Goal: Task Accomplishment & Management: Use online tool/utility

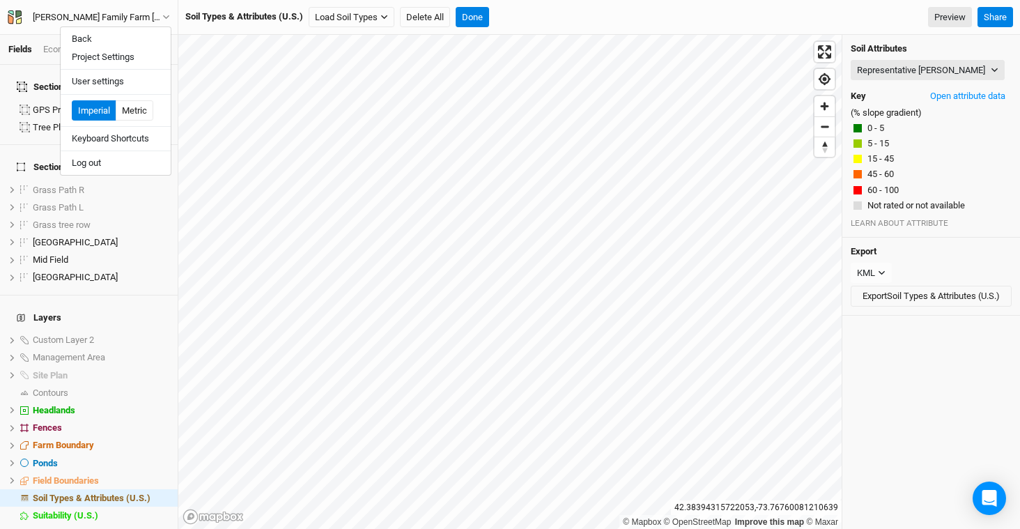
scroll to position [3, 0]
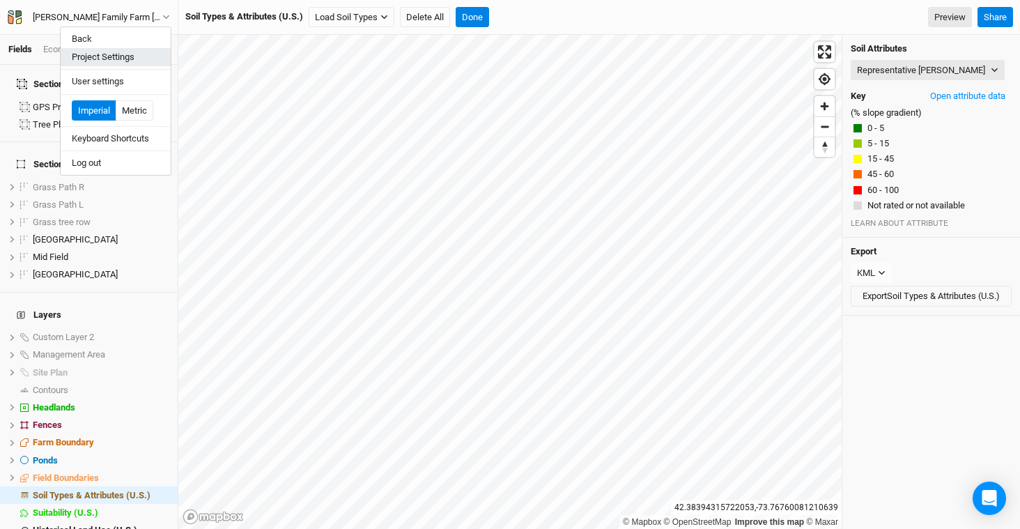
click at [109, 58] on button "Project Settings" at bounding box center [116, 57] width 110 height 18
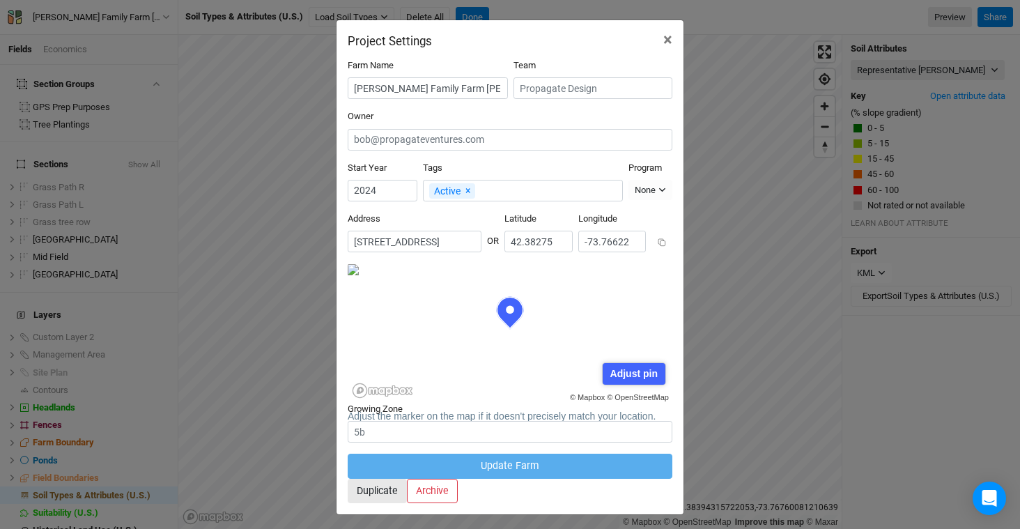
scroll to position [70, 162]
click at [452, 91] on input "[PERSON_NAME] Family Farm [PERSON_NAME] GPS Befco & Drill (ACTIVE)" at bounding box center [428, 88] width 160 height 22
click at [776, 284] on div "Project Settings × Farm Name Rudolph Family Farm Bob GPS Befco & Drill (ACTIVE)…" at bounding box center [510, 264] width 1020 height 529
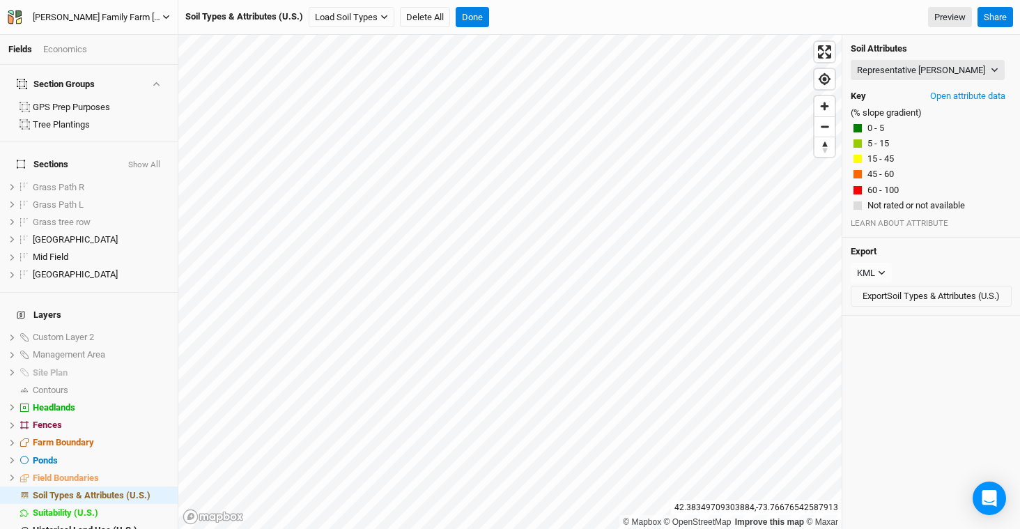
click at [131, 19] on div "Rudolph Family Farm Bob GPS Befco & Drill (ACTIVE)" at bounding box center [98, 17] width 130 height 14
click at [135, 53] on button "Project Settings" at bounding box center [116, 57] width 110 height 18
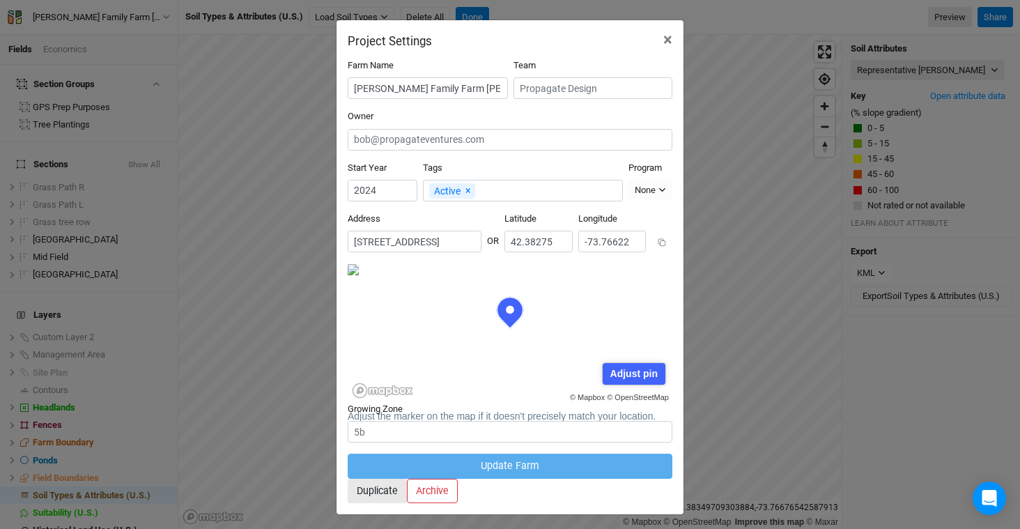
click at [581, 47] on div "Project Settings ×" at bounding box center [510, 34] width 347 height 28
click at [407, 484] on button "Duplicate" at bounding box center [377, 491] width 59 height 24
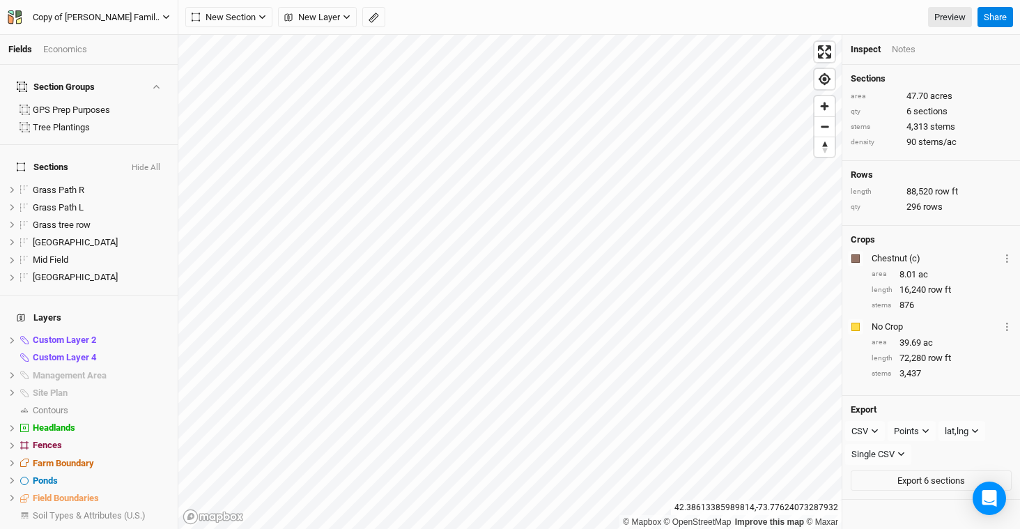
click at [125, 20] on div "Copy of Rudolph Family Farm Bob GPS Befco & Drill (ACTIVE)" at bounding box center [98, 17] width 130 height 14
click at [144, 57] on button "Project Settings" at bounding box center [116, 57] width 110 height 18
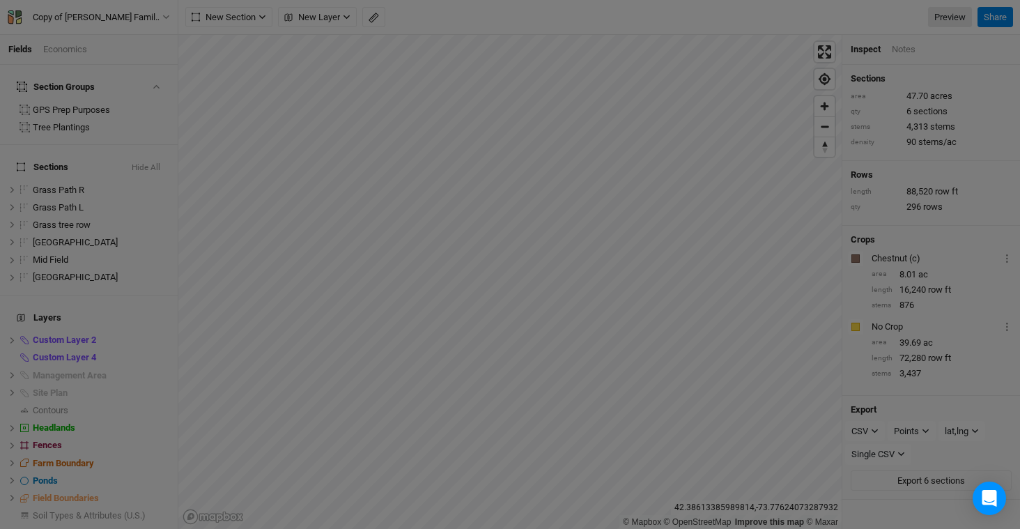
scroll to position [70, 162]
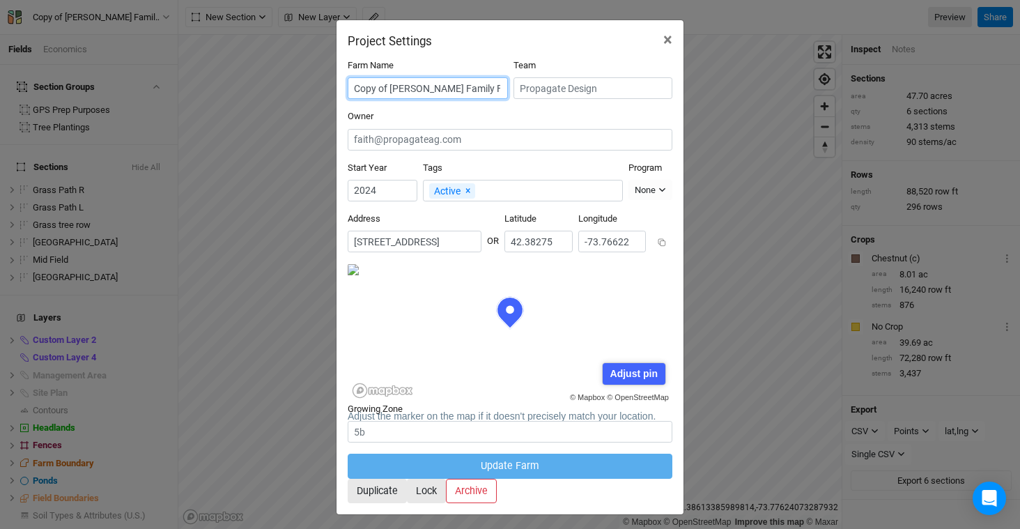
click at [435, 87] on input "Copy of Rudolph Family Farm Bob GPS Befco & Drill (ACTIVE)" at bounding box center [428, 88] width 160 height 22
click at [360, 91] on input "Copy of Rudolph Family Farm Bob GPS Befco & Drill (ACTIVE)" at bounding box center [428, 88] width 160 height 22
drag, startPoint x: 352, startPoint y: 89, endPoint x: 387, endPoint y: 89, distance: 34.8
click at [387, 89] on input "Copy of Rudolph Family Farm Bob GPS Befco & Drill (ACTIVE)" at bounding box center [428, 88] width 160 height 22
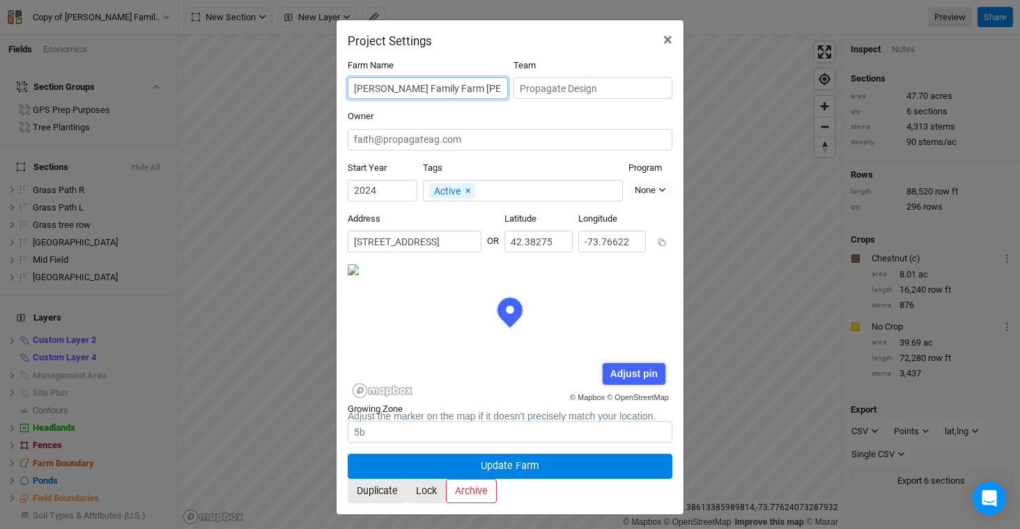
scroll to position [0, 82]
drag, startPoint x: 446, startPoint y: 89, endPoint x: 569, endPoint y: 89, distance: 122.7
click at [569, 89] on div "Farm Name Rudolph Family Farm Bob GPS Befco & Drill (ACTIVE) Team" at bounding box center [510, 84] width 325 height 51
type input "Rudolph Family Farm - 2026 Fruit Trees"
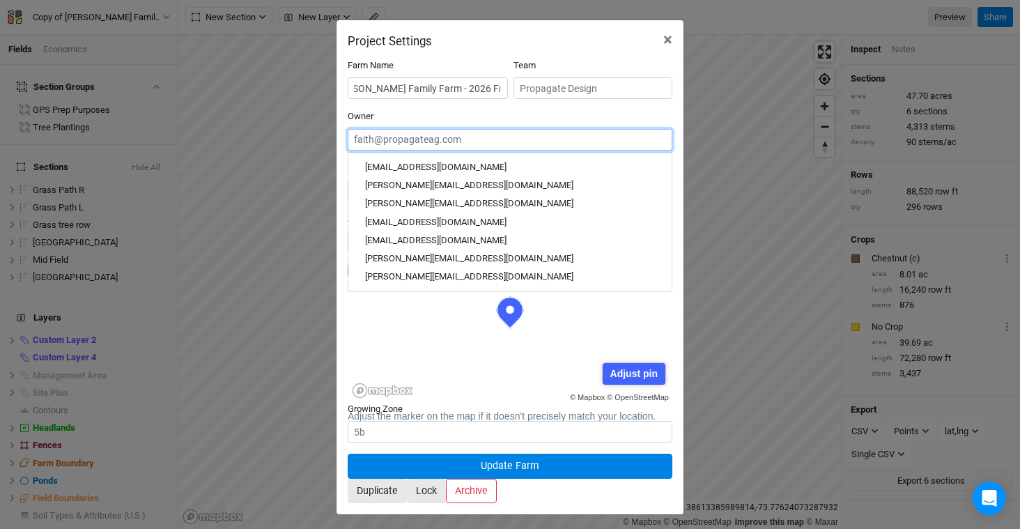
click at [583, 129] on input "text" at bounding box center [510, 140] width 325 height 22
click at [610, 45] on div "Project Settings ×" at bounding box center [510, 34] width 347 height 28
click at [567, 58] on div "Farm Name Rudolph Family Farm - 2026 Fruit Trees Team Owner ranan@propagateag.c…" at bounding box center [510, 281] width 347 height 466
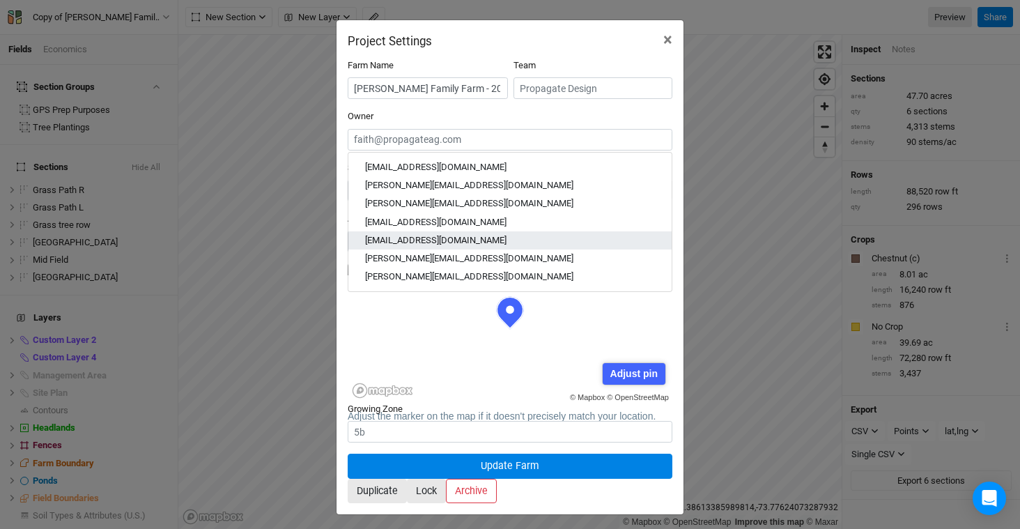
click at [456, 233] on div "faith@propagateag.com" at bounding box center [435, 239] width 141 height 13
type input "faith@propagateag.com"
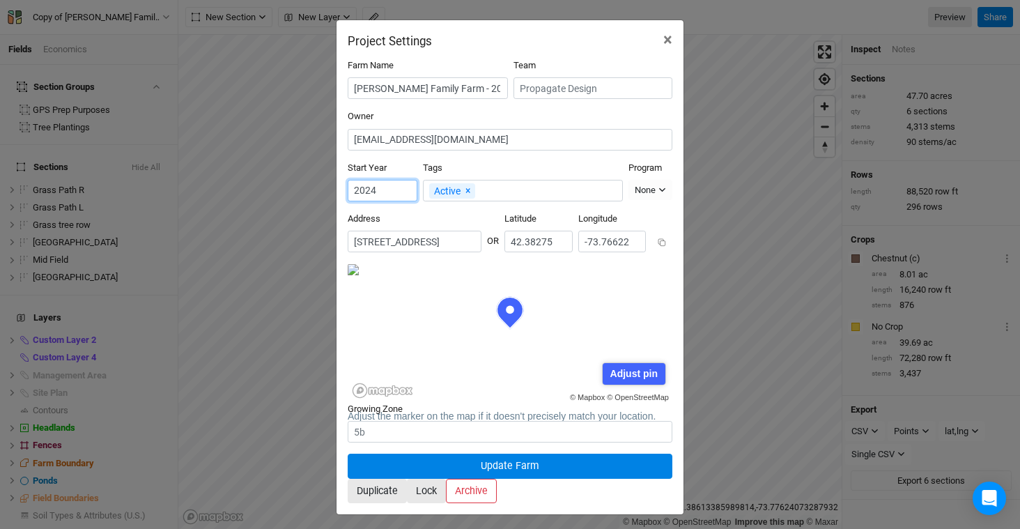
click at [399, 185] on input "2024" at bounding box center [383, 191] width 70 height 22
type input "2026"
click at [636, 403] on div "Growing Zone" at bounding box center [510, 423] width 325 height 40
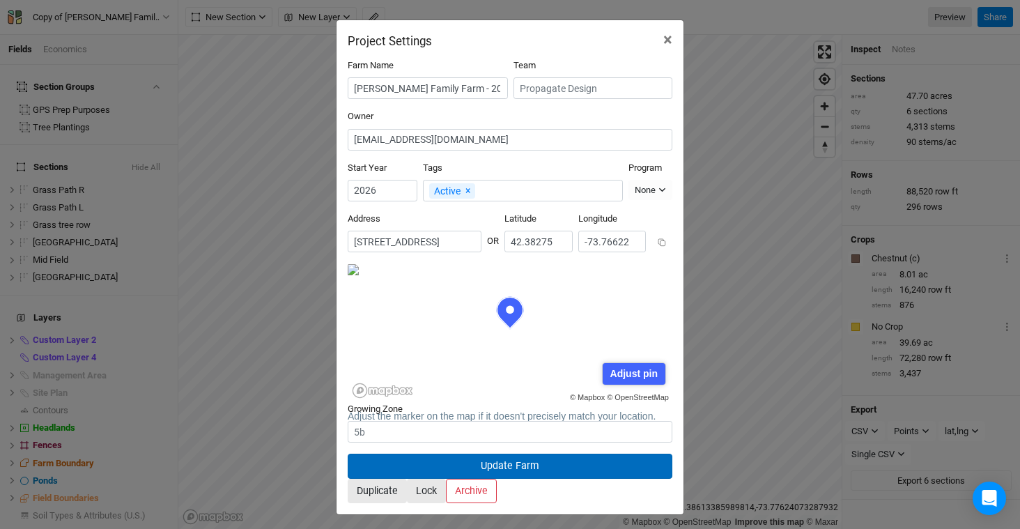
click at [508, 454] on button "Update Farm" at bounding box center [510, 466] width 325 height 24
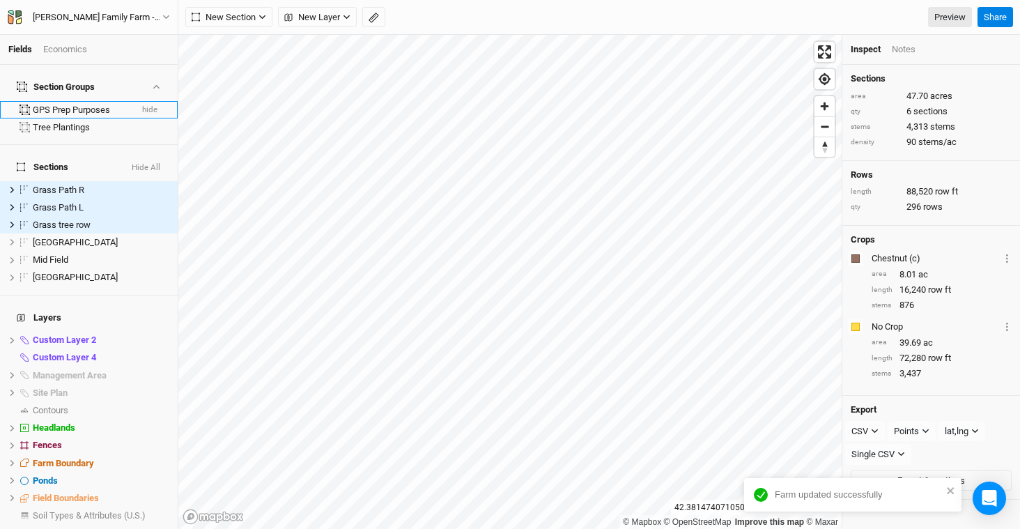
click at [146, 105] on button "hide" at bounding box center [149, 110] width 17 height 10
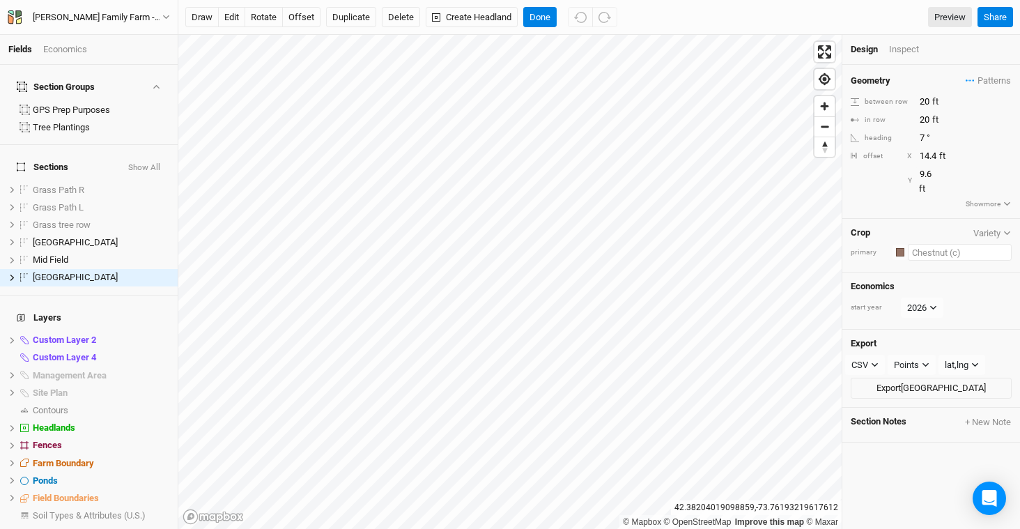
click at [918, 244] on input "text" at bounding box center [960, 252] width 104 height 17
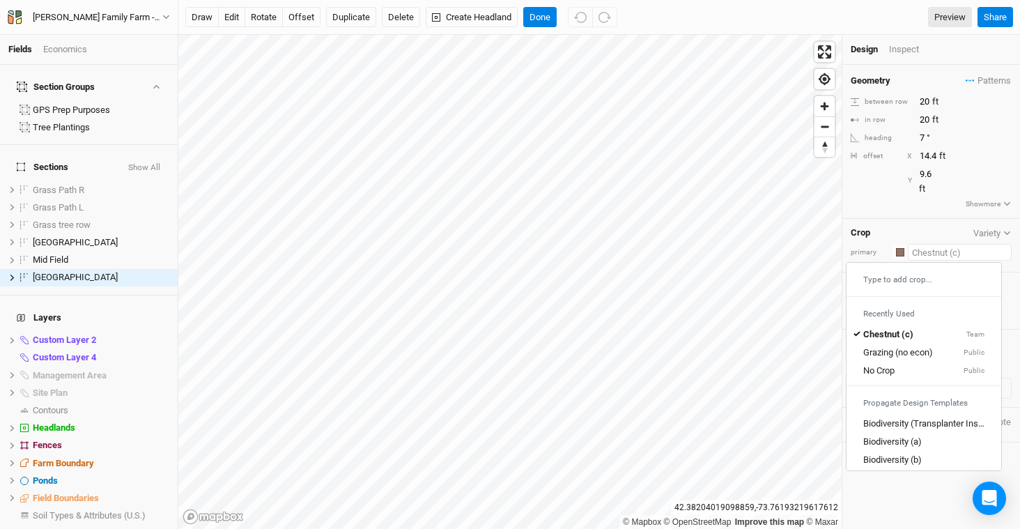
click at [923, 270] on div "Type to add crop..." at bounding box center [924, 279] width 155 height 22
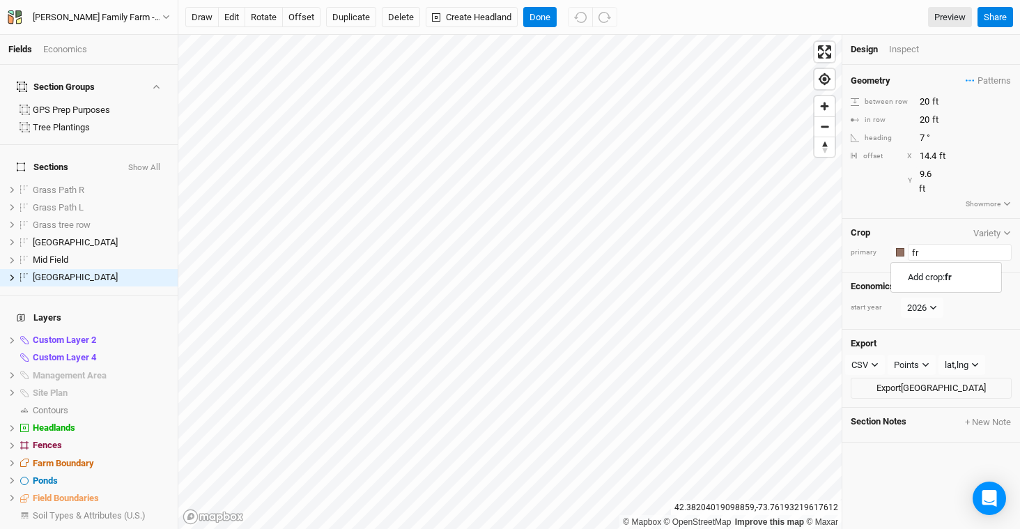
type input "f"
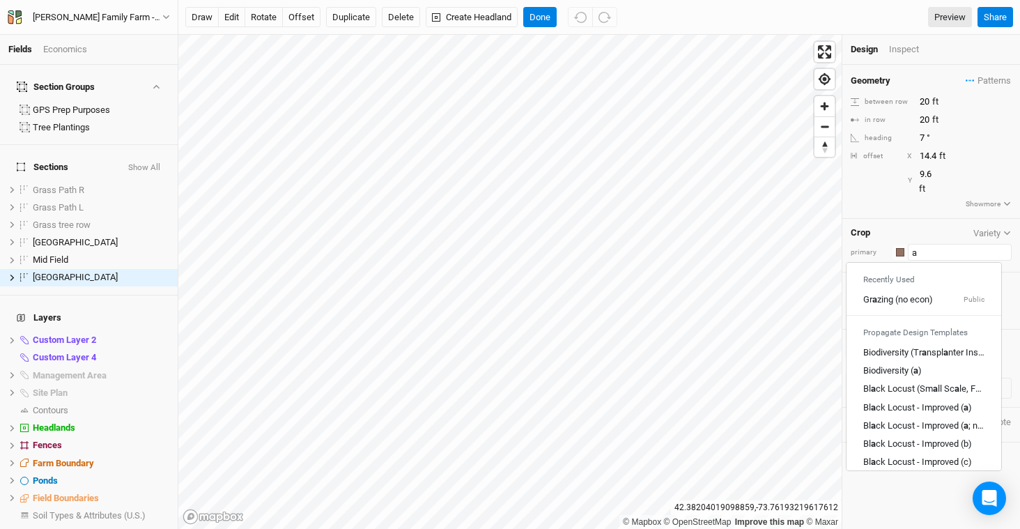
type input "ap"
type input "apple (Dwarf)"
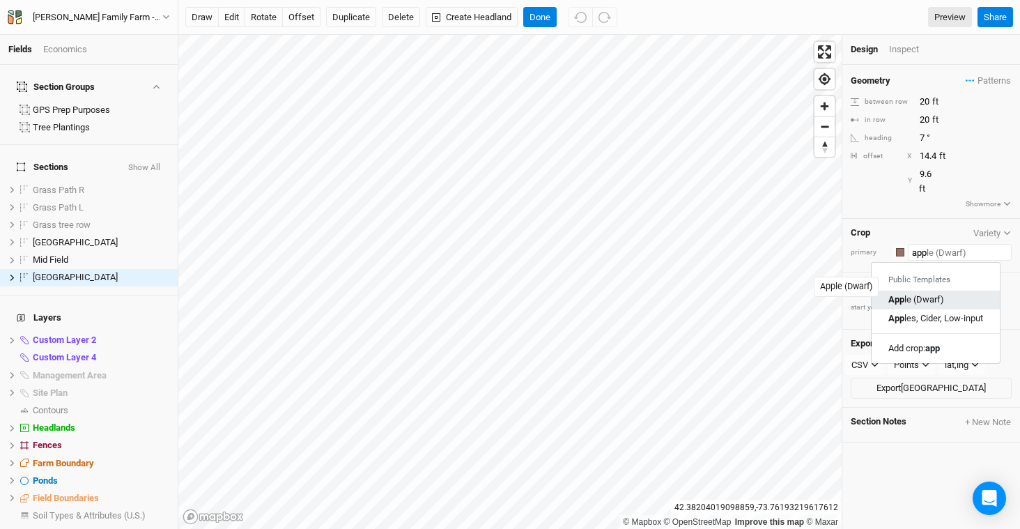
click at [944, 293] on div "App le (Dwarf)" at bounding box center [917, 299] width 56 height 13
type input "Apple (Dwarf)"
click at [896, 248] on div "button" at bounding box center [900, 252] width 8 height 8
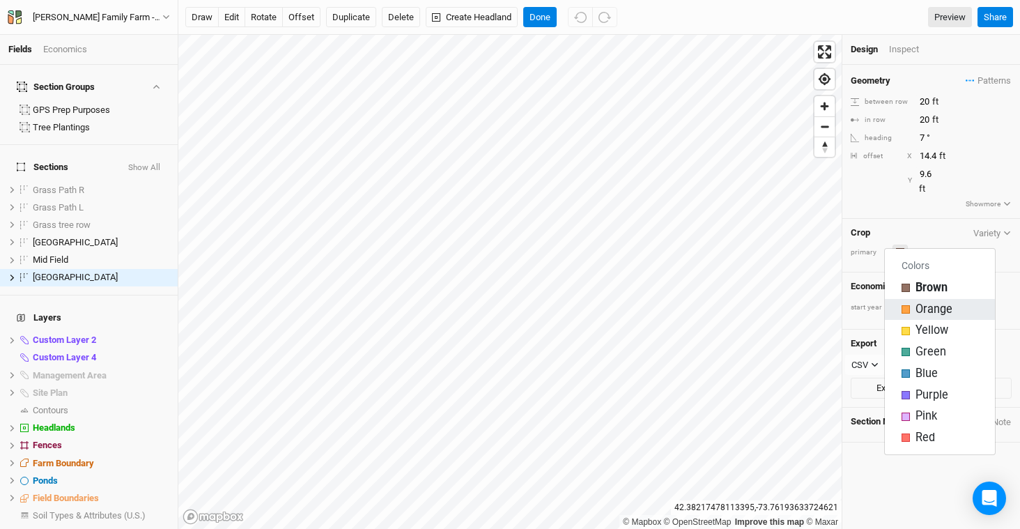
type input "12"
type input "4"
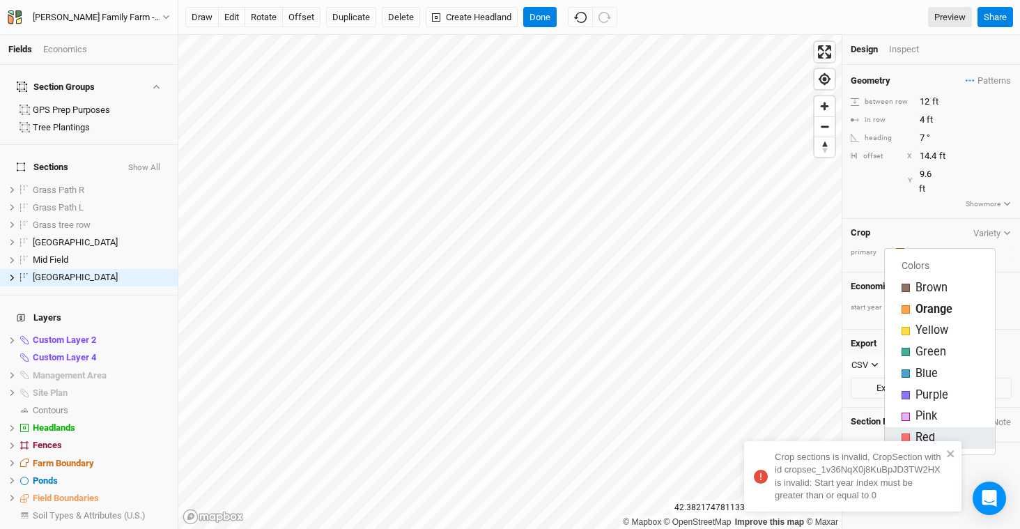
click at [946, 437] on div "Red" at bounding box center [940, 438] width 77 height 16
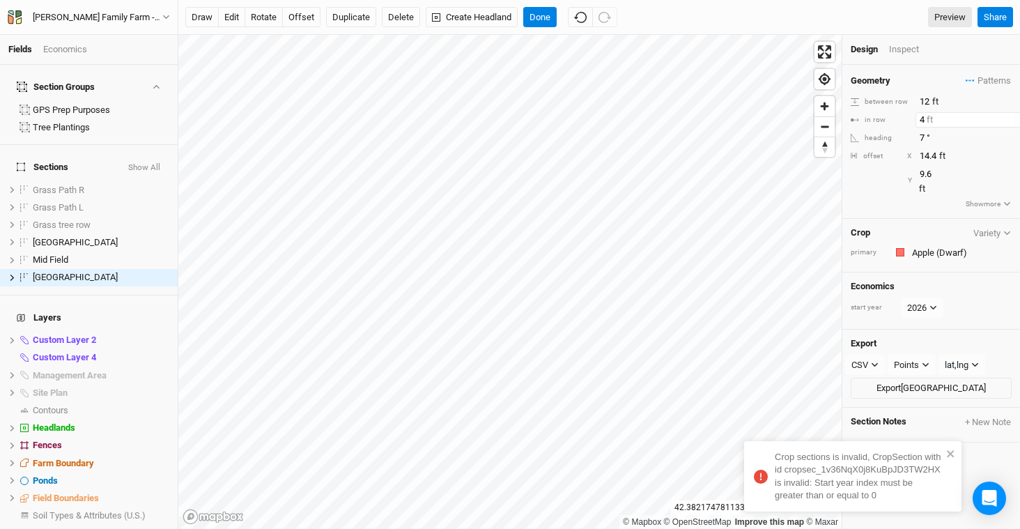
click at [945, 118] on input "4" at bounding box center [976, 119] width 121 height 15
type input "12"
click at [951, 56] on div "Design Inspect" at bounding box center [932, 50] width 178 height 30
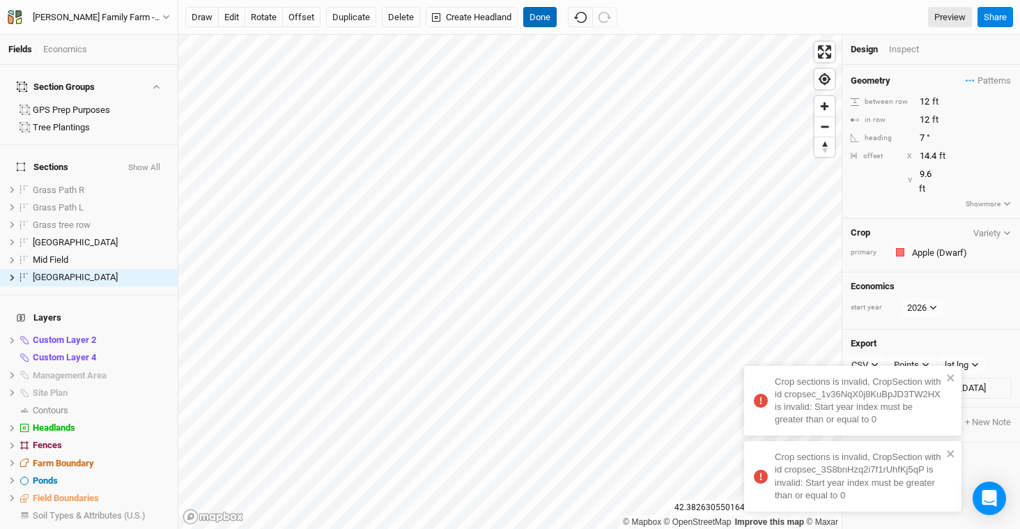
click at [545, 13] on button "Done" at bounding box center [539, 17] width 33 height 21
click at [908, 49] on div "Inspect" at bounding box center [913, 51] width 49 height 16
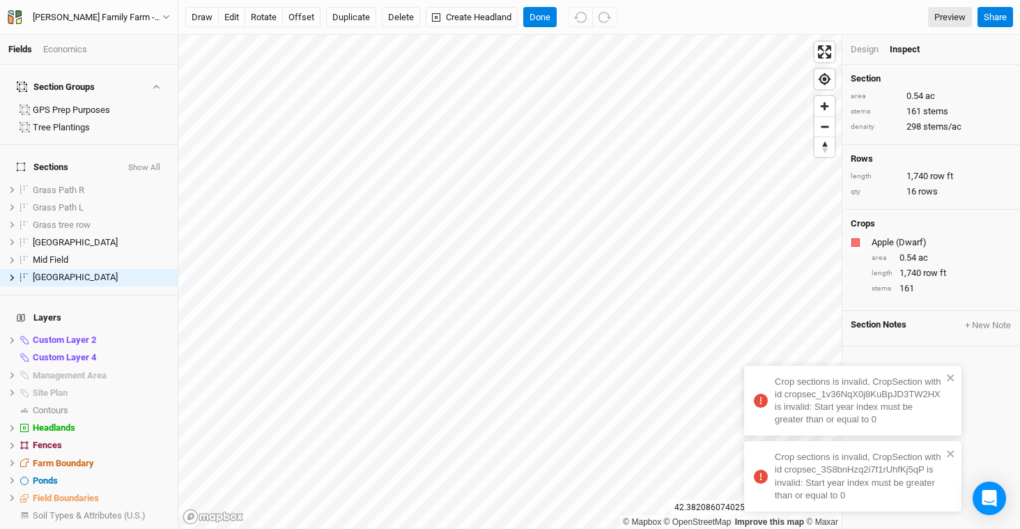
click at [856, 50] on div "Design" at bounding box center [865, 49] width 28 height 13
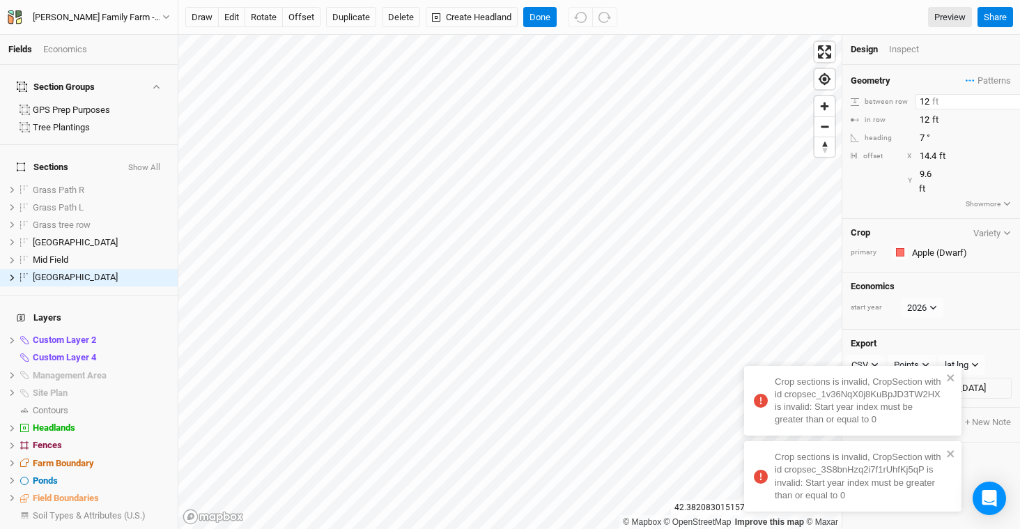
click at [939, 100] on input "12" at bounding box center [976, 101] width 121 height 15
type input "15"
click at [943, 123] on input "12" at bounding box center [976, 119] width 121 height 15
type input "15"
click at [948, 52] on li "Inspect" at bounding box center [919, 49] width 61 height 13
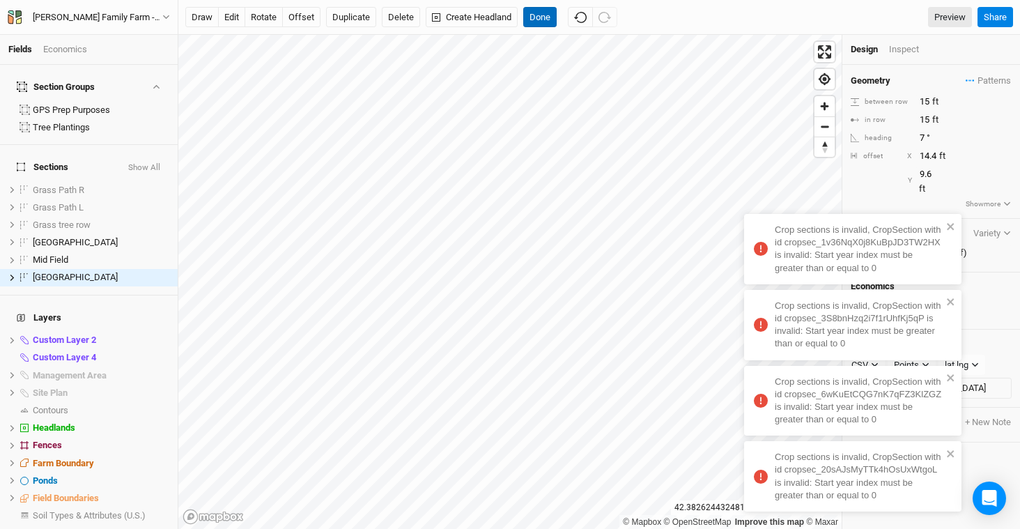
click at [543, 23] on button "Done" at bounding box center [539, 17] width 33 height 21
click at [537, 20] on button "Done" at bounding box center [539, 17] width 33 height 21
click at [906, 45] on div "Inspect" at bounding box center [913, 51] width 49 height 16
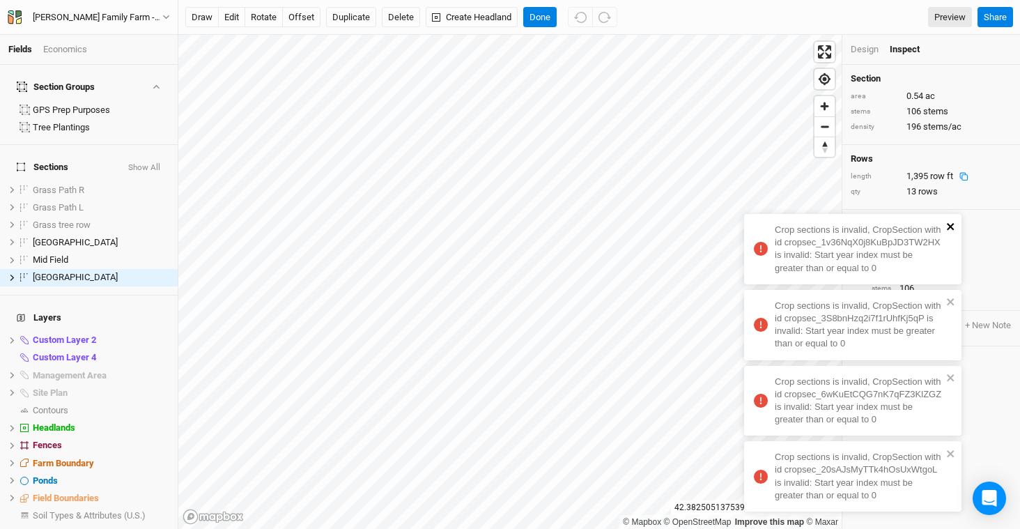
click at [952, 228] on icon "close" at bounding box center [950, 226] width 7 height 7
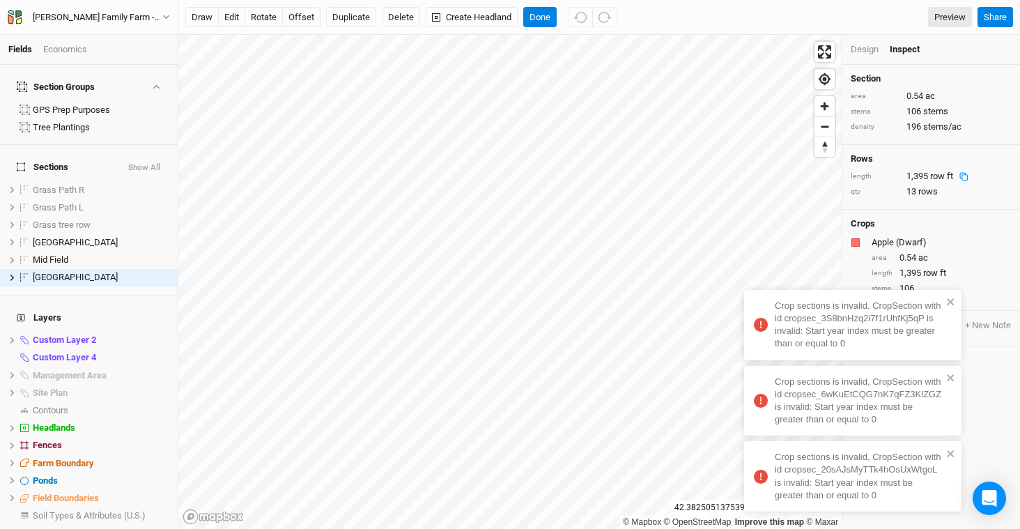
click at [957, 299] on 0 "Crop sections is invalid, CropSection with id cropsec_3S8bnHzq2i7f1rUhfKj5qP is…" at bounding box center [852, 325] width 217 height 70
click at [956, 377] on 0 "Crop sections is invalid, CropSection with id cropsec_6wKuEtCQG7nK7qFZ3KlZGZ is…" at bounding box center [852, 401] width 217 height 70
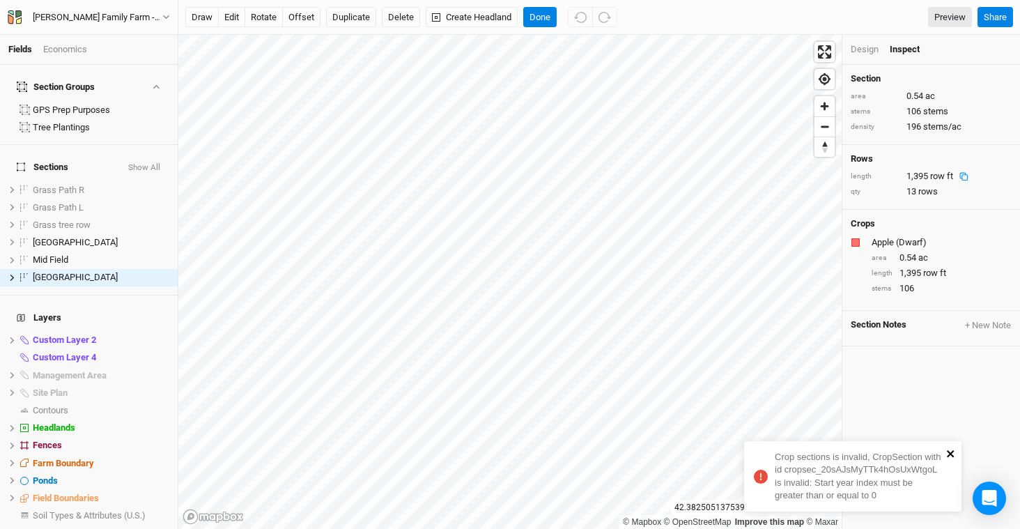
click at [955, 454] on icon "close" at bounding box center [951, 453] width 10 height 11
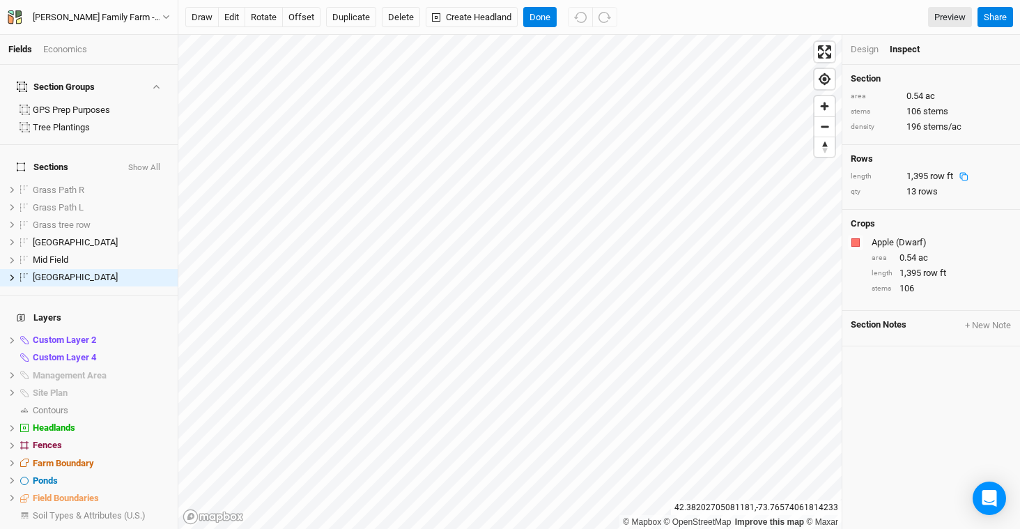
click at [71, 47] on div "Economics" at bounding box center [65, 49] width 44 height 13
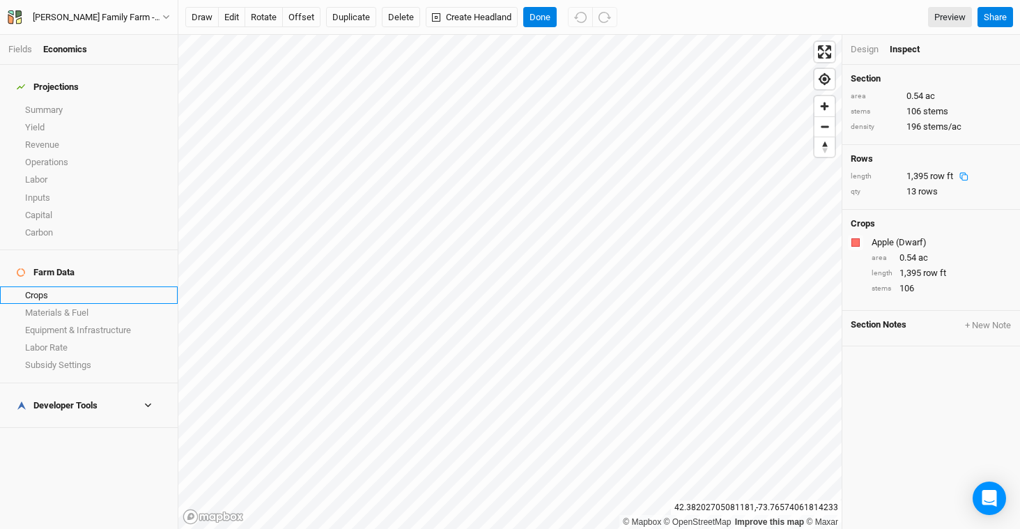
click at [58, 286] on link "Crops" at bounding box center [89, 294] width 178 height 17
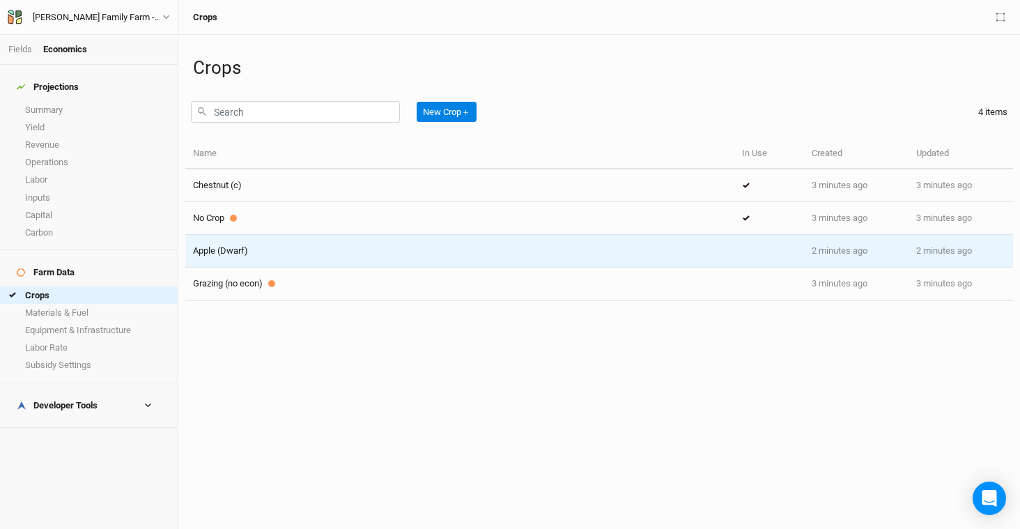
click at [303, 254] on div "Apple (Dwarf)" at bounding box center [460, 251] width 534 height 13
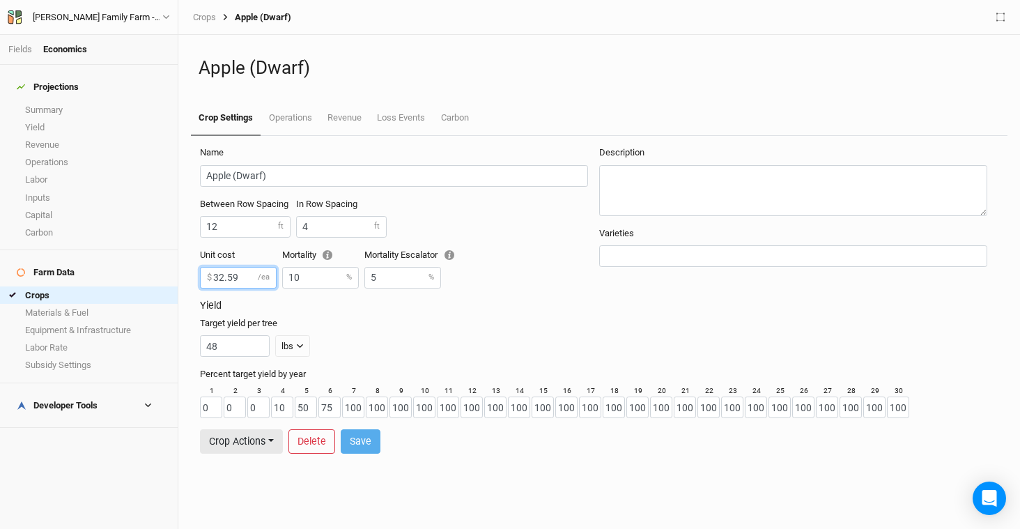
click at [245, 278] on input "32.59" at bounding box center [238, 278] width 77 height 22
drag, startPoint x: 213, startPoint y: 275, endPoint x: 189, endPoint y: 268, distance: 24.7
click at [185, 274] on div "Name Apple (Dwarf) Between Row Spacing 12 ft In Row Spacing 4 ft Unit cost 32.5…" at bounding box center [599, 332] width 828 height 393
type input "36"
click at [493, 327] on div "Target yield per tree 48 lbs lbs bft" at bounding box center [596, 337] width 793 height 40
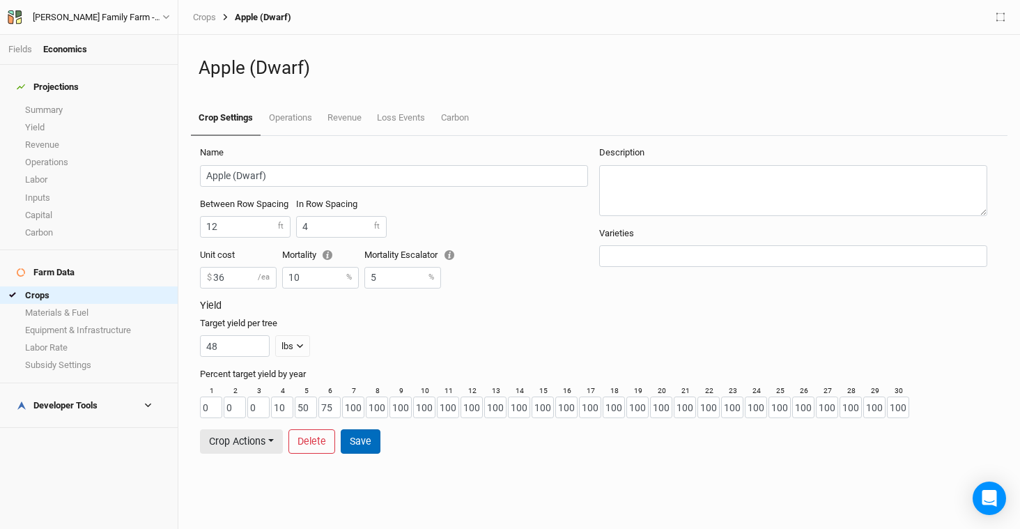
click at [367, 440] on button "Save" at bounding box center [361, 441] width 40 height 24
click at [297, 122] on link "Operations" at bounding box center [290, 118] width 59 height 35
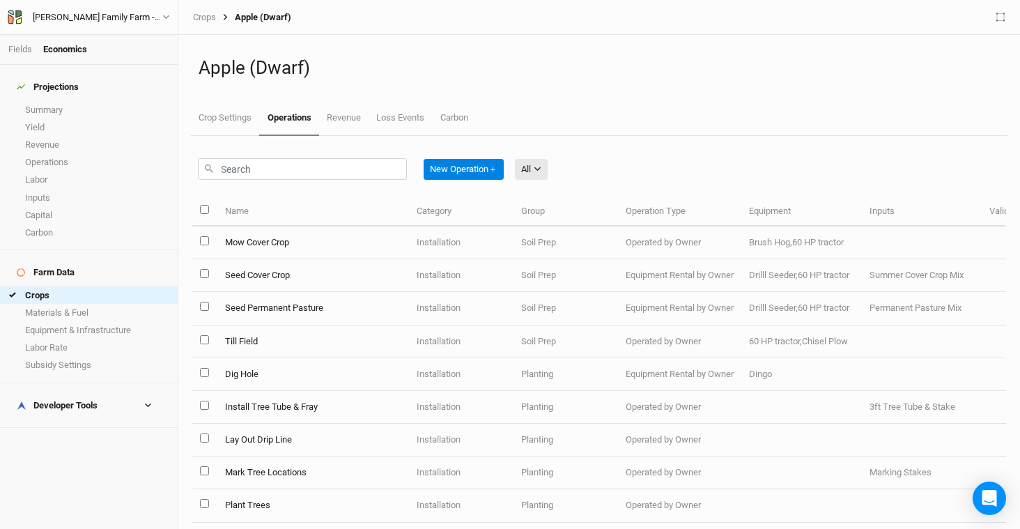
click at [548, 100] on div "Apple (Dwarf) Crop Settings Operations Revenue Loss Events Carbon" at bounding box center [599, 85] width 817 height 101
click at [10, 49] on link "Fields" at bounding box center [20, 49] width 24 height 10
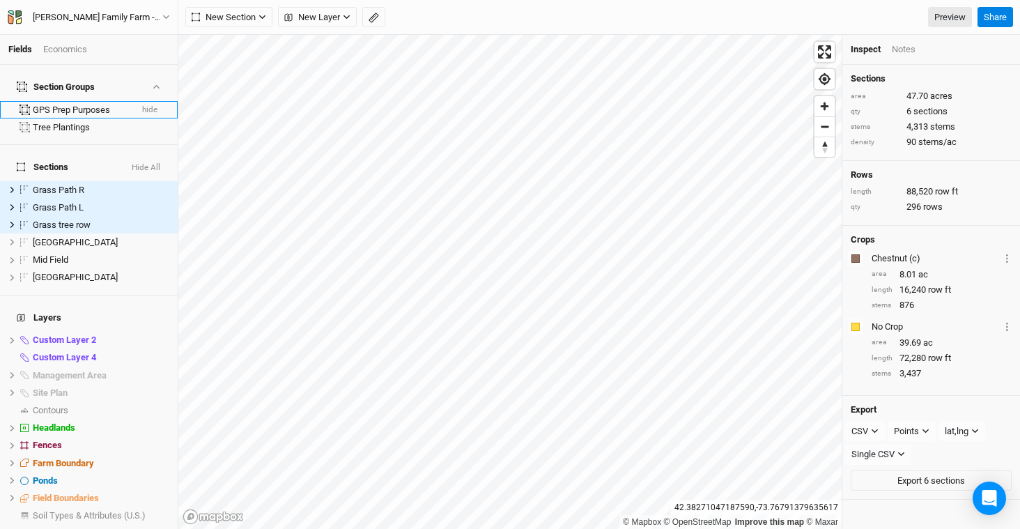
click at [146, 105] on button "hide" at bounding box center [149, 110] width 17 height 10
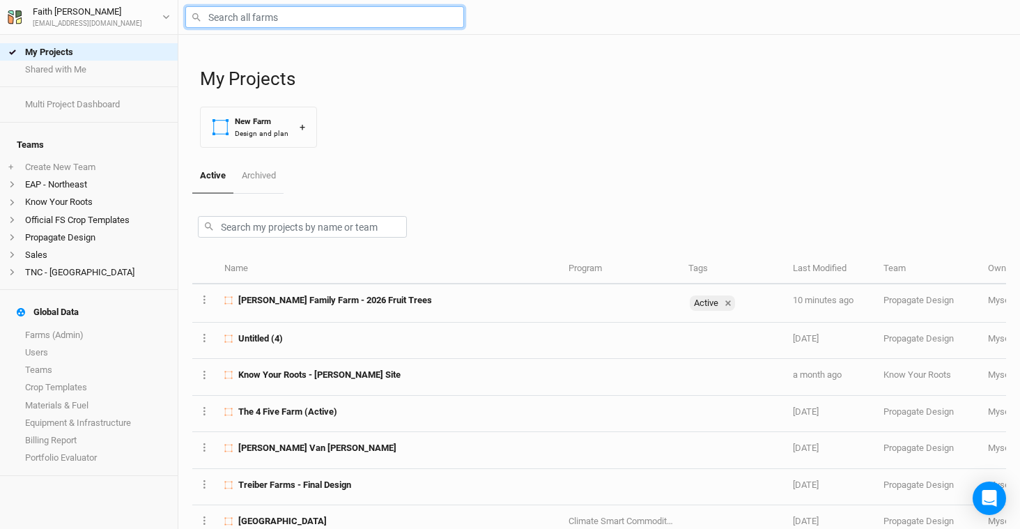
click at [295, 22] on input "text" at bounding box center [324, 17] width 279 height 22
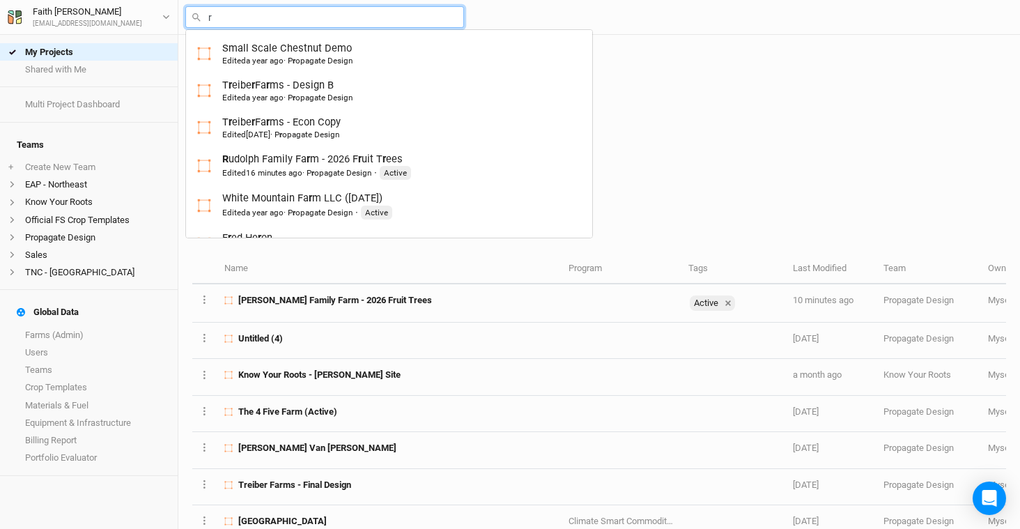
type input "ru"
type input "rudolph Family Farm - 2026 Fruit Trees"
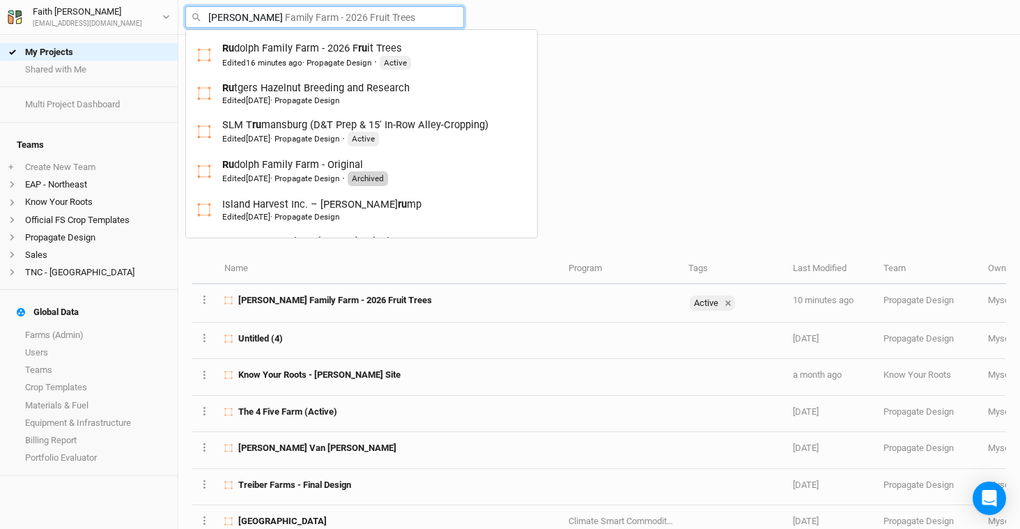
type input "rudo"
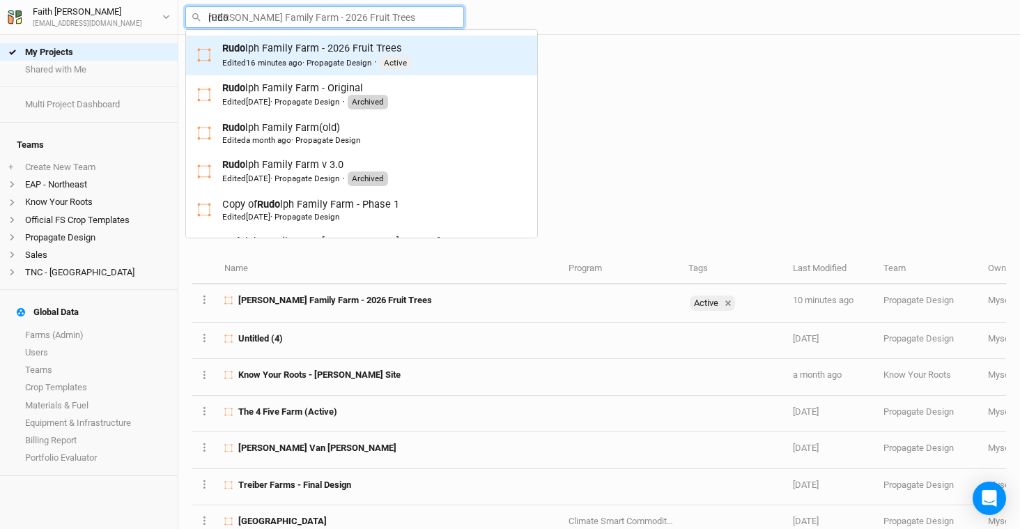
click at [334, 54] on div "Rudo lph Family Farm - 2026 Fruit Trees Edited 16 minutes ago · Propagate Desig…" at bounding box center [316, 55] width 189 height 29
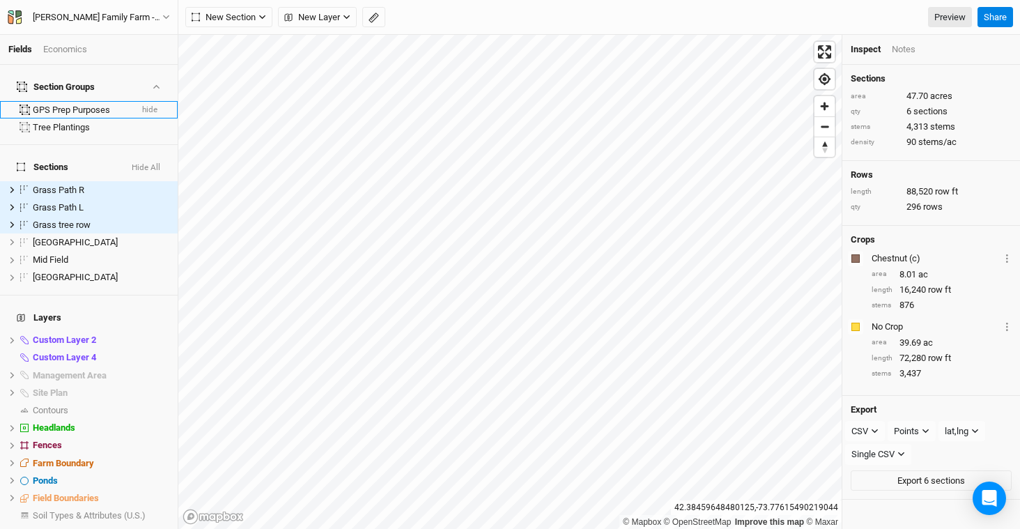
click at [141, 105] on button "hide" at bounding box center [149, 110] width 17 height 10
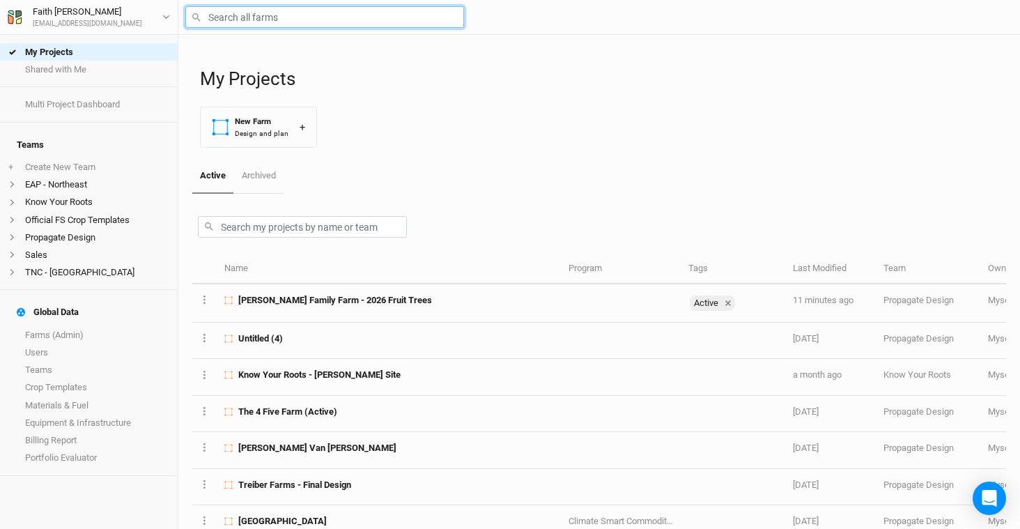
click at [320, 20] on input "text" at bounding box center [324, 17] width 279 height 22
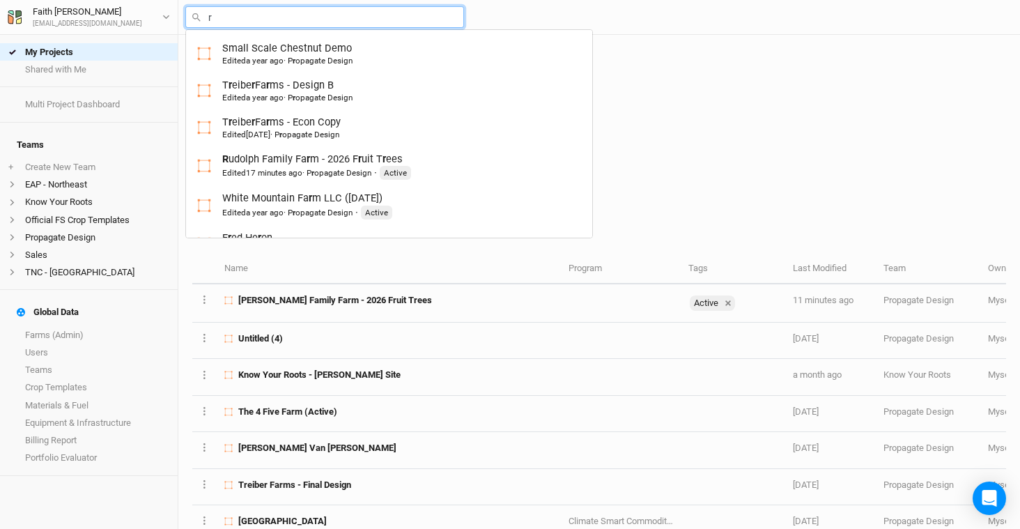
type input "ru"
type input "rudolph Family Farm - 2026 Fruit Trees"
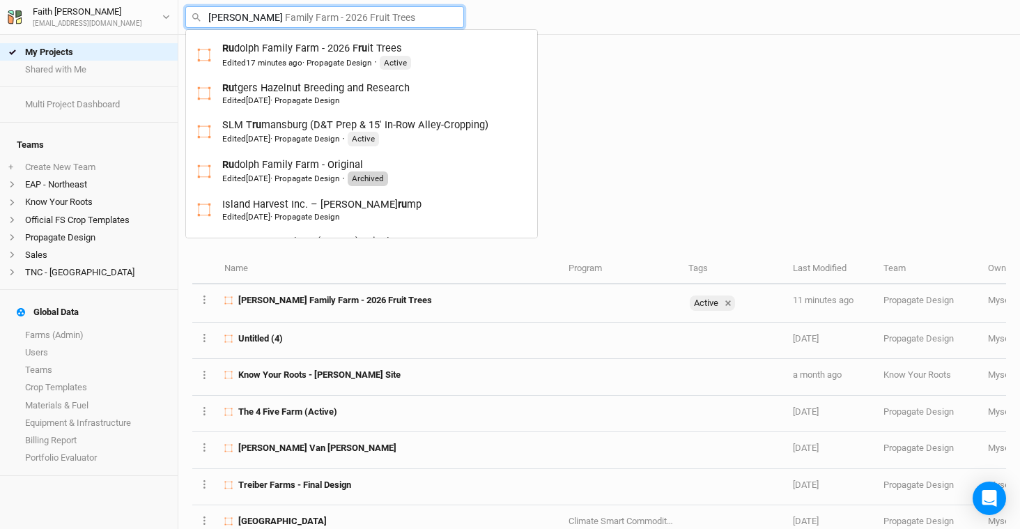
type input "rudo"
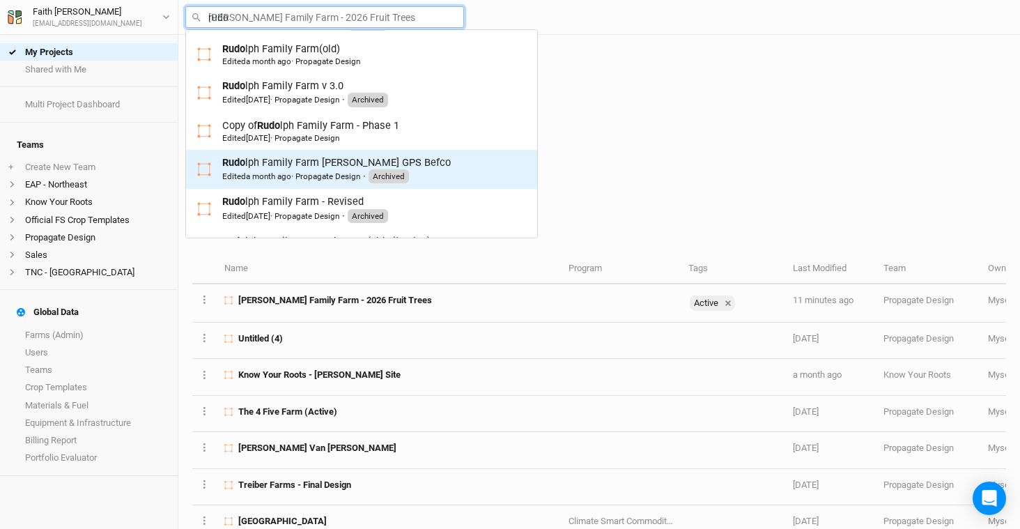
scroll to position [79, 0]
click at [330, 171] on div "Edited a month ago · Propagate Design" at bounding box center [291, 176] width 138 height 11
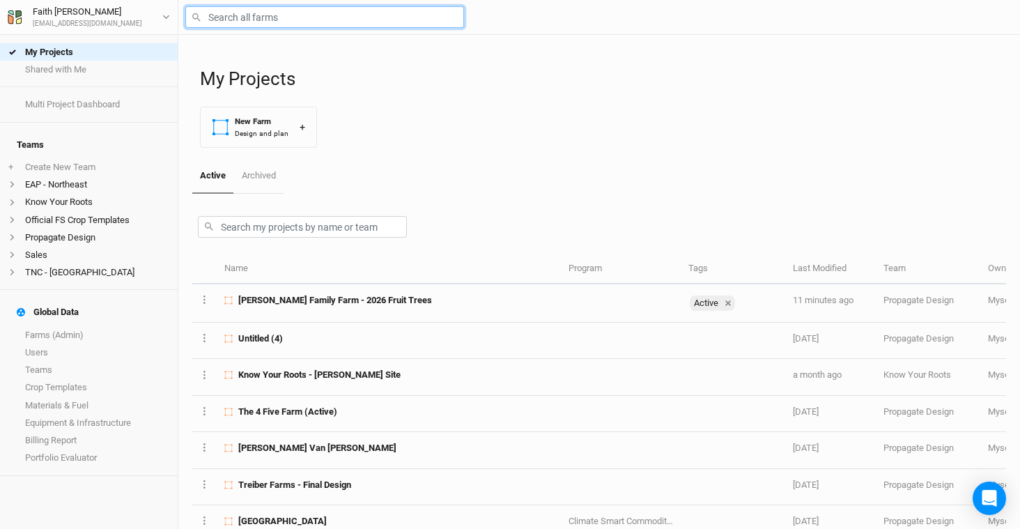
click at [277, 15] on input "text" at bounding box center [324, 17] width 279 height 22
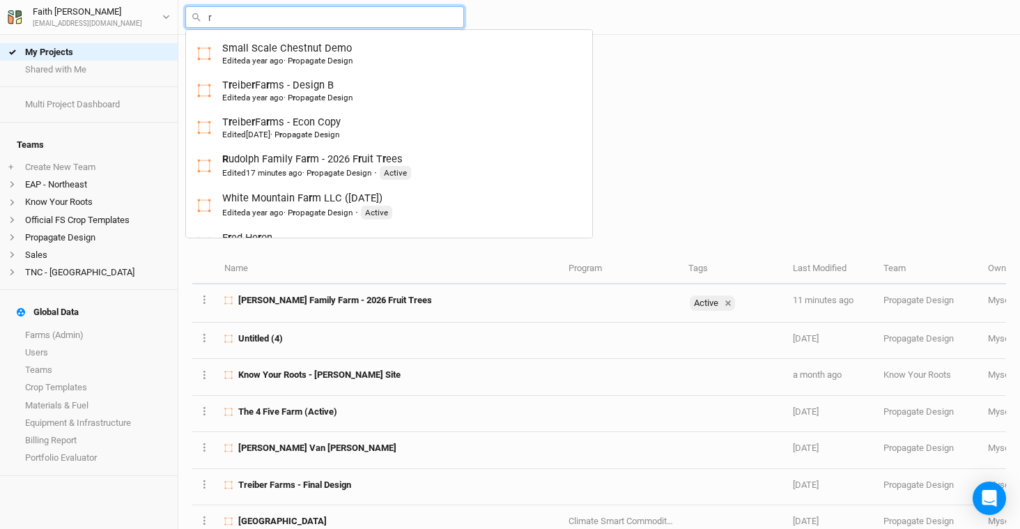
type input "ru"
type input "rudolph Family Farm - 2026 Fruit Trees"
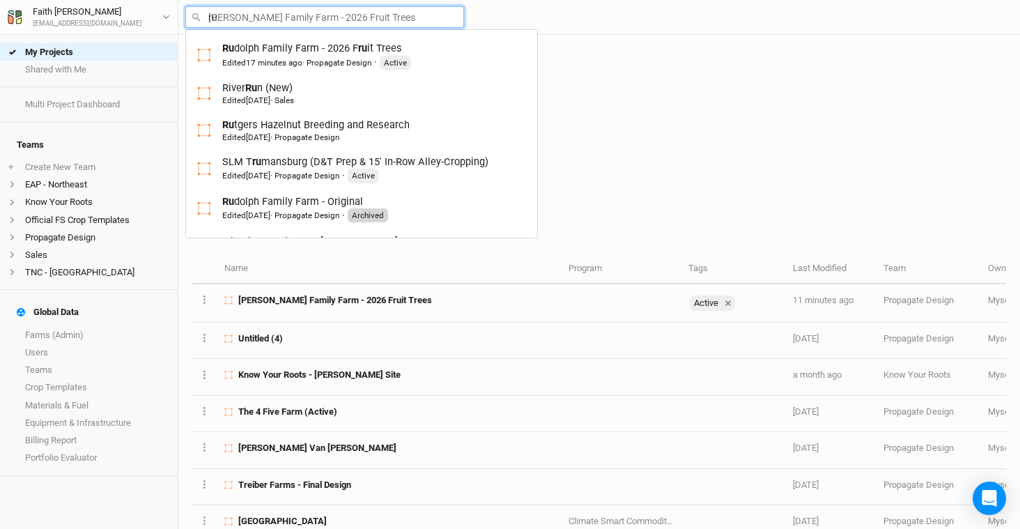
type input "[PERSON_NAME]"
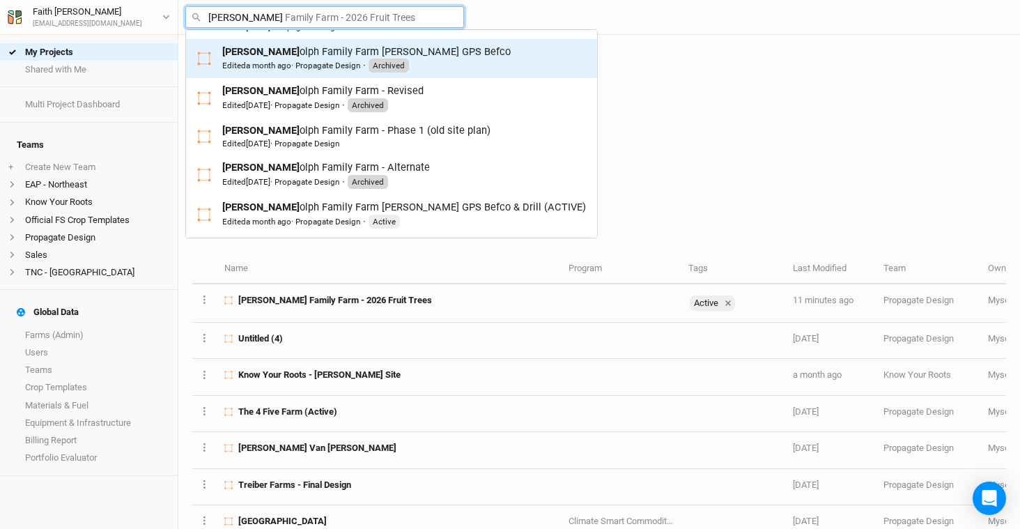
scroll to position [192, 0]
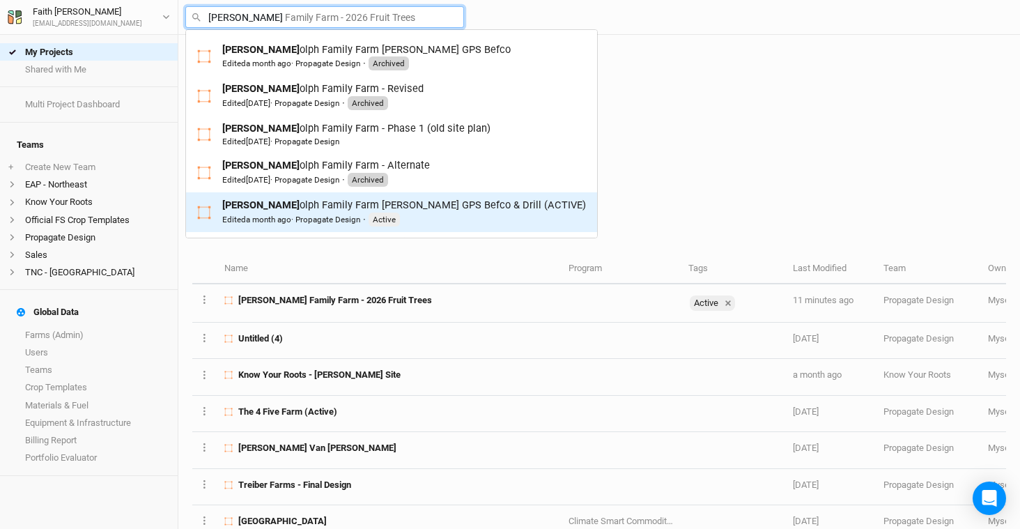
click at [307, 201] on div "Rud olph Family Farm Bob GPS Befco & Drill (ACTIVE) Edited a month ago · Propag…" at bounding box center [404, 212] width 364 height 29
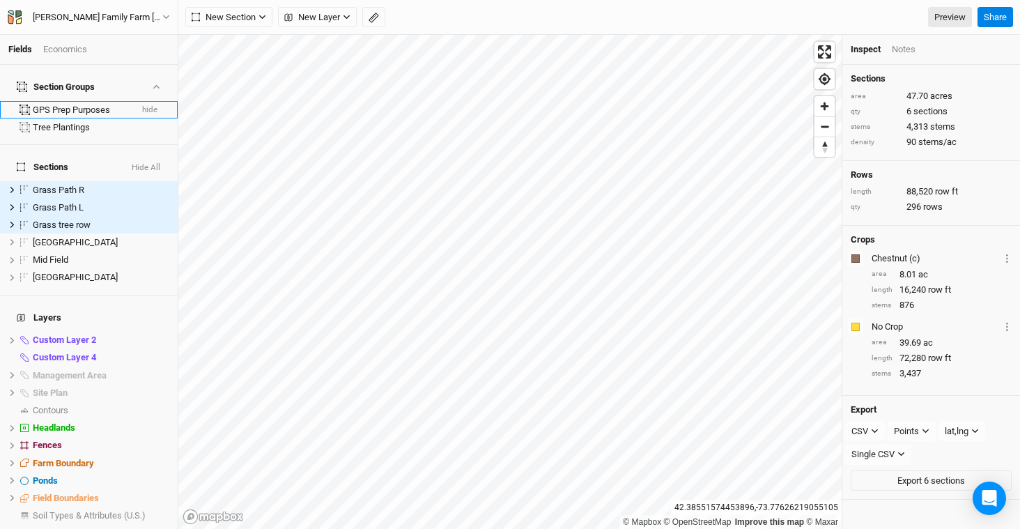
click at [141, 105] on button "hide" at bounding box center [149, 110] width 17 height 10
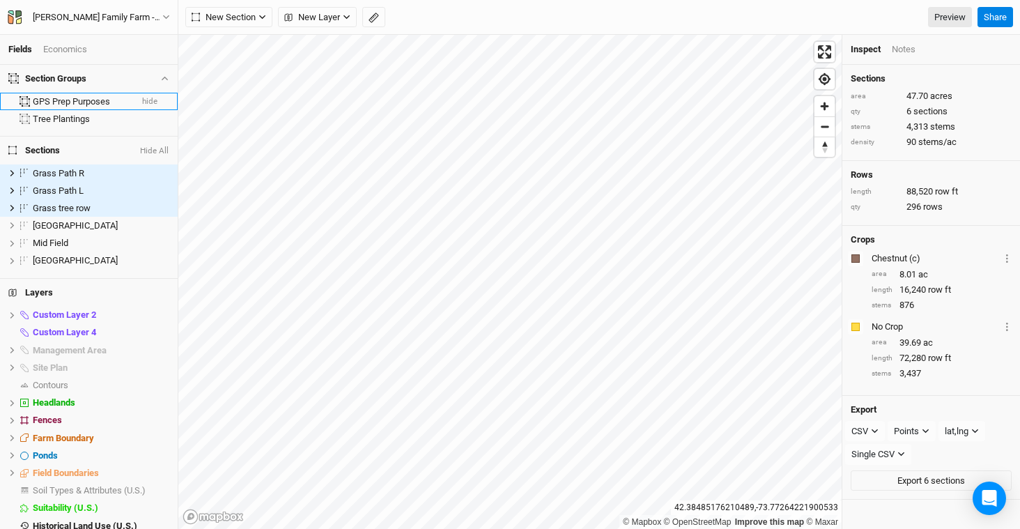
click at [146, 98] on button "hide" at bounding box center [149, 102] width 17 height 10
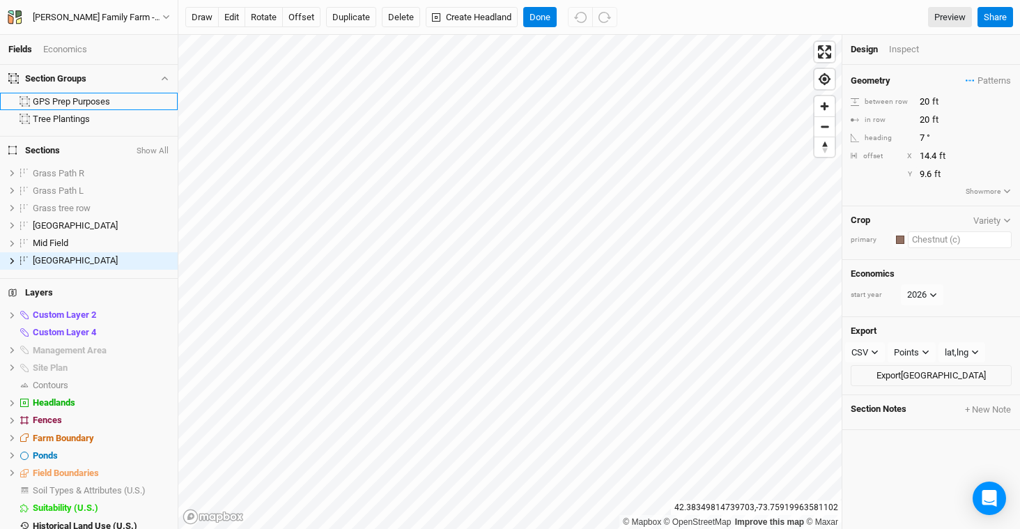
click at [947, 241] on input "text" at bounding box center [960, 239] width 104 height 17
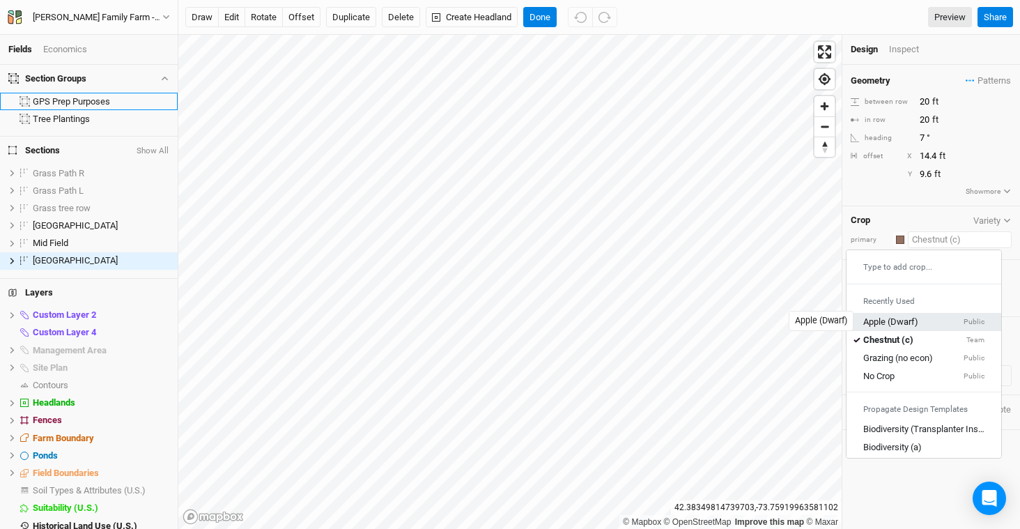
click at [914, 318] on div "Apple (Dwarf)" at bounding box center [890, 322] width 55 height 13
type input "12"
type input "4"
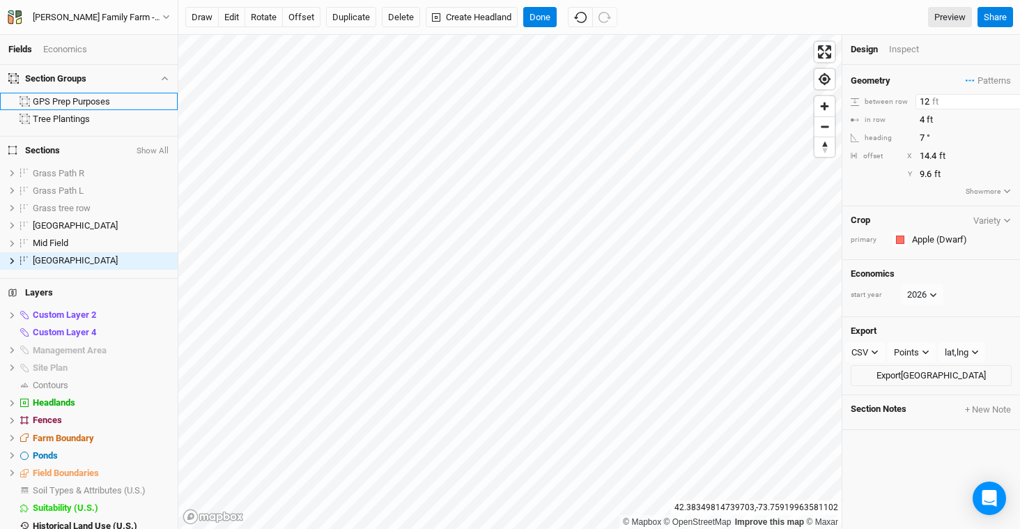
click at [939, 101] on input "12" at bounding box center [976, 101] width 121 height 15
type input "15"
click at [937, 116] on input "4" at bounding box center [976, 119] width 121 height 15
click at [937, 116] on input "5" at bounding box center [976, 119] width 121 height 15
type input "15"
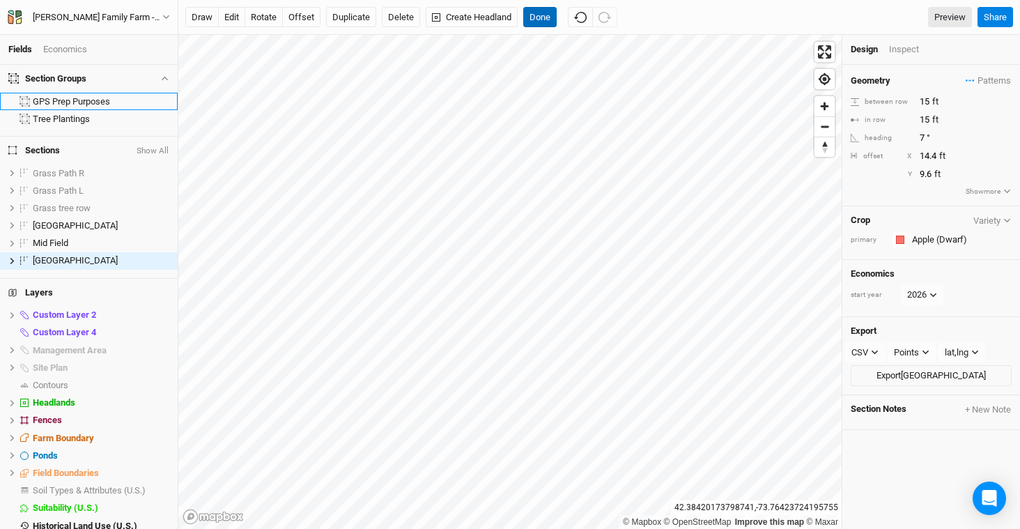
click at [548, 18] on button "Done" at bounding box center [539, 17] width 33 height 21
click at [236, 22] on button "edit" at bounding box center [231, 17] width 27 height 21
click at [270, 21] on button "rotate" at bounding box center [264, 17] width 38 height 21
type input "5"
click at [307, 17] on button "offset" at bounding box center [301, 17] width 38 height 21
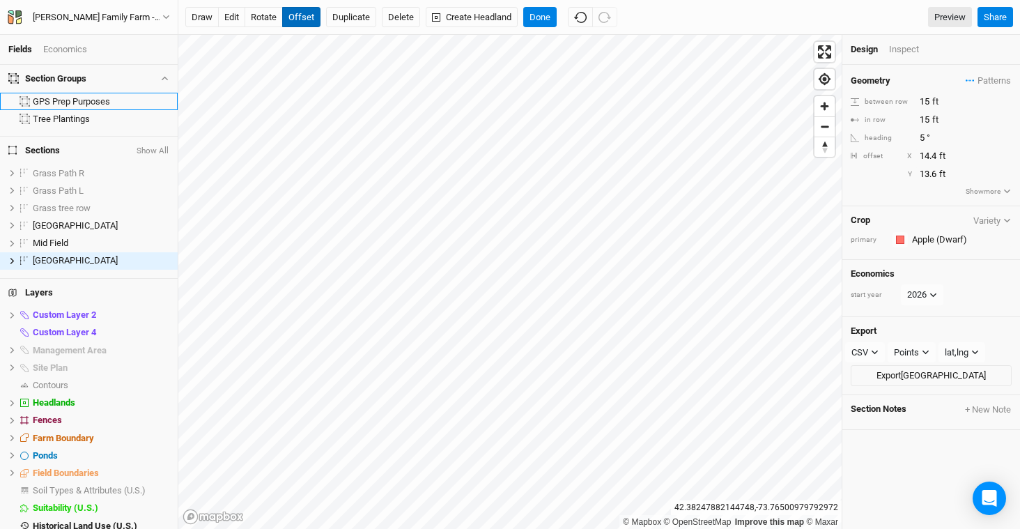
type input "14.6"
click at [537, 16] on button "Done" at bounding box center [539, 17] width 33 height 21
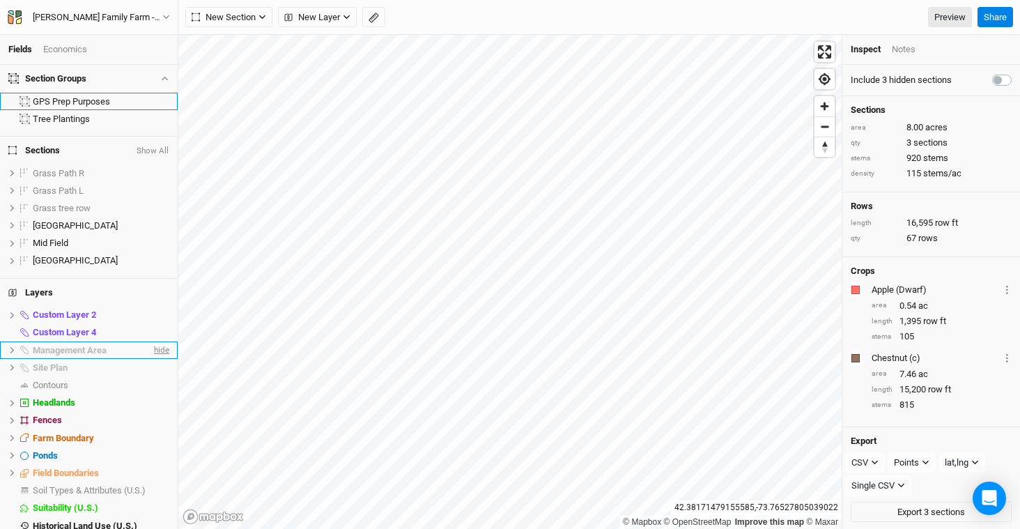
click at [151, 351] on span "hide" at bounding box center [160, 349] width 18 height 17
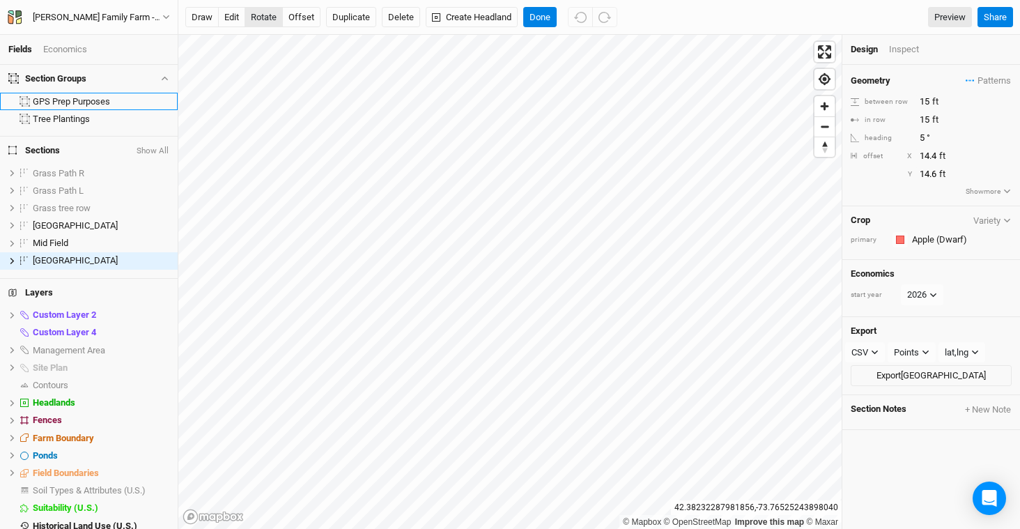
click at [270, 22] on button "rotate" at bounding box center [264, 17] width 38 height 21
type input "287.3"
click at [550, 13] on button "Done" at bounding box center [539, 17] width 33 height 21
click at [466, 15] on button "Create Headland" at bounding box center [472, 17] width 92 height 21
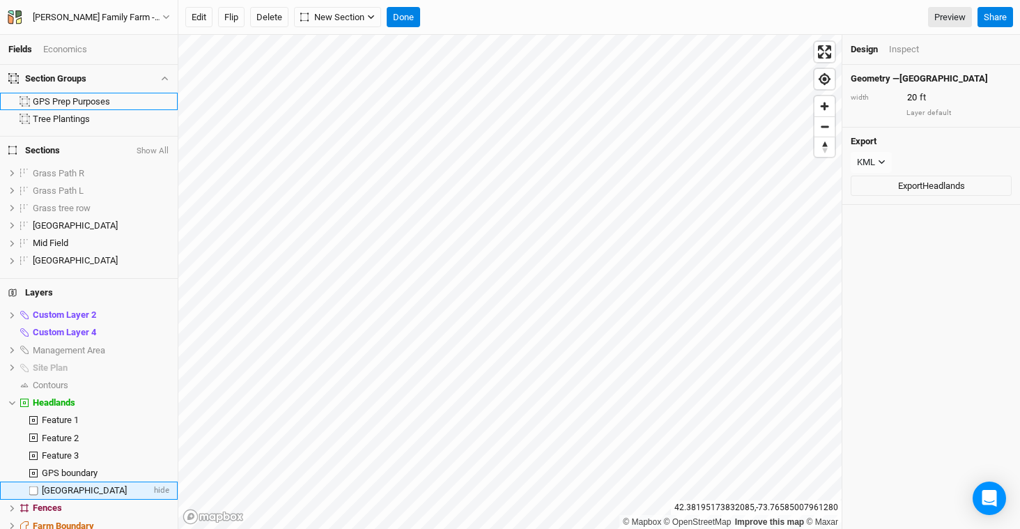
click at [119, 488] on span "Upper Field Headland" at bounding box center [84, 490] width 85 height 10
click at [914, 48] on div "Inspect" at bounding box center [904, 49] width 30 height 13
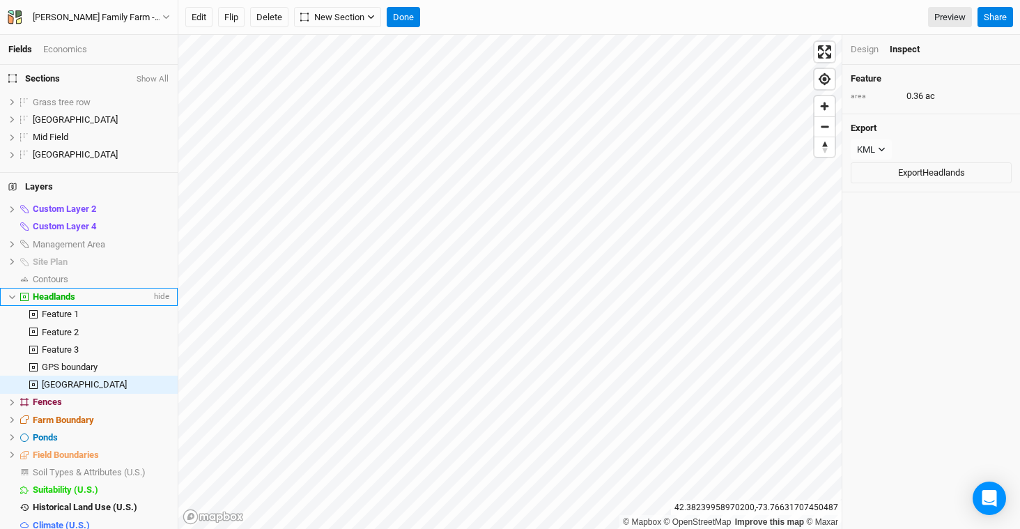
scroll to position [109, 0]
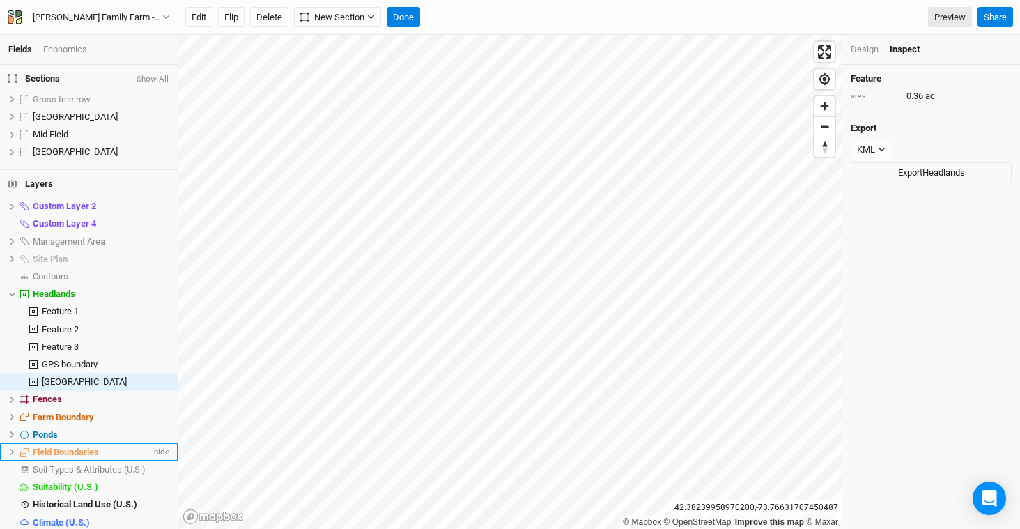
click at [103, 453] on div "Field Boundaries" at bounding box center [92, 452] width 118 height 11
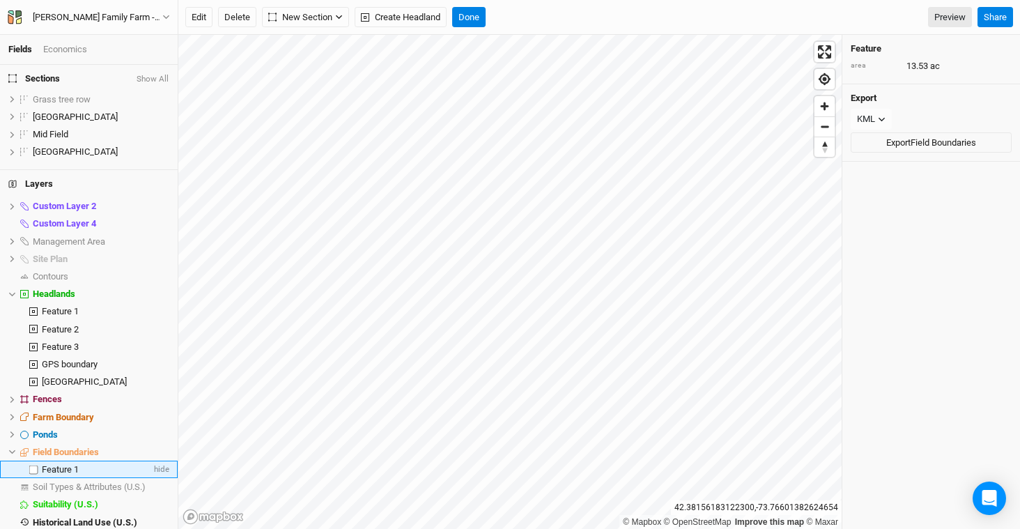
click at [64, 467] on span "Feature 1" at bounding box center [60, 469] width 37 height 10
click at [83, 447] on span "Field Boundaries" at bounding box center [66, 452] width 66 height 10
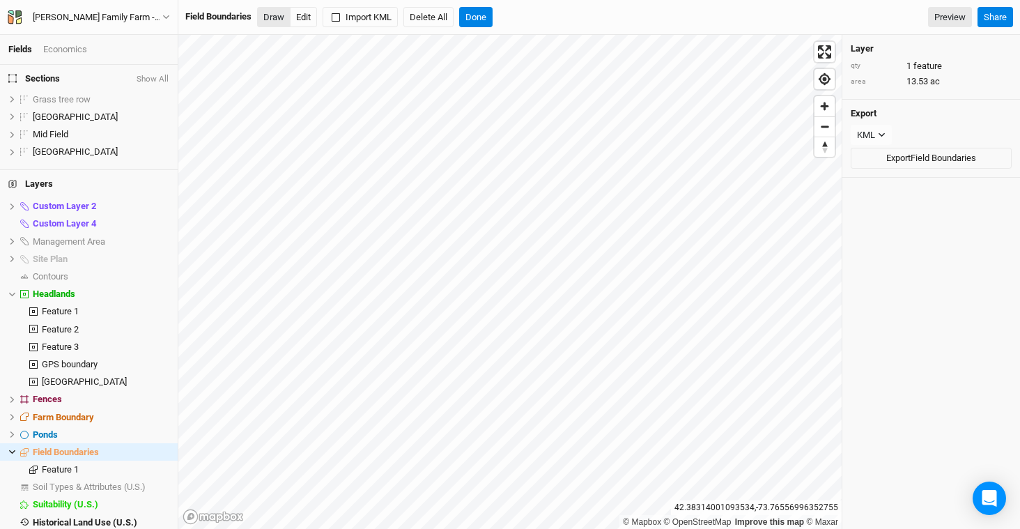
click at [277, 17] on button "Draw" at bounding box center [273, 17] width 33 height 21
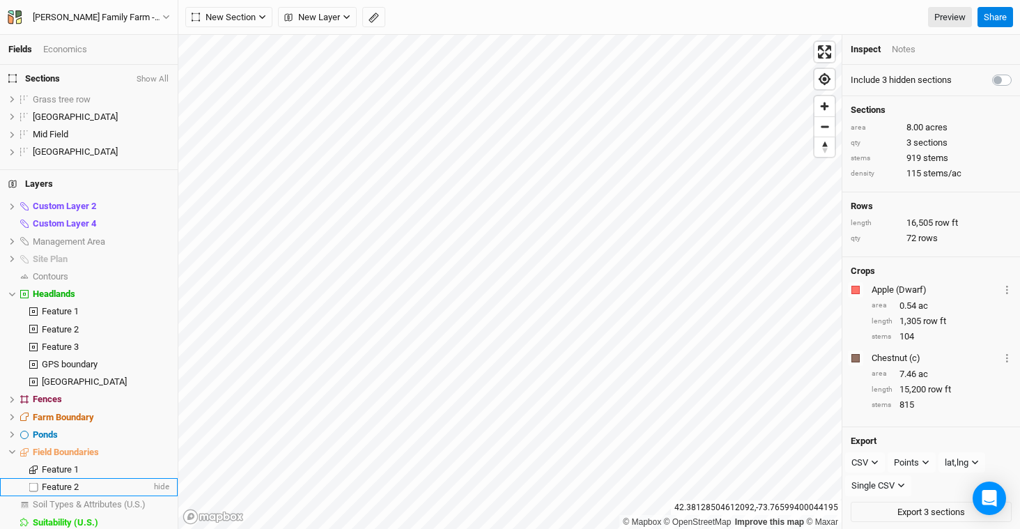
click at [68, 483] on span "Feature 2" at bounding box center [60, 487] width 37 height 10
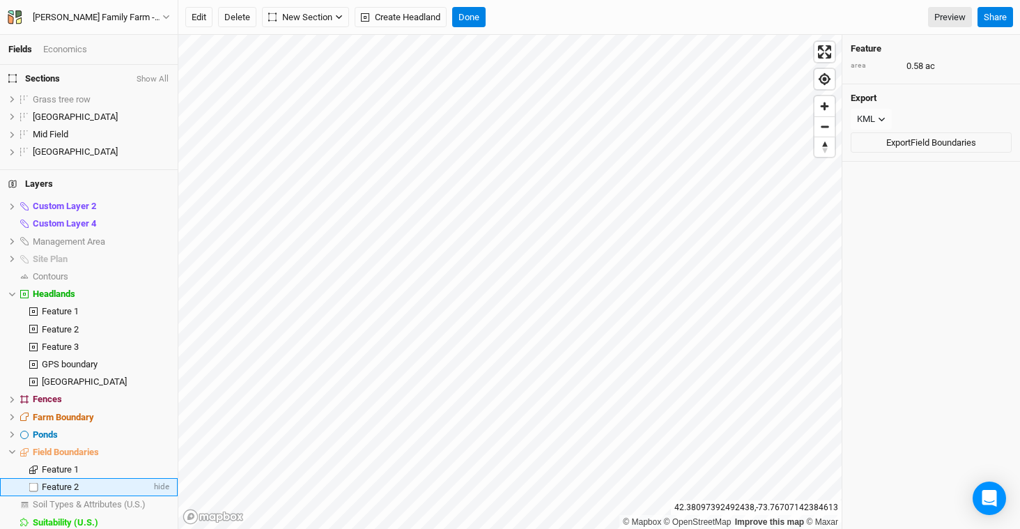
click at [60, 487] on span "Feature 2" at bounding box center [60, 487] width 37 height 10
click at [79, 475] on li "Feature 1 hide" at bounding box center [89, 469] width 178 height 17
click at [79, 486] on span "Feature 2" at bounding box center [60, 487] width 37 height 10
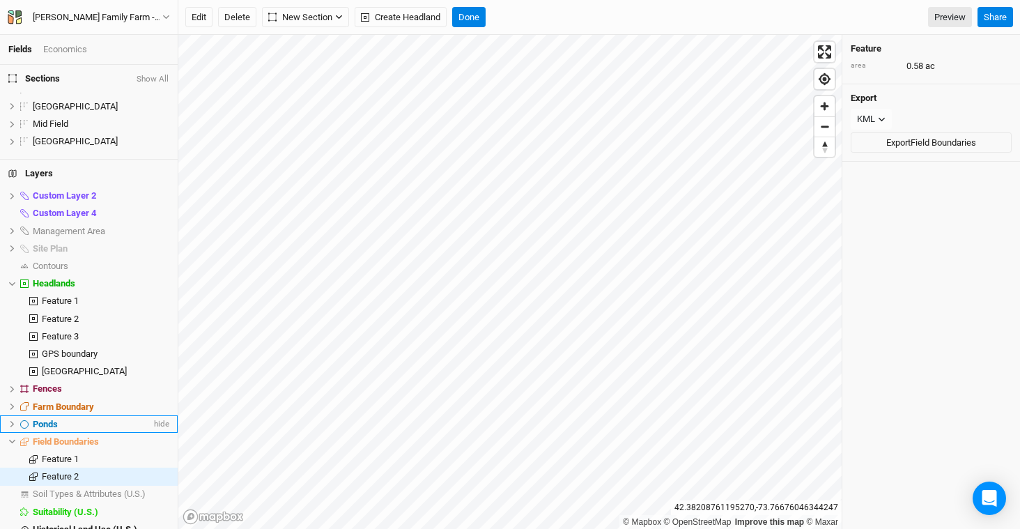
scroll to position [118, 0]
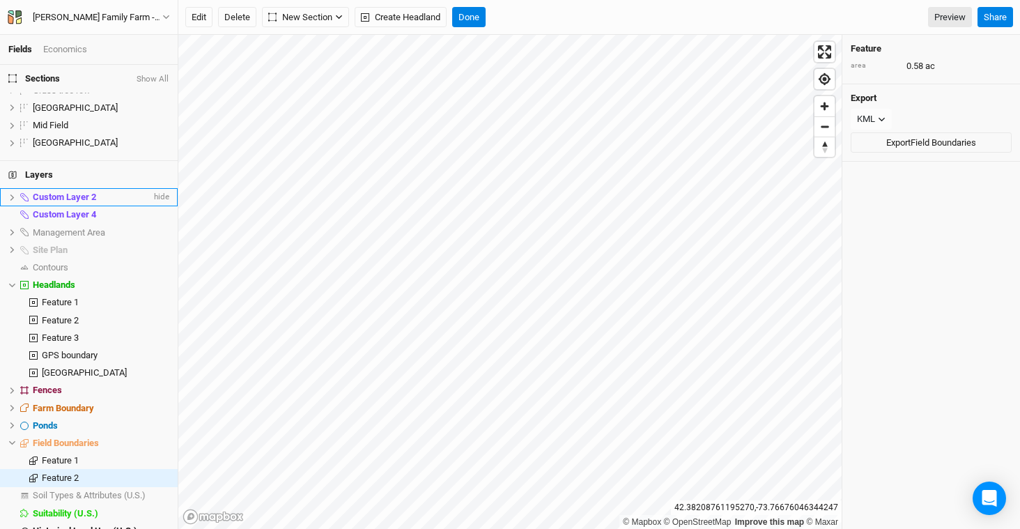
click at [60, 199] on span "Custom Layer 2" at bounding box center [64, 197] width 63 height 10
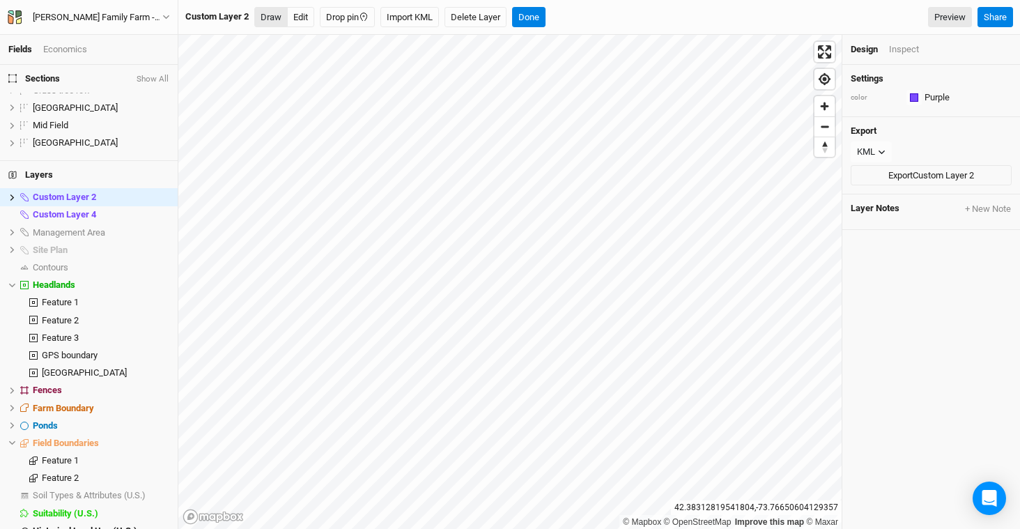
click at [271, 20] on button "Draw" at bounding box center [270, 17] width 33 height 21
click at [355, 11] on icon "button" at bounding box center [355, 17] width 14 height 14
click at [612, 15] on button "Done" at bounding box center [603, 17] width 33 height 21
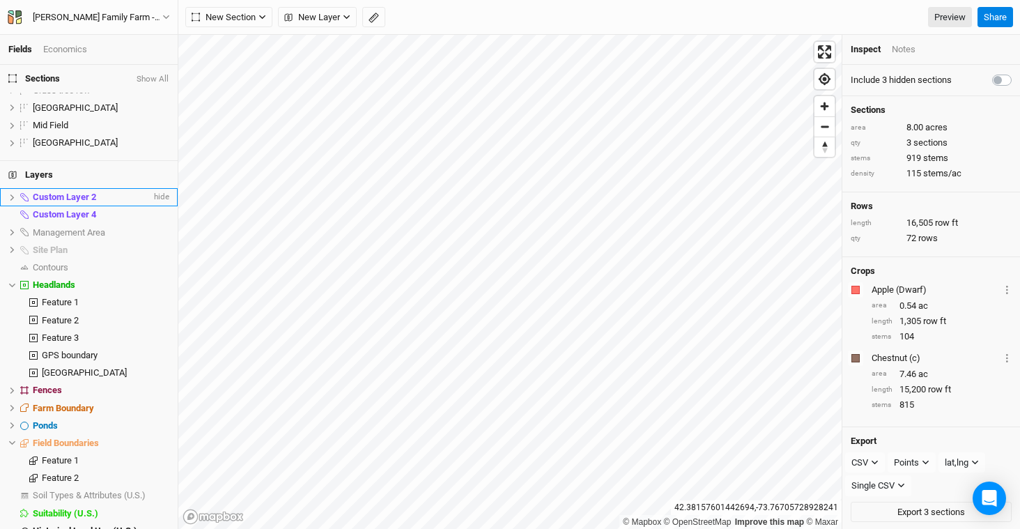
click at [14, 197] on icon at bounding box center [12, 198] width 8 height 8
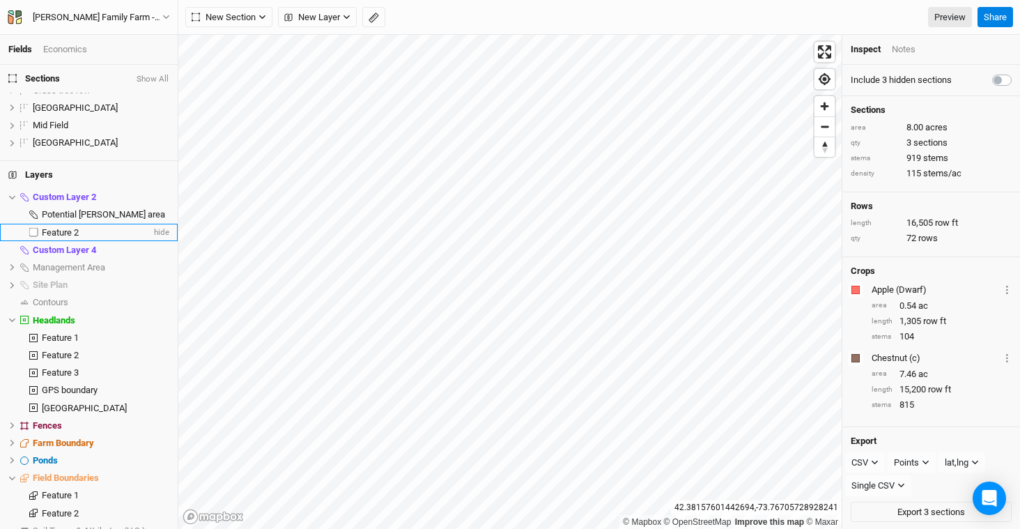
click at [79, 230] on span "Feature 2" at bounding box center [60, 232] width 37 height 10
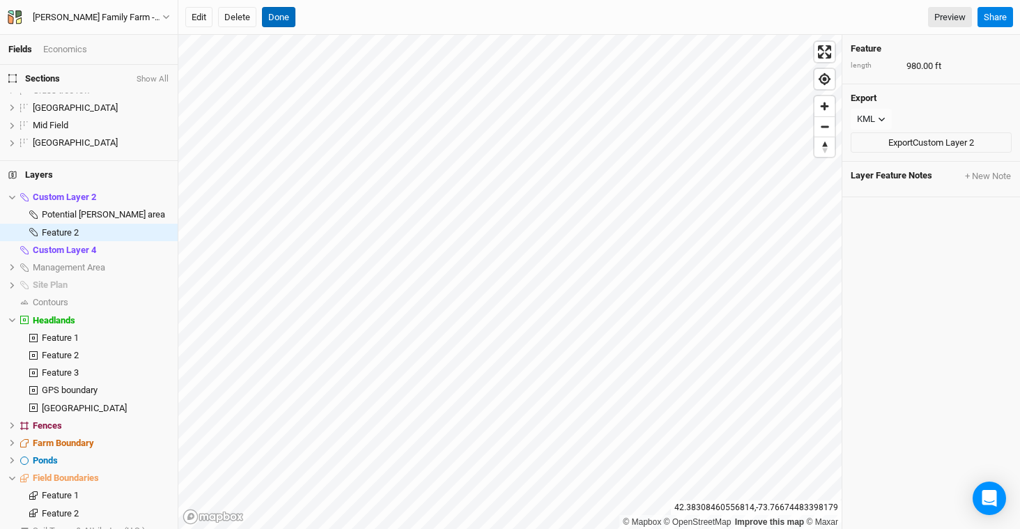
click at [281, 17] on button "Done" at bounding box center [278, 17] width 33 height 21
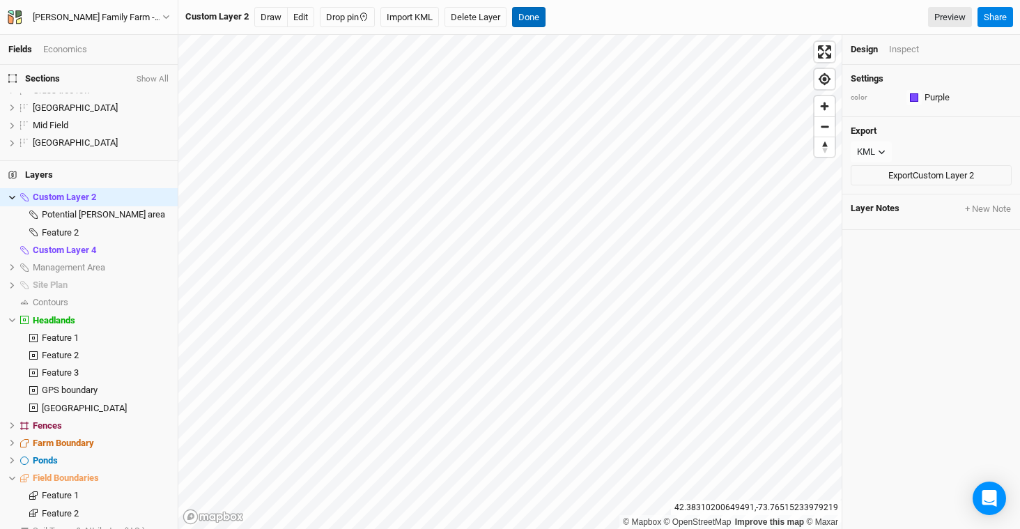
click at [544, 20] on button "Done" at bounding box center [528, 17] width 33 height 21
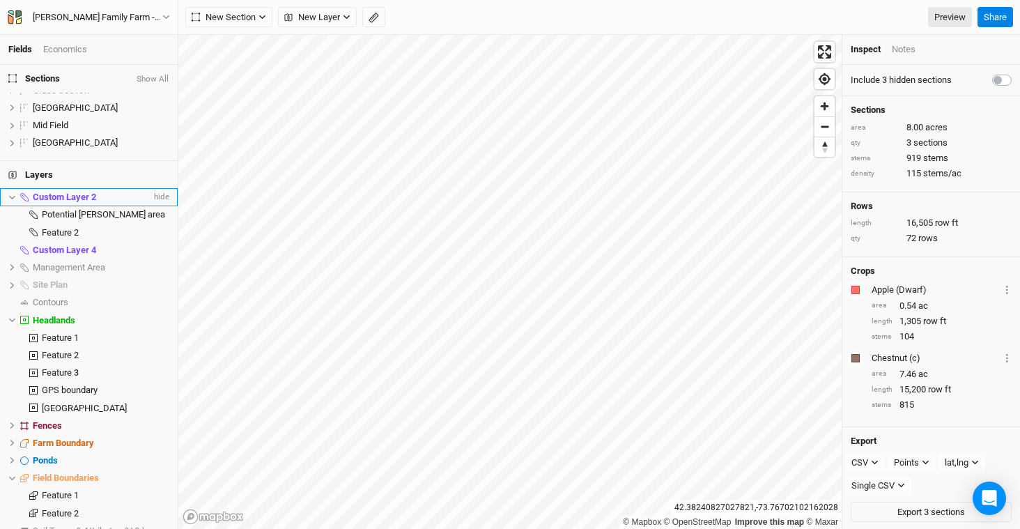
click at [82, 195] on span "Custom Layer 2" at bounding box center [64, 197] width 63 height 10
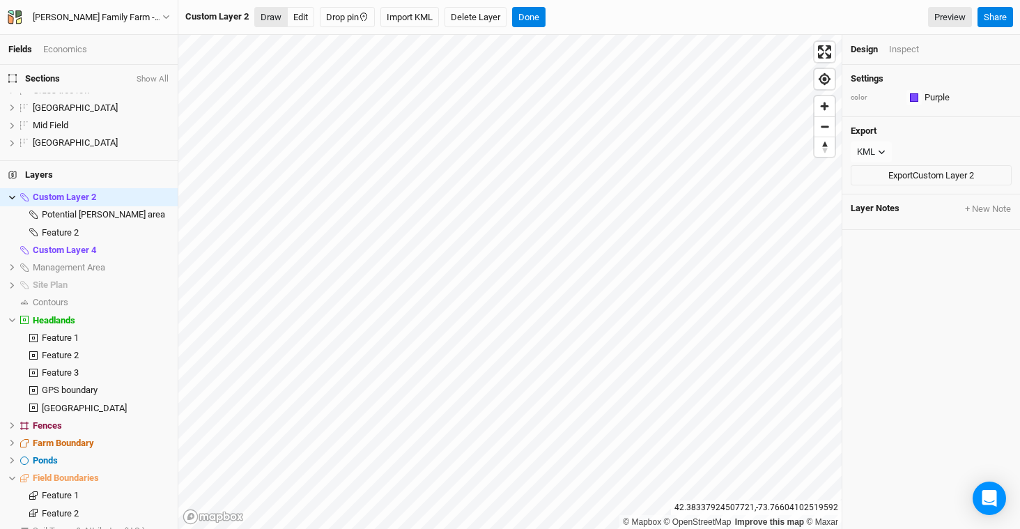
click at [277, 17] on button "Draw" at bounding box center [270, 17] width 33 height 21
click at [358, 19] on icon "button" at bounding box center [354, 17] width 13 height 5
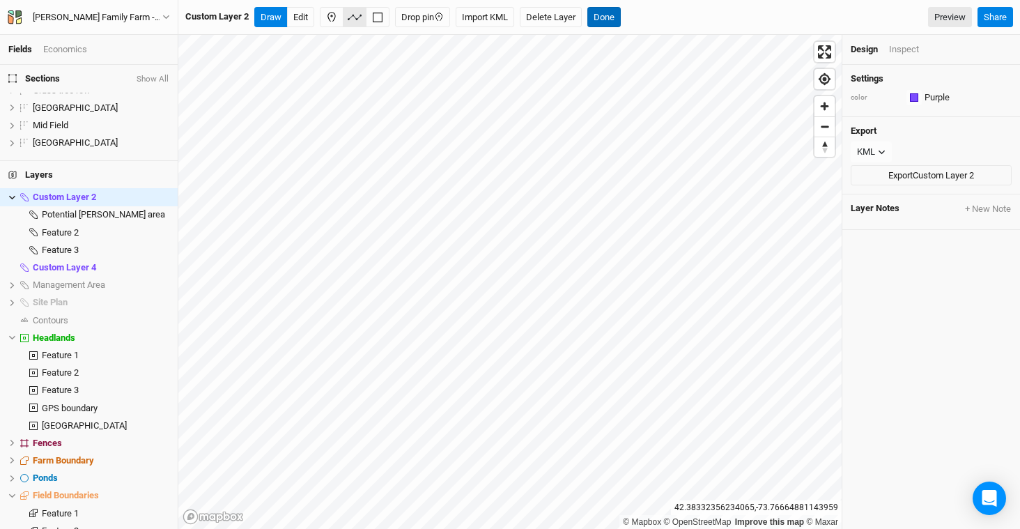
click at [615, 15] on button "Done" at bounding box center [603, 17] width 33 height 21
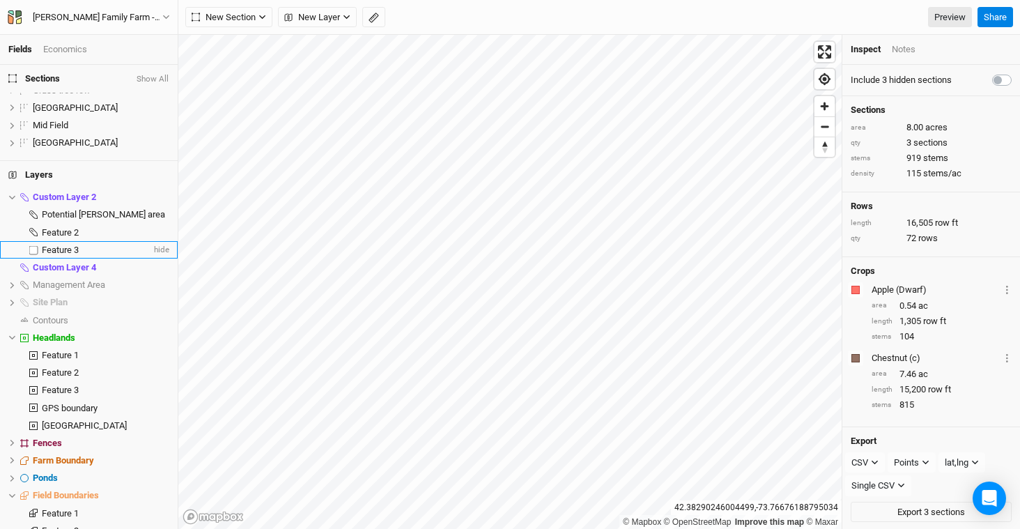
click at [70, 249] on span "Feature 3" at bounding box center [60, 250] width 37 height 10
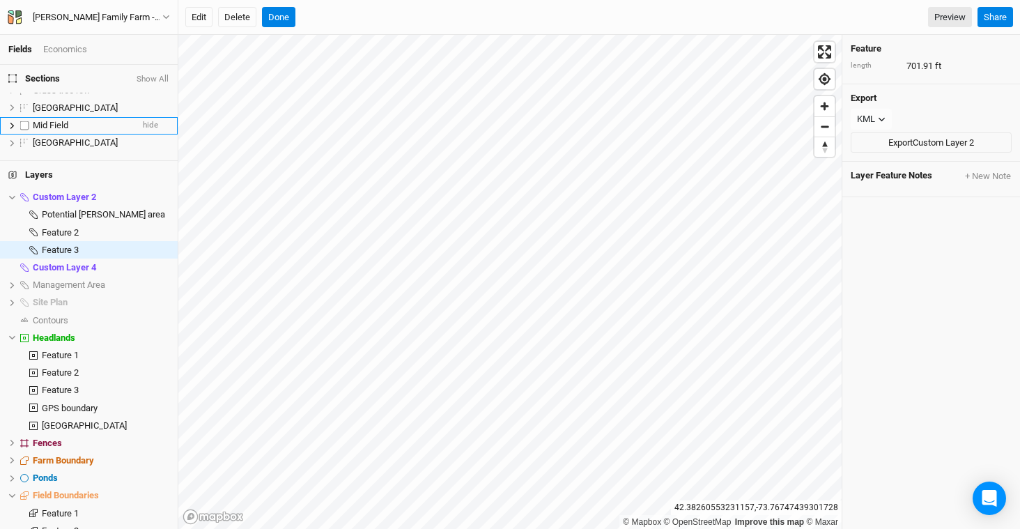
click at [60, 125] on span "Mid Field" at bounding box center [51, 125] width 36 height 10
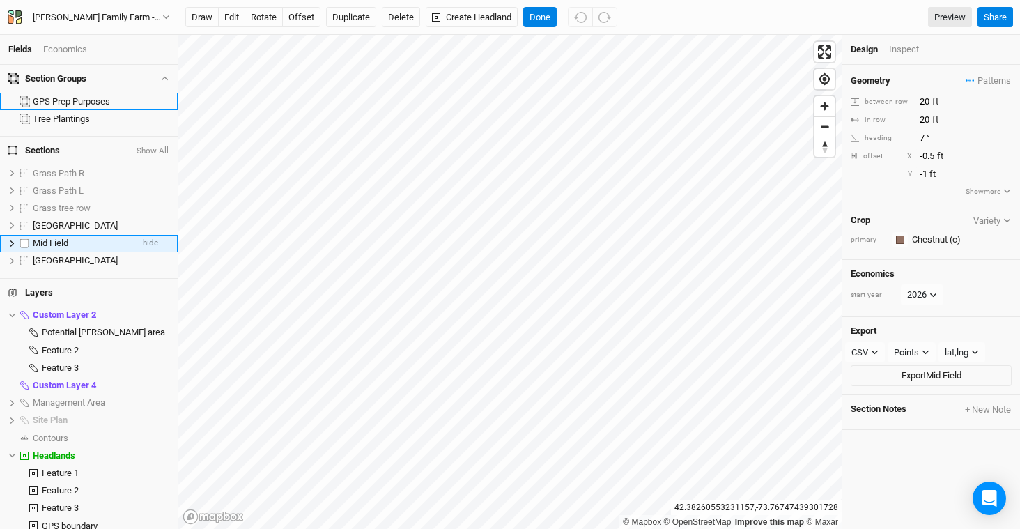
click at [61, 243] on span "Mid Field" at bounding box center [51, 243] width 36 height 10
click at [80, 243] on input "Mid Field" at bounding box center [78, 243] width 94 height 13
type input "Mid Field Chestnuts"
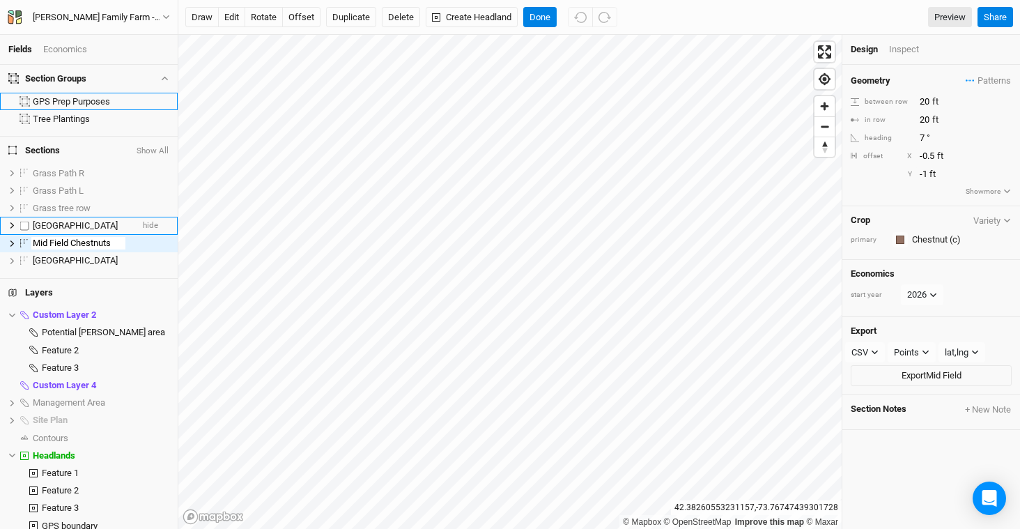
click at [56, 225] on span "[GEOGRAPHIC_DATA]" at bounding box center [75, 225] width 85 height 10
click at [74, 224] on span "[GEOGRAPHIC_DATA]" at bounding box center [75, 225] width 85 height 10
click at [90, 224] on input "[GEOGRAPHIC_DATA]" at bounding box center [78, 226] width 94 height 13
type input "Lower Field Chestnuts"
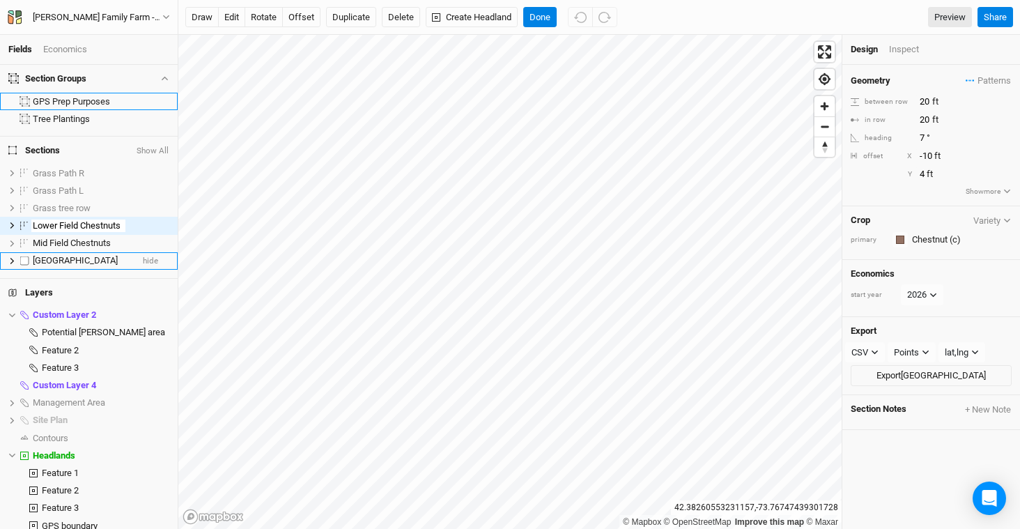
click at [89, 259] on div "[GEOGRAPHIC_DATA]" at bounding box center [82, 260] width 99 height 11
click at [101, 259] on input "[GEOGRAPHIC_DATA]" at bounding box center [78, 260] width 94 height 13
type input "Upper Field Chestnuts"
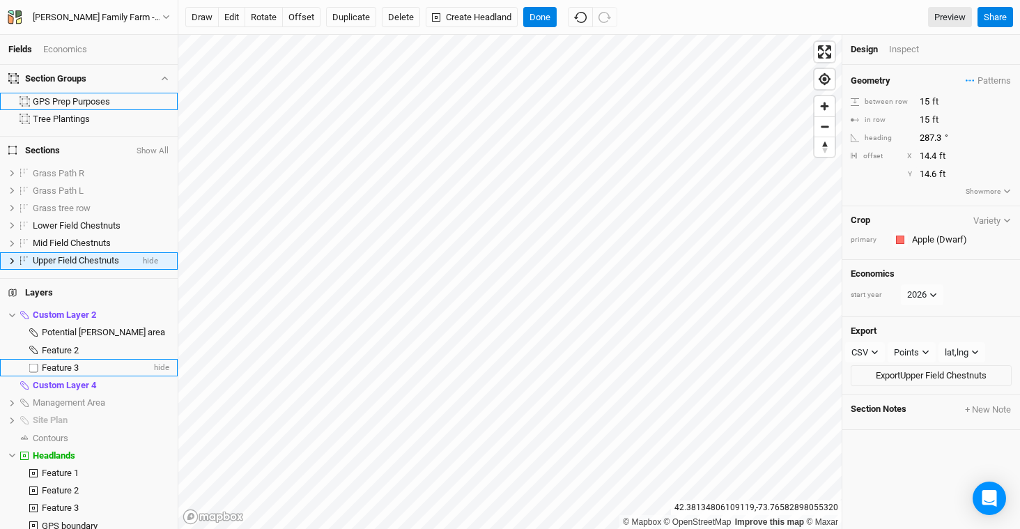
click at [79, 369] on span "Feature 3" at bounding box center [60, 367] width 37 height 10
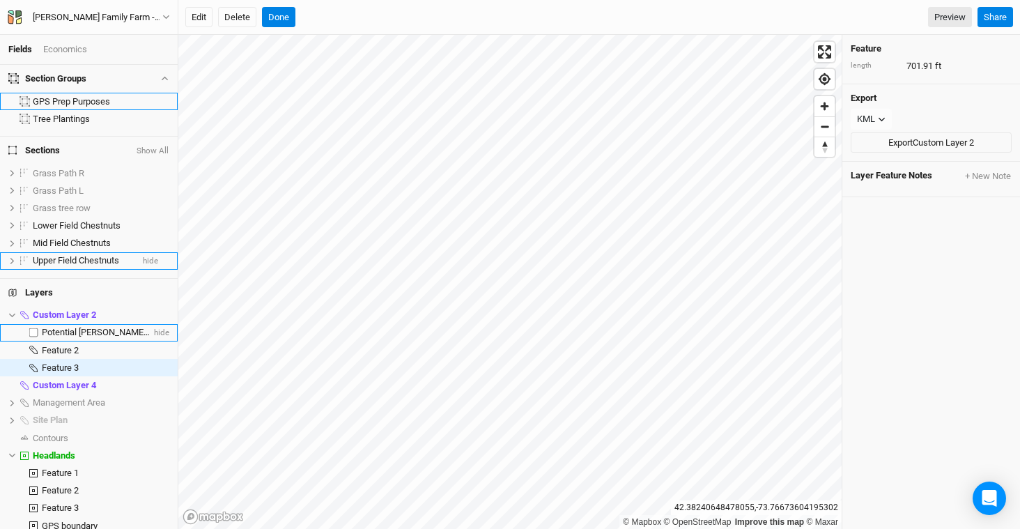
click at [80, 337] on div "Potential berry area" at bounding box center [96, 332] width 109 height 11
click at [247, 24] on button "Delete" at bounding box center [237, 17] width 38 height 21
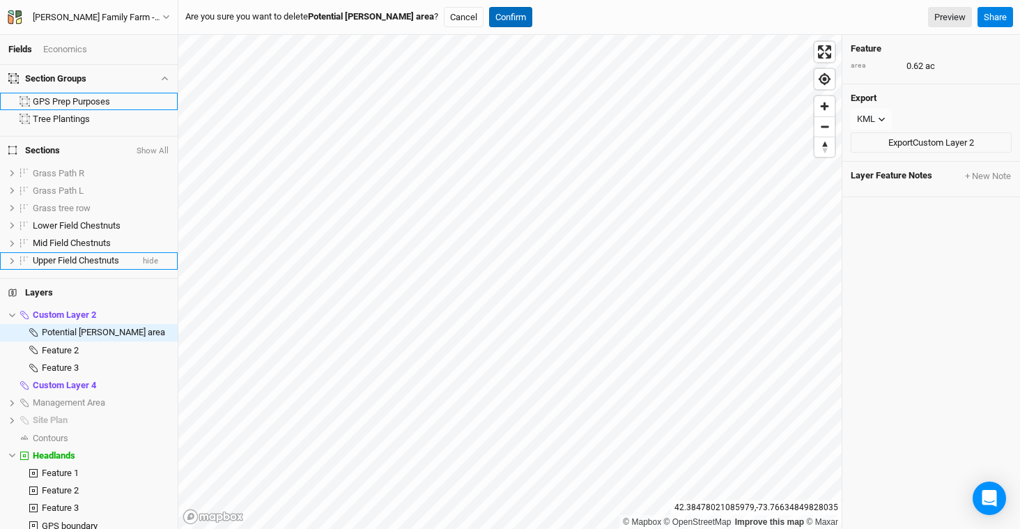
click at [489, 20] on button "Confirm" at bounding box center [510, 17] width 43 height 21
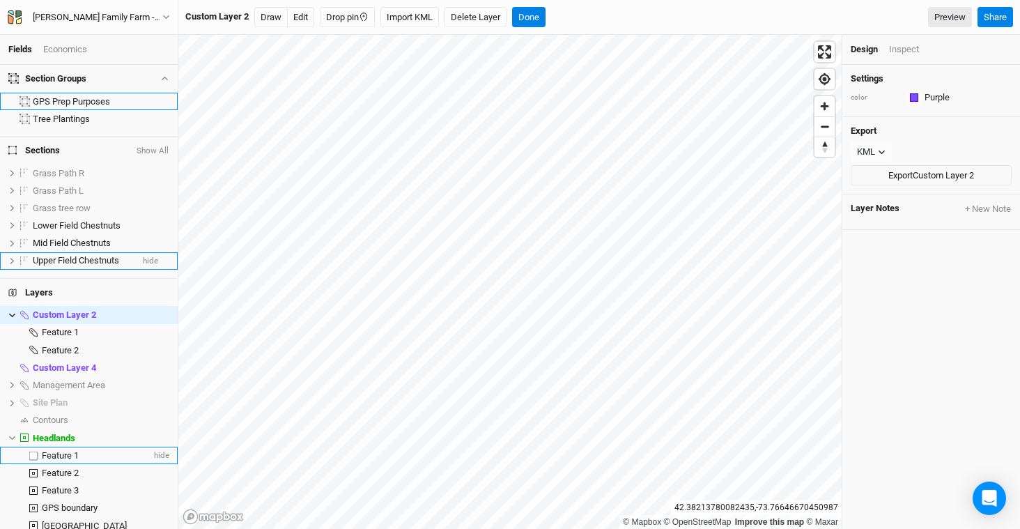
click at [79, 450] on span "Feature 1" at bounding box center [60, 455] width 37 height 10
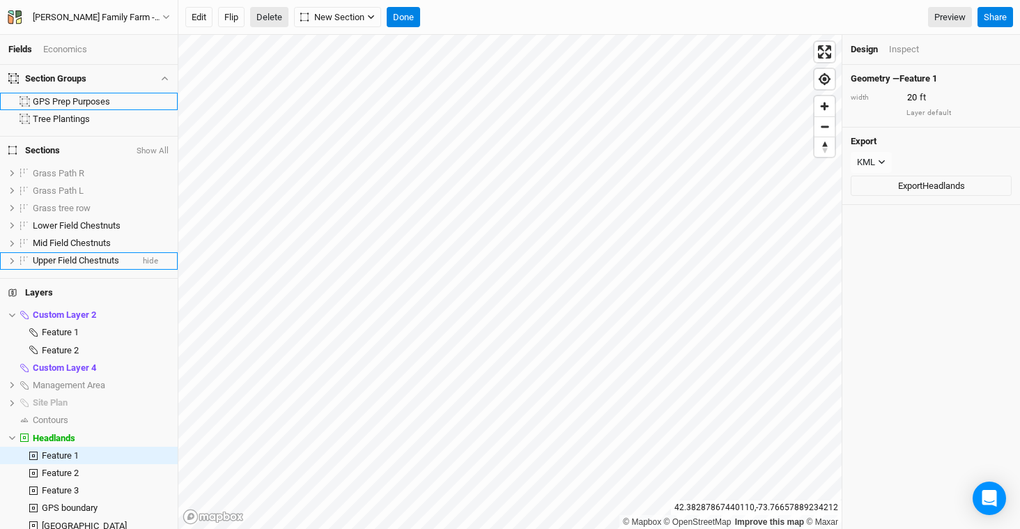
click at [270, 17] on button "Delete" at bounding box center [269, 17] width 38 height 21
click at [427, 19] on button "Confirm" at bounding box center [422, 17] width 43 height 21
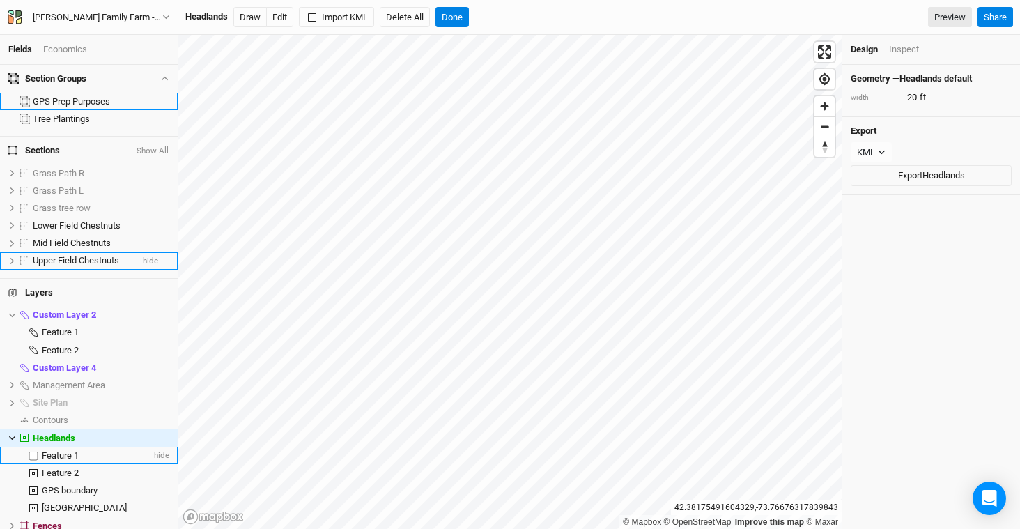
click at [79, 456] on span "Feature 1" at bounding box center [60, 455] width 37 height 10
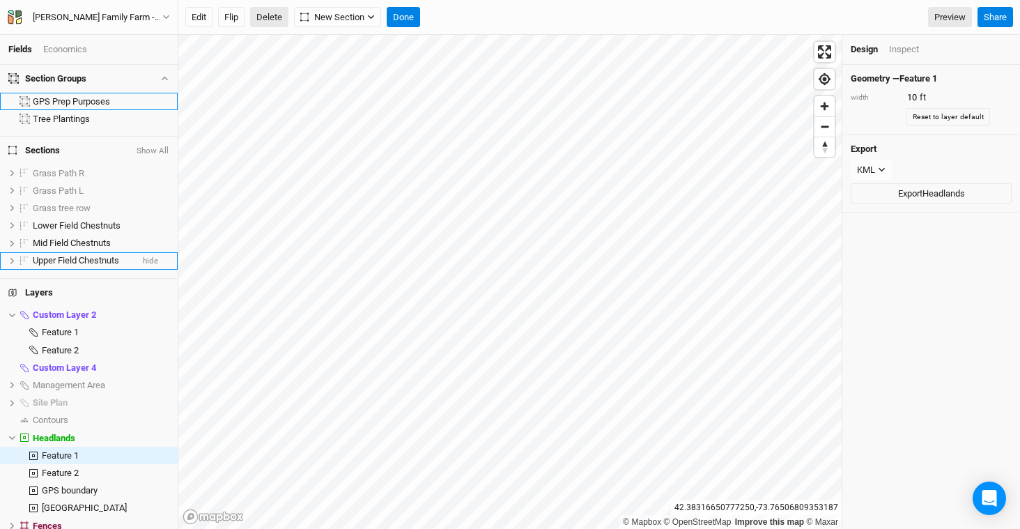
click at [277, 20] on button "Delete" at bounding box center [269, 17] width 38 height 21
click at [428, 25] on button "Confirm" at bounding box center [422, 17] width 43 height 21
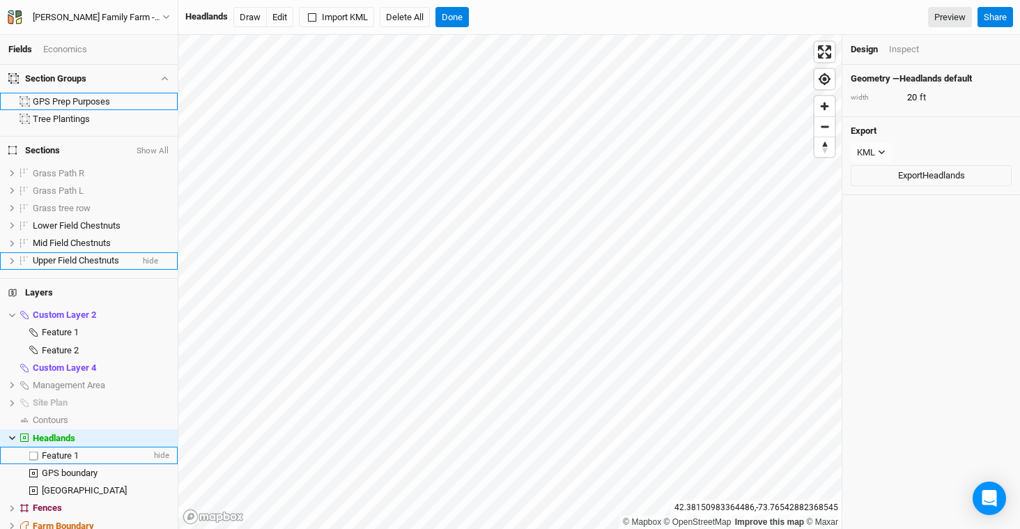
click at [109, 455] on div "Feature 1" at bounding box center [96, 455] width 109 height 11
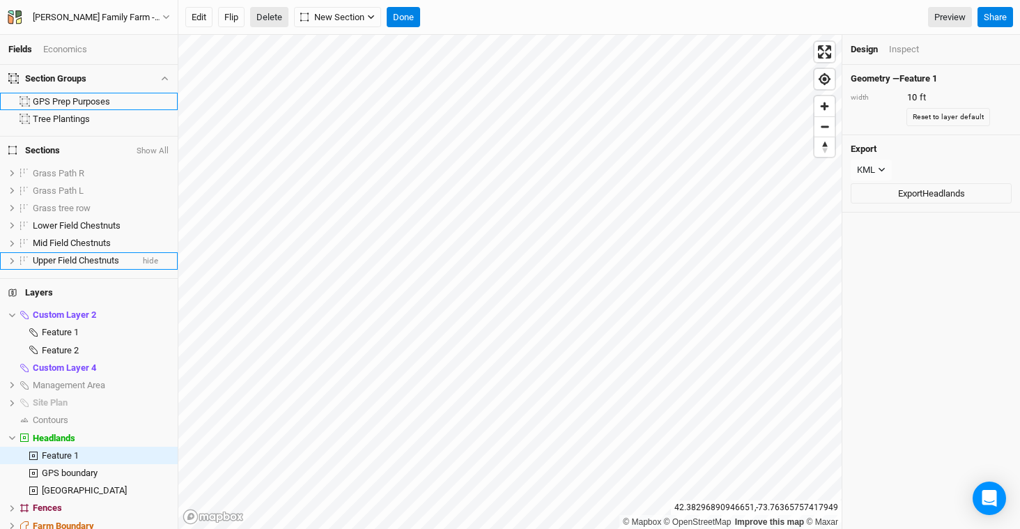
click at [272, 22] on button "Delete" at bounding box center [269, 17] width 38 height 21
click at [431, 16] on button "Confirm" at bounding box center [422, 17] width 43 height 21
type input "20"
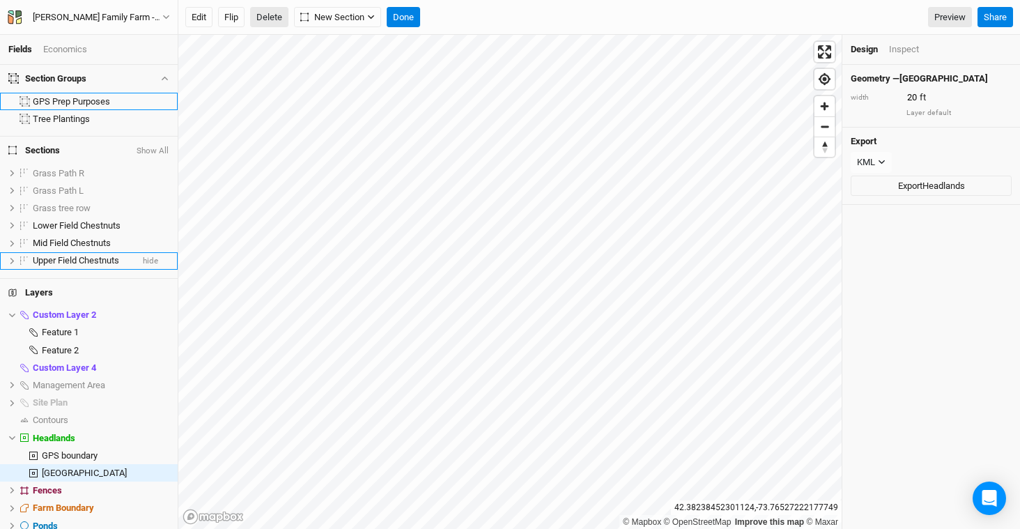
click at [267, 14] on button "Delete" at bounding box center [269, 17] width 38 height 21
click at [467, 11] on button "Confirm" at bounding box center [473, 17] width 43 height 21
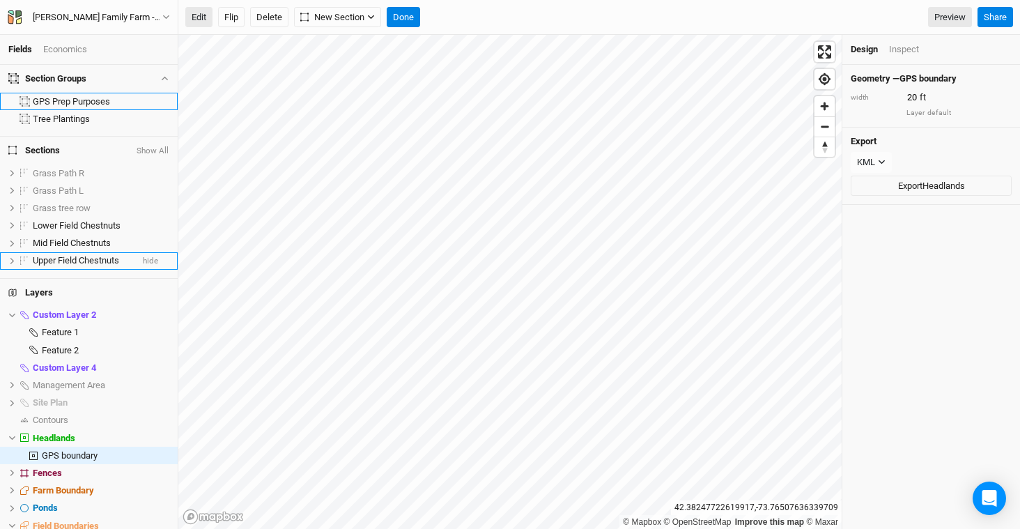
click at [205, 15] on button "Edit" at bounding box center [198, 17] width 27 height 21
click at [404, 20] on button "Done" at bounding box center [403, 17] width 33 height 21
click at [74, 345] on span "Feature 2" at bounding box center [60, 350] width 37 height 10
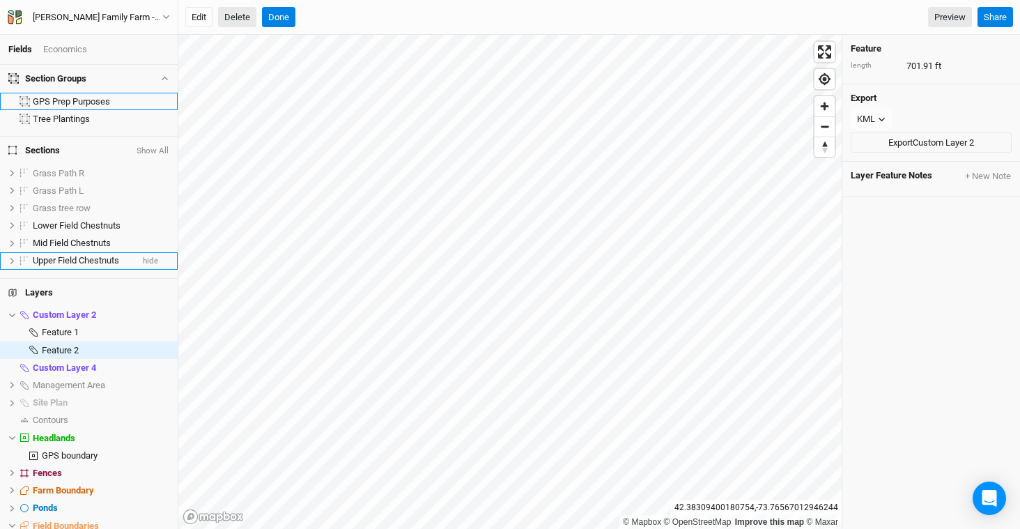
click at [243, 10] on button "Delete" at bounding box center [237, 17] width 38 height 21
click at [422, 19] on button "Confirm" at bounding box center [422, 17] width 43 height 21
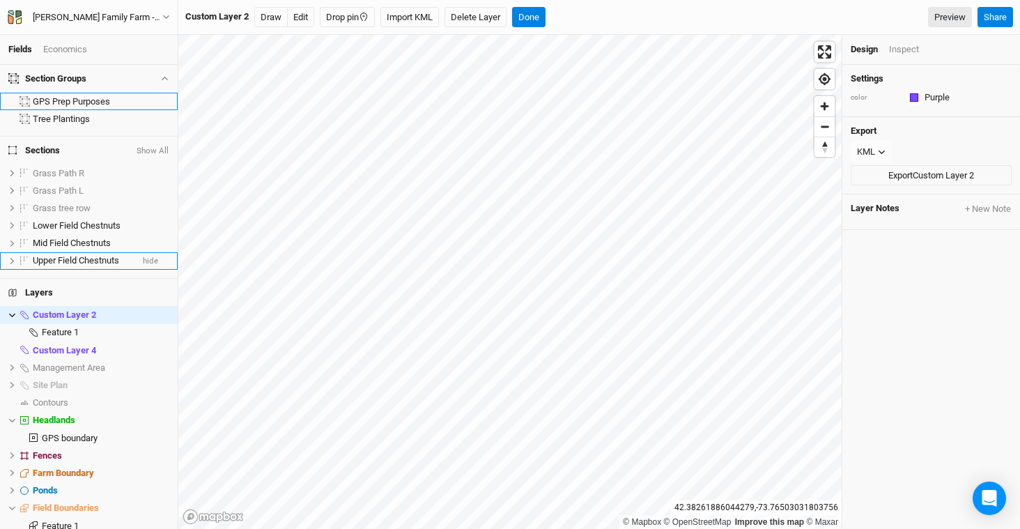
click at [390, 0] on html "Fields Economics Section Groups GPS Prep Purposes Tree Plantings Sections Show …" at bounding box center [510, 264] width 1020 height 529
click at [70, 315] on span "Custom Layer 2" at bounding box center [64, 314] width 63 height 10
click at [477, 13] on button "Delete Layer" at bounding box center [476, 17] width 62 height 21
click at [518, 15] on button "Confirm" at bounding box center [505, 17] width 43 height 21
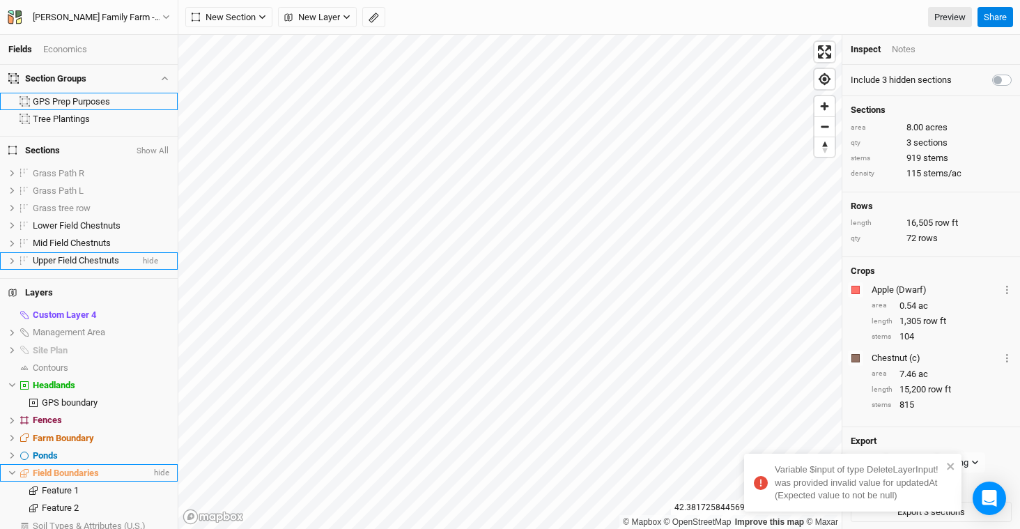
click at [82, 468] on span "Field Boundaries" at bounding box center [66, 473] width 66 height 10
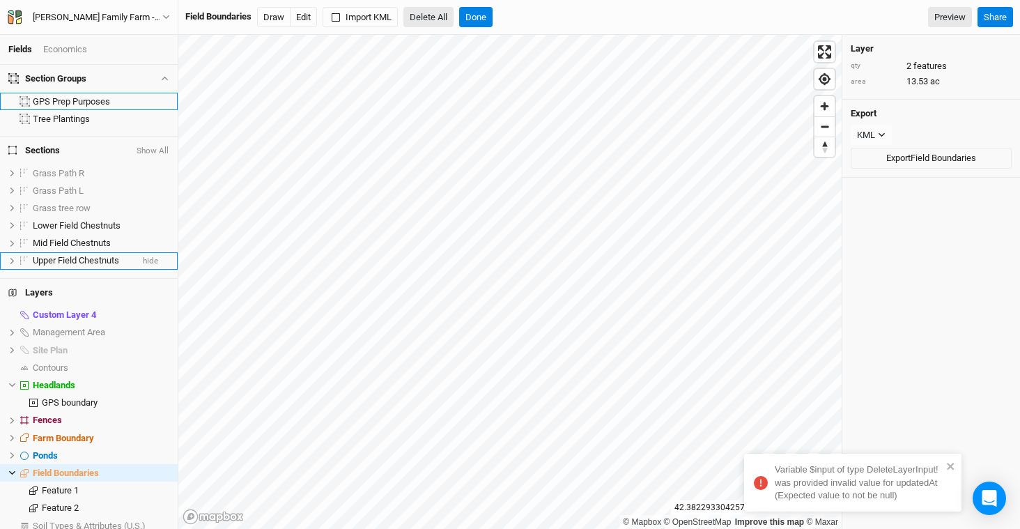
click at [422, 13] on button "Delete All" at bounding box center [428, 17] width 50 height 21
click at [521, 18] on button "Confirm" at bounding box center [508, 17] width 43 height 21
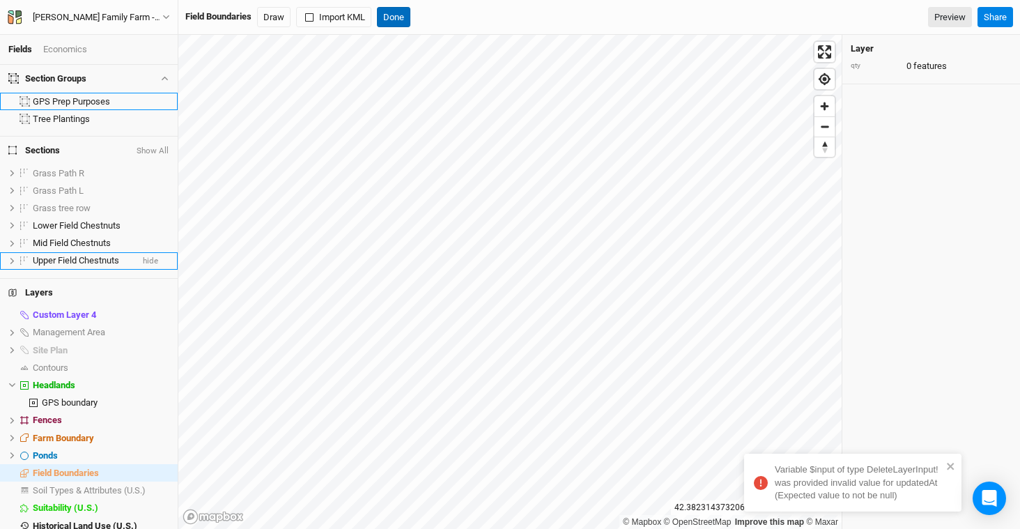
click at [403, 13] on button "Done" at bounding box center [393, 17] width 33 height 21
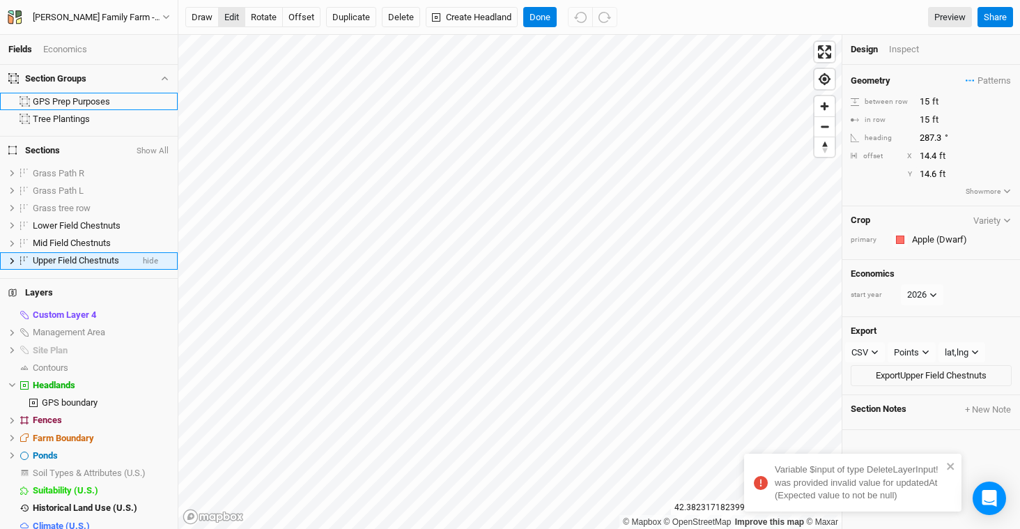
click at [229, 20] on button "edit" at bounding box center [231, 17] width 27 height 21
click at [270, 21] on button "rotate" at bounding box center [264, 17] width 38 height 21
type input "299.6"
click at [236, 15] on button "edit" at bounding box center [231, 17] width 27 height 21
click at [541, 16] on button "Done" at bounding box center [539, 17] width 33 height 21
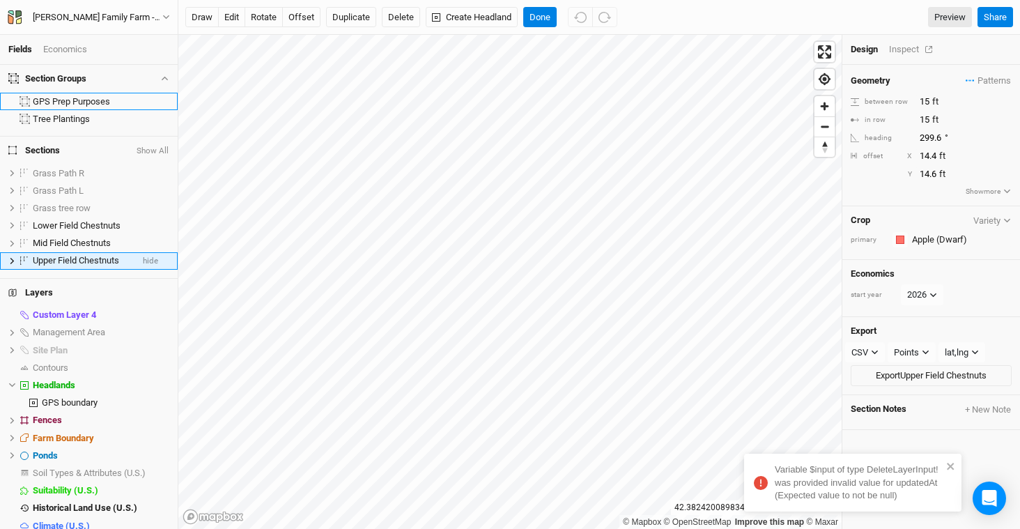
click at [899, 47] on div "Inspect" at bounding box center [913, 49] width 49 height 13
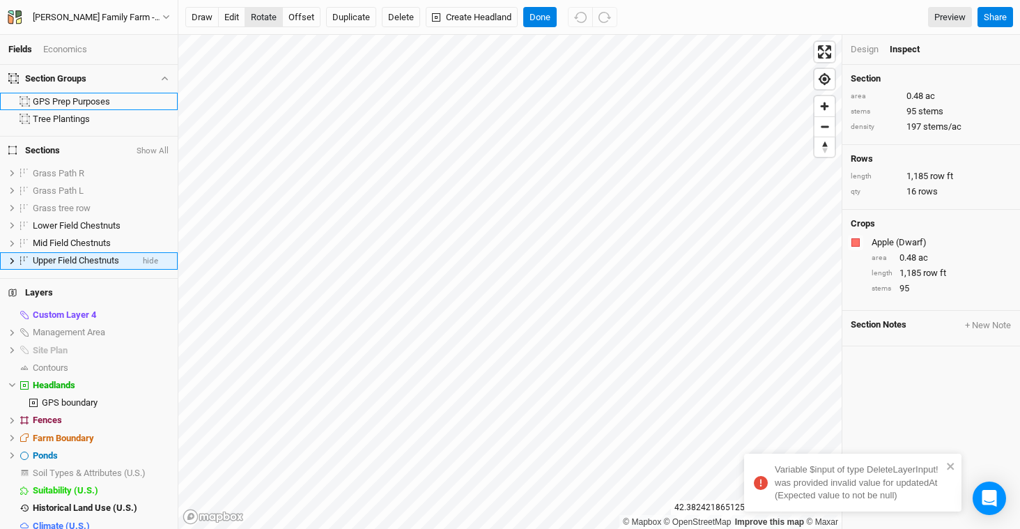
click at [267, 18] on button "rotate" at bounding box center [264, 17] width 38 height 21
click at [229, 15] on button "edit" at bounding box center [231, 17] width 27 height 21
click at [301, 17] on button "offset" at bounding box center [301, 17] width 38 height 21
click at [231, 16] on button "edit" at bounding box center [231, 17] width 27 height 21
click at [541, 10] on button "Done" at bounding box center [539, 17] width 33 height 21
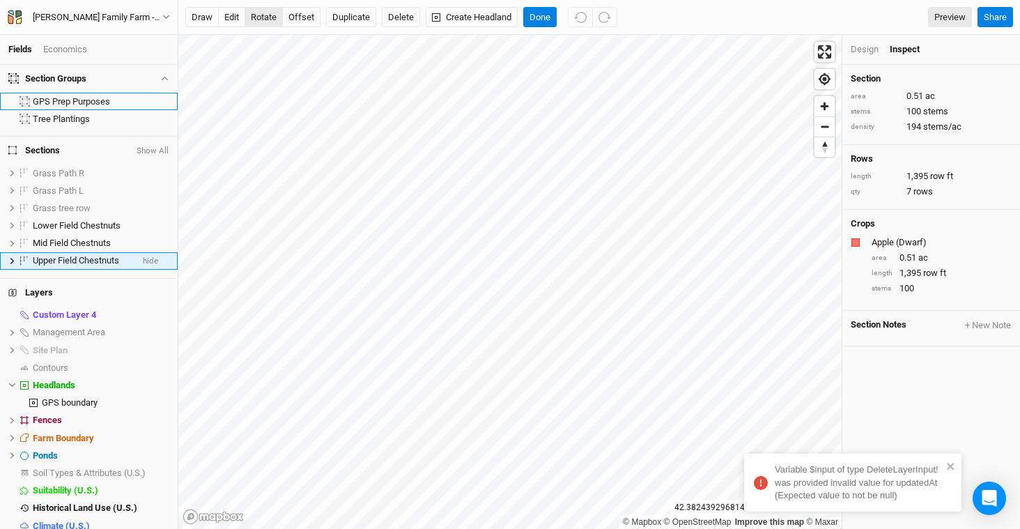
click at [255, 20] on button "rotate" at bounding box center [264, 17] width 38 height 21
click at [541, 13] on button "Done" at bounding box center [539, 17] width 33 height 21
click at [238, 18] on button "edit" at bounding box center [231, 17] width 27 height 21
click at [548, 17] on button "Done" at bounding box center [539, 17] width 33 height 21
click at [270, 22] on button "rotate" at bounding box center [264, 17] width 38 height 21
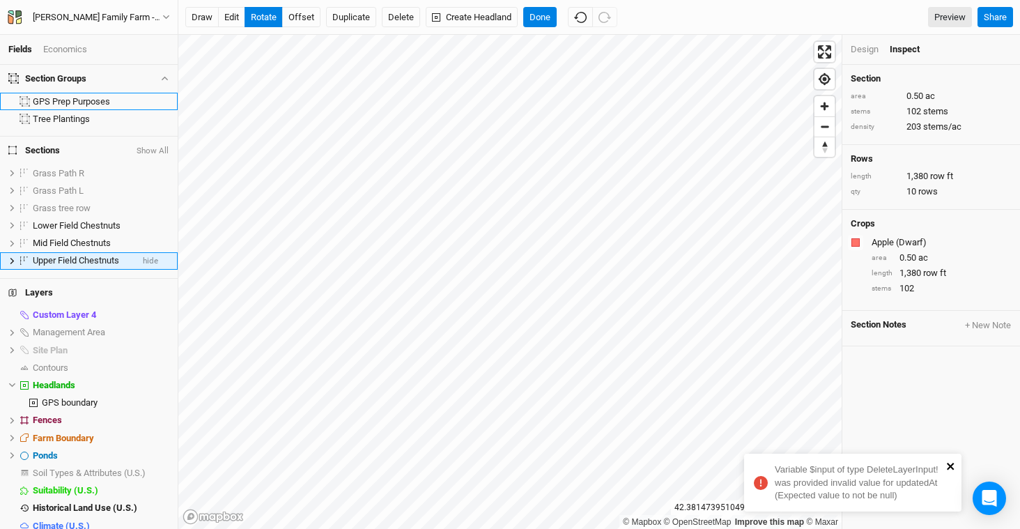
click at [955, 465] on icon "close" at bounding box center [951, 466] width 10 height 11
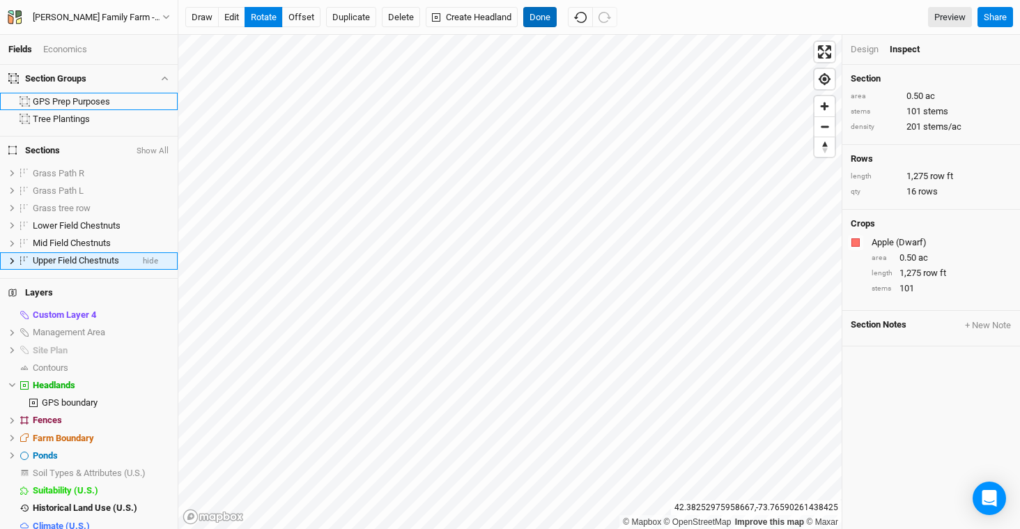
click at [541, 14] on button "Done" at bounding box center [539, 17] width 33 height 21
click at [854, 49] on div "Design" at bounding box center [865, 49] width 28 height 13
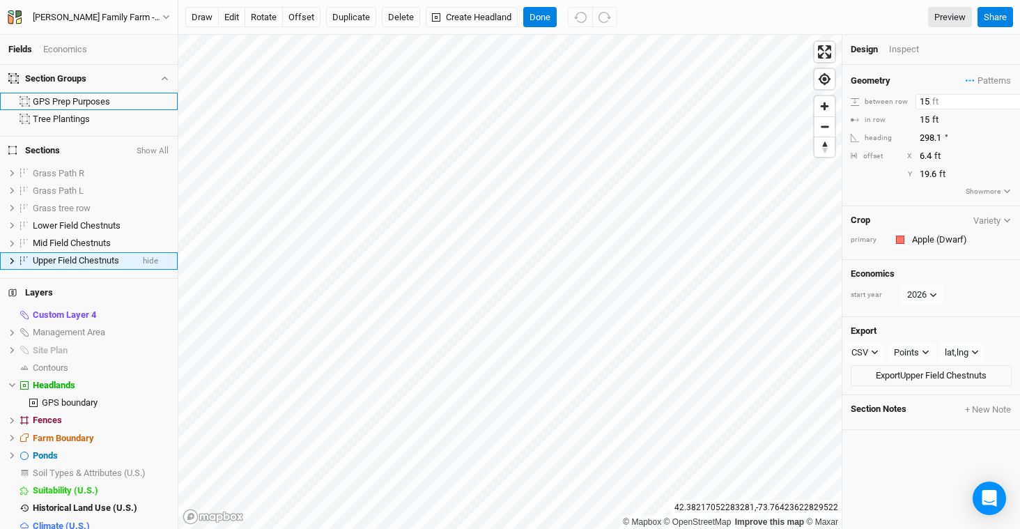
click at [941, 102] on input "15" at bounding box center [976, 101] width 121 height 15
click at [912, 45] on div "Inspect" at bounding box center [913, 49] width 49 height 13
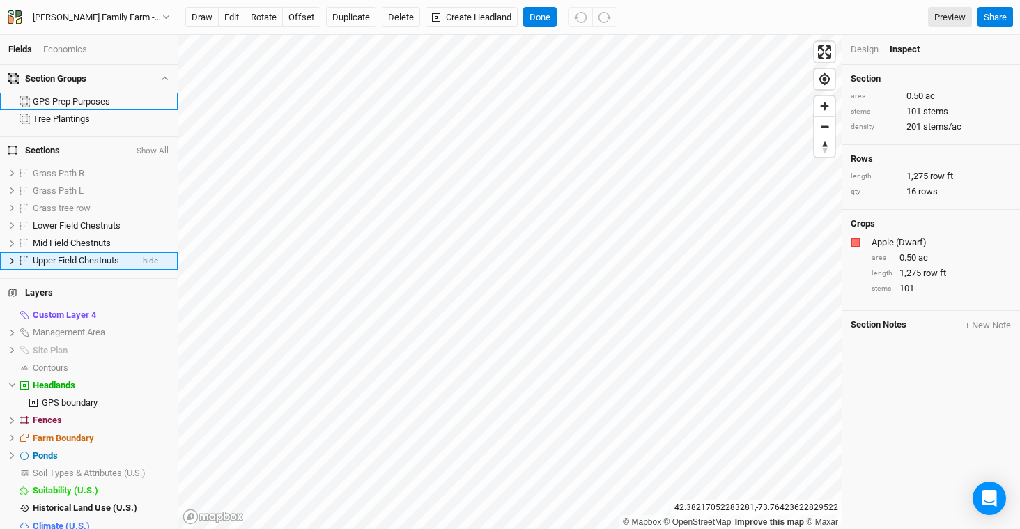
click at [875, 49] on div "Design" at bounding box center [865, 49] width 28 height 13
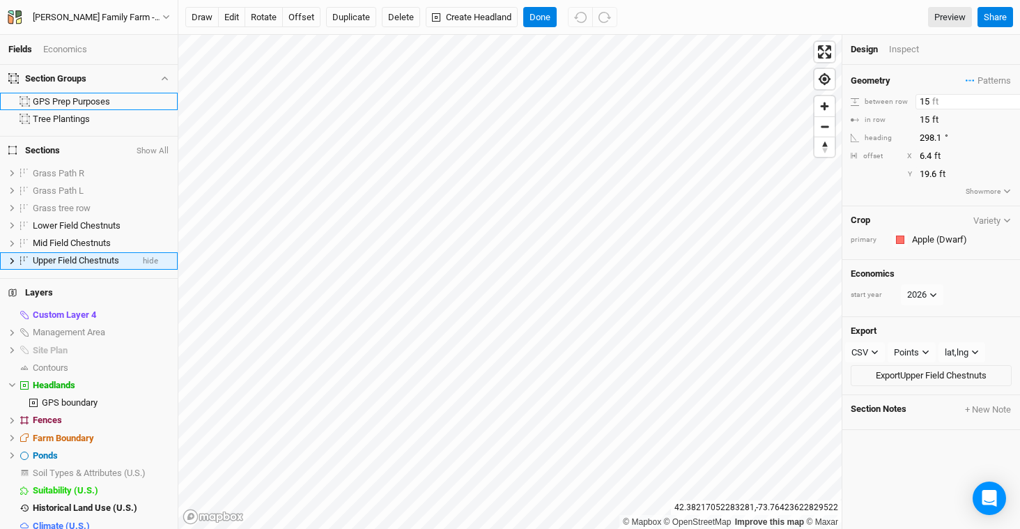
click at [939, 100] on input "15" at bounding box center [976, 101] width 121 height 15
type input "12"
click at [537, 13] on button "Done" at bounding box center [539, 17] width 33 height 21
click at [236, 20] on button "edit" at bounding box center [231, 17] width 27 height 21
click at [268, 18] on button "rotate" at bounding box center [264, 17] width 38 height 21
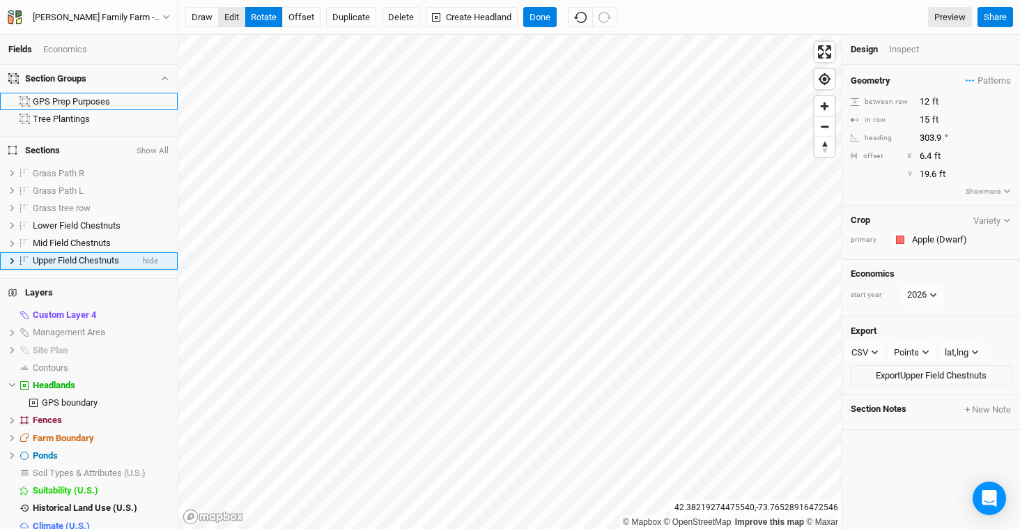
click at [232, 15] on button "edit" at bounding box center [231, 17] width 27 height 21
click at [265, 20] on button "rotate" at bounding box center [264, 17] width 38 height 21
type input "34.9"
click at [312, 20] on button "offset" at bounding box center [301, 17] width 38 height 21
type input "2.4"
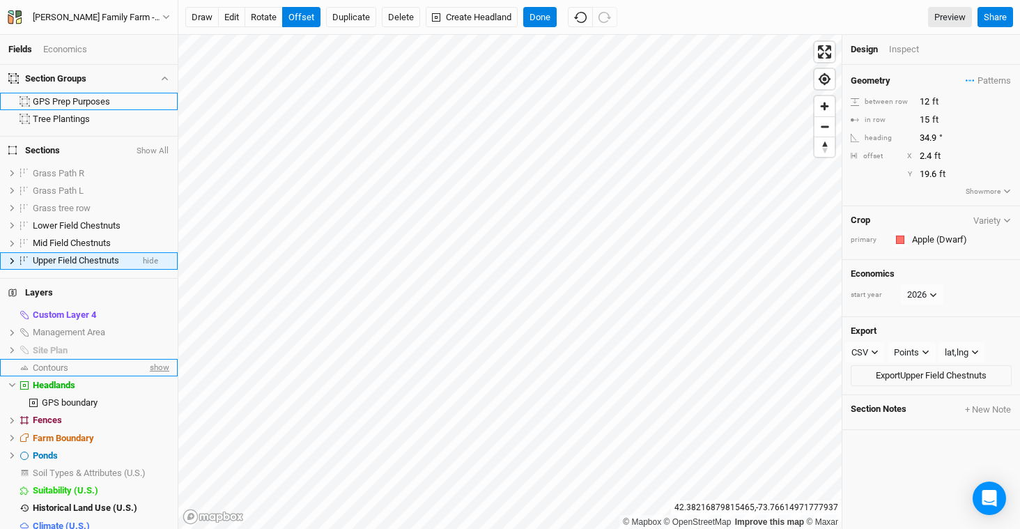
click at [148, 365] on span "show" at bounding box center [158, 367] width 22 height 17
click at [272, 15] on button "rotate" at bounding box center [264, 17] width 38 height 21
type input "32.8"
click at [304, 19] on button "offset" at bounding box center [301, 17] width 38 height 21
type input "-5.6"
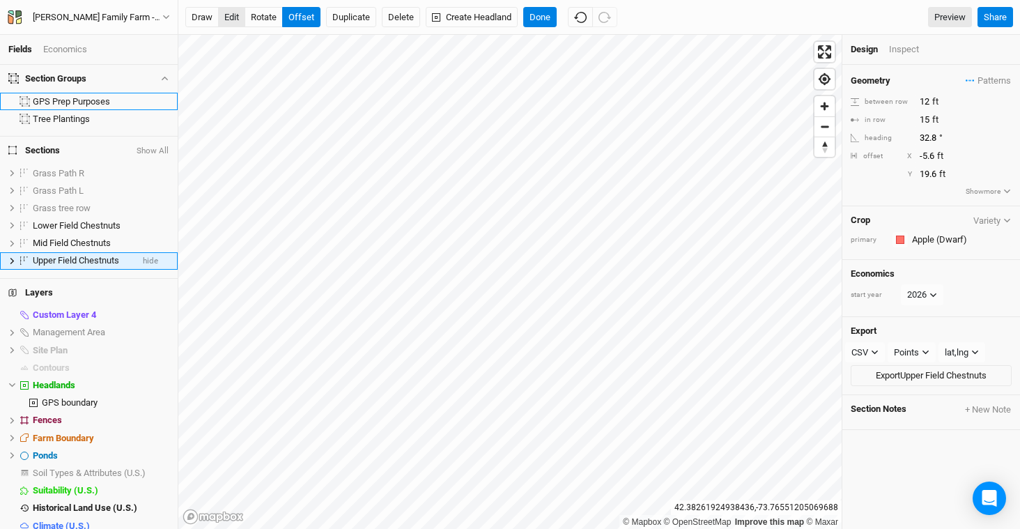
click at [227, 20] on button "edit" at bounding box center [231, 17] width 27 height 21
click at [542, 20] on button "Done" at bounding box center [539, 17] width 33 height 21
click at [238, 15] on button "edit" at bounding box center [231, 17] width 27 height 21
click at [545, 13] on button "Done" at bounding box center [539, 17] width 33 height 21
click at [471, 15] on button "Create Headland" at bounding box center [472, 17] width 92 height 21
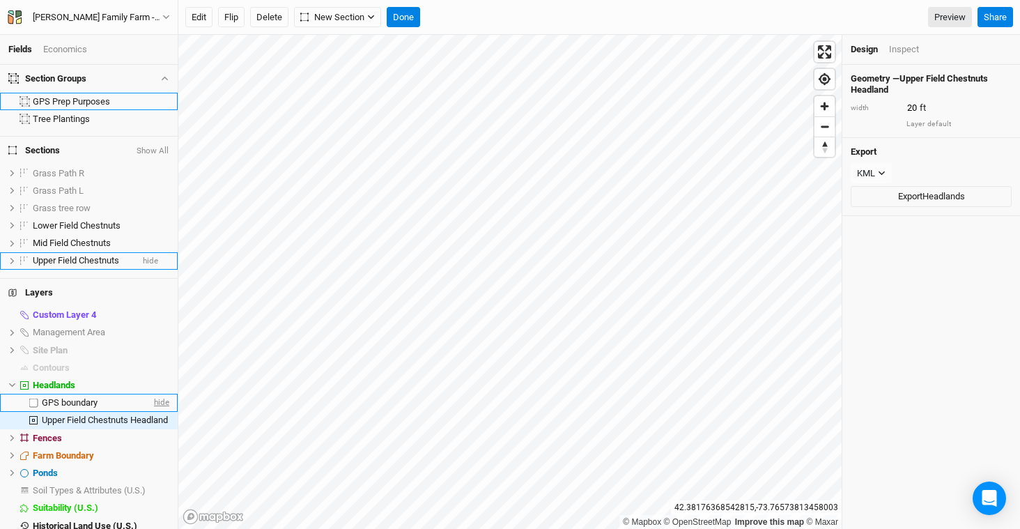
click at [158, 397] on span "hide" at bounding box center [160, 402] width 18 height 17
click at [403, 21] on button "Done" at bounding box center [403, 17] width 33 height 21
click at [412, 16] on button "Done" at bounding box center [403, 17] width 33 height 21
click at [901, 51] on div "Inspect" at bounding box center [904, 49] width 30 height 13
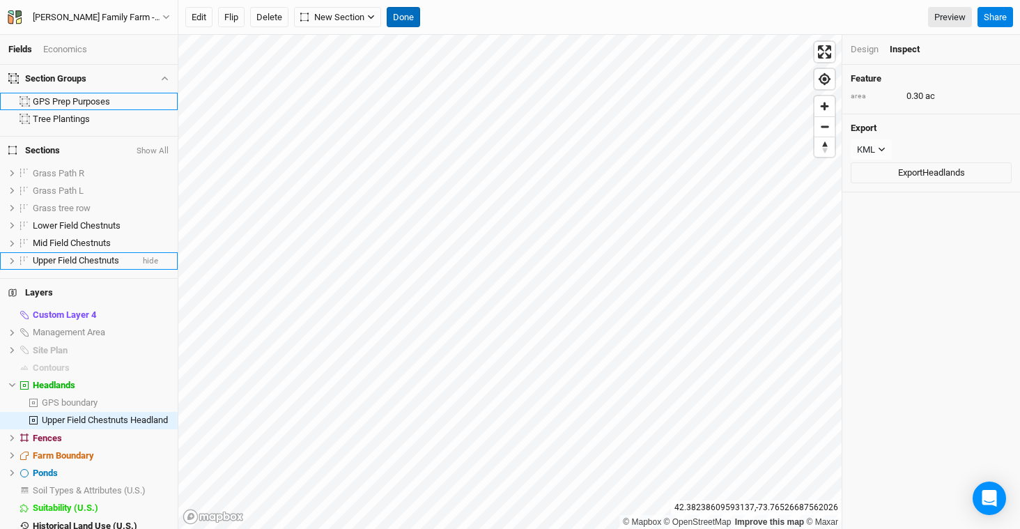
click at [413, 20] on button "Done" at bounding box center [403, 17] width 33 height 21
click at [107, 259] on span "Upper Field Chestnuts" at bounding box center [76, 260] width 86 height 10
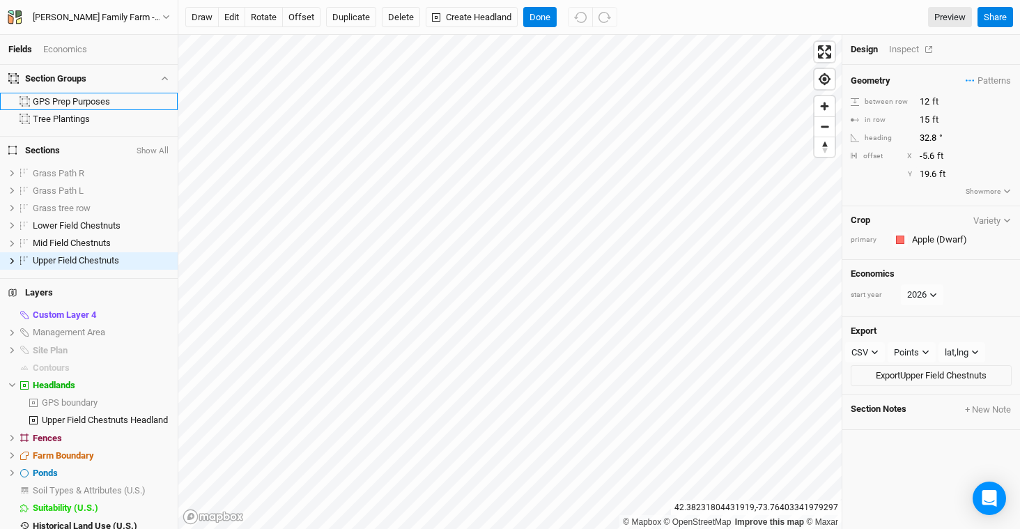
click at [908, 47] on div "Inspect" at bounding box center [913, 49] width 49 height 13
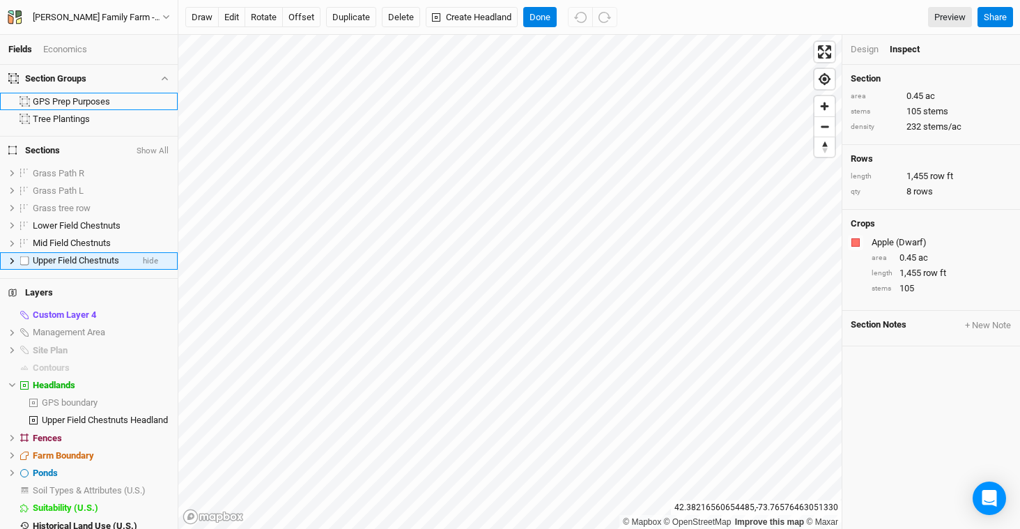
click at [68, 261] on span "Upper Field Chestnuts" at bounding box center [76, 260] width 86 height 10
type input "Home Orchard"
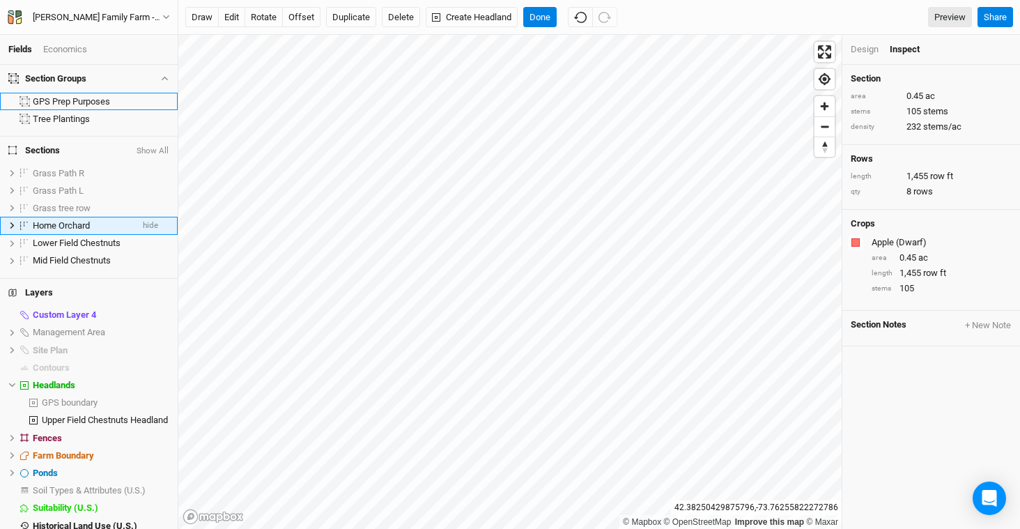
click at [870, 45] on div "Design" at bounding box center [865, 49] width 28 height 13
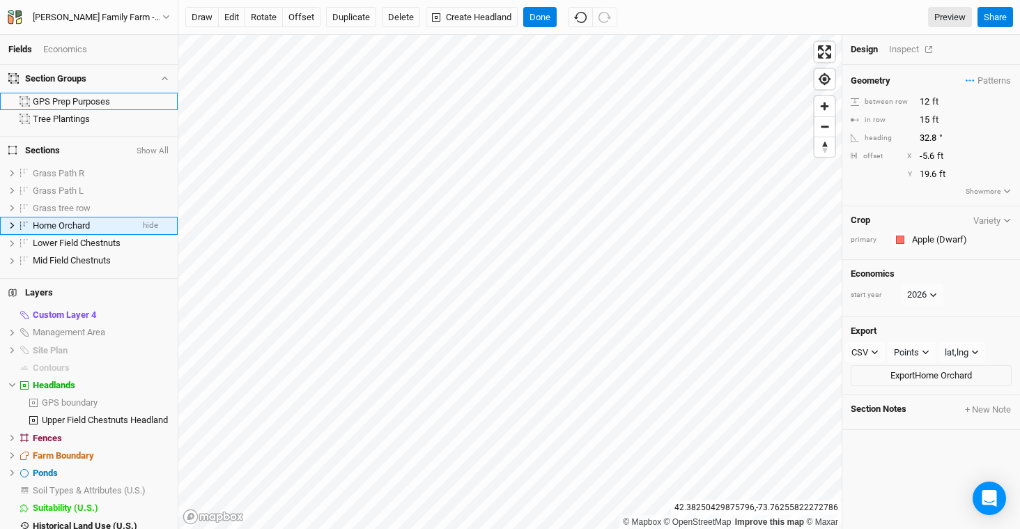
click at [910, 53] on div "Inspect" at bounding box center [913, 49] width 49 height 13
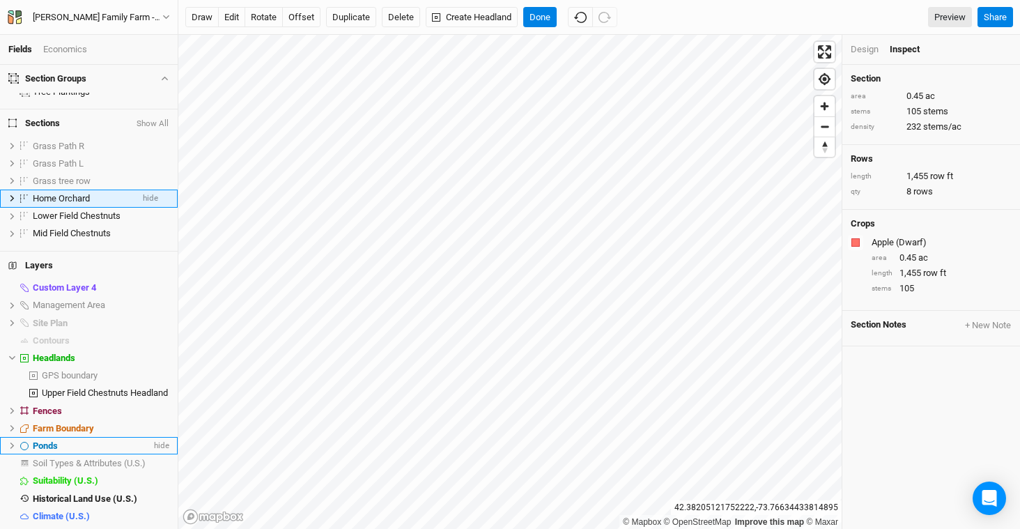
scroll to position [48, 0]
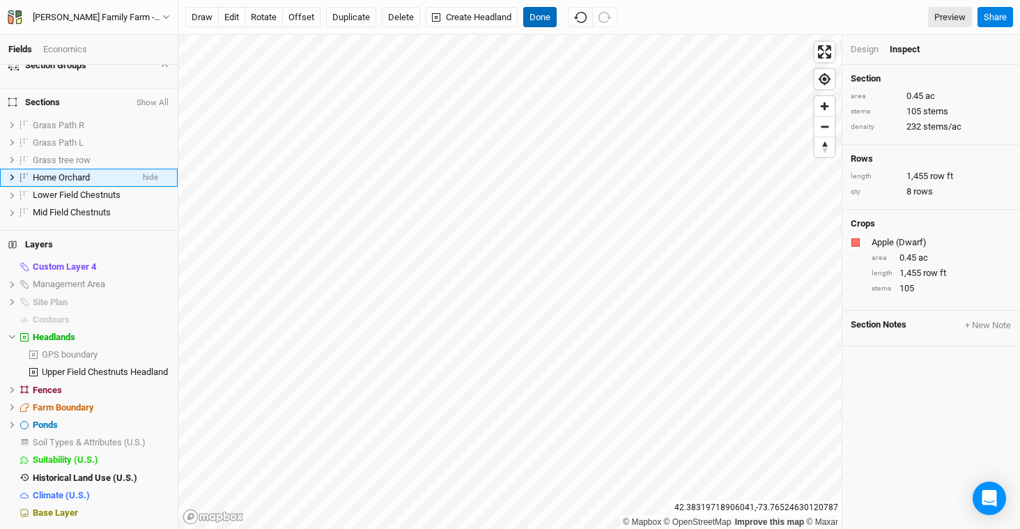
click at [534, 15] on button "Done" at bounding box center [539, 17] width 33 height 21
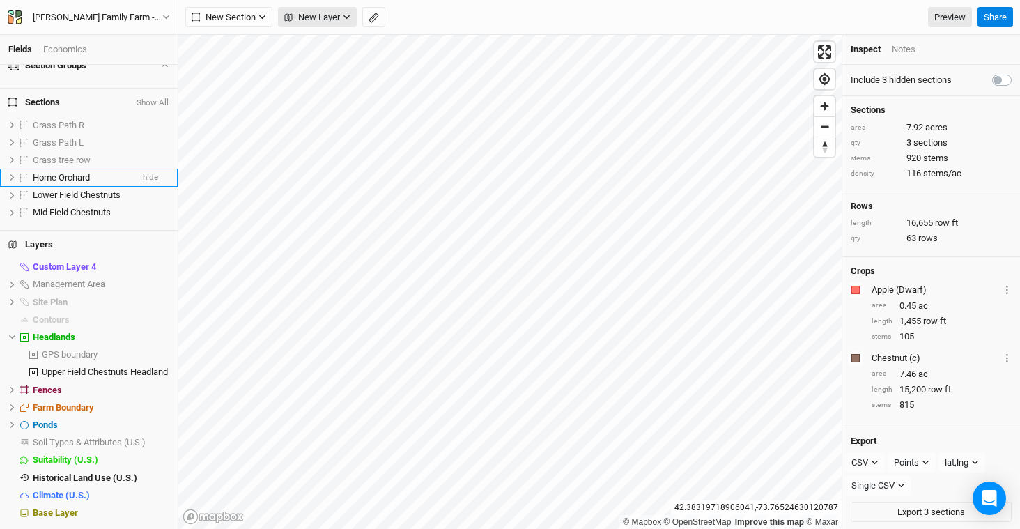
click at [320, 16] on span "New Layer" at bounding box center [312, 17] width 56 height 14
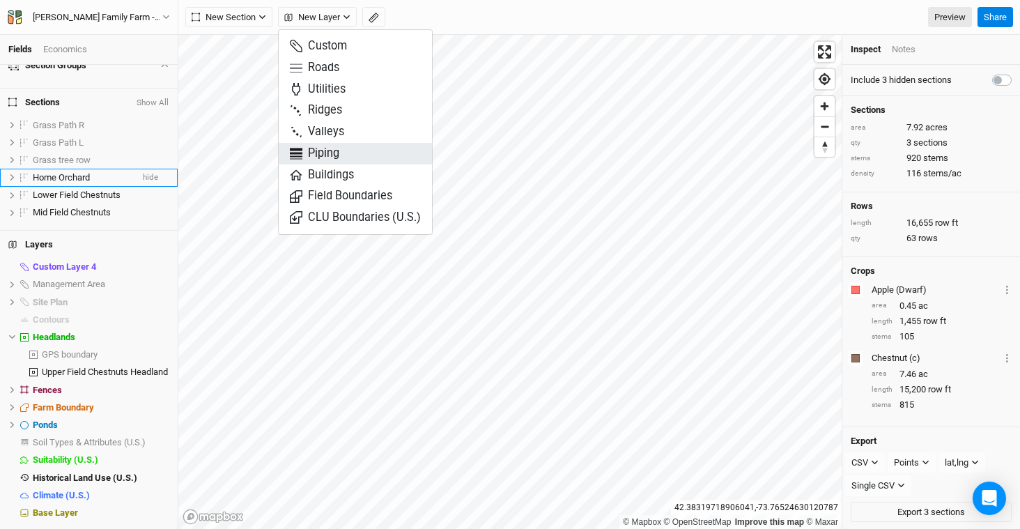
click at [359, 156] on button "Piping" at bounding box center [355, 154] width 153 height 22
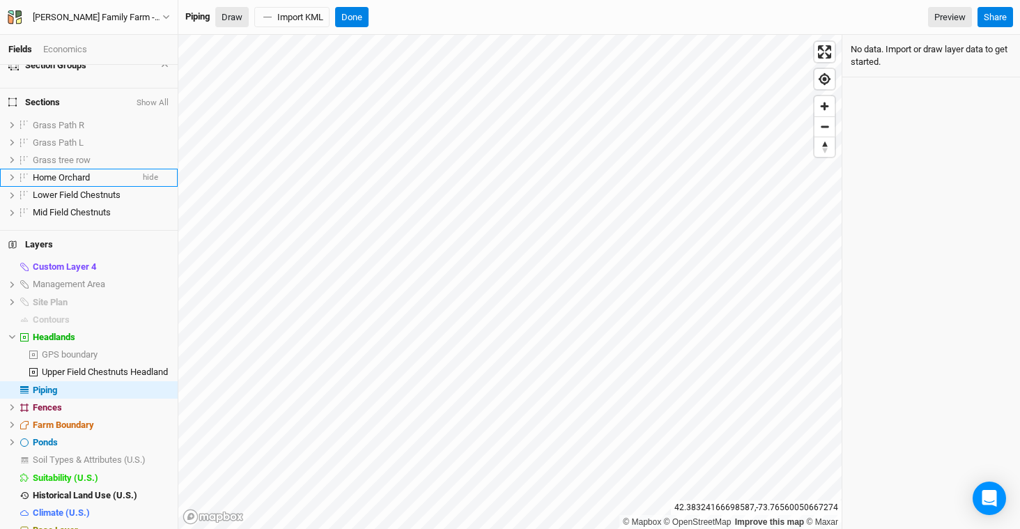
click at [231, 17] on button "Draw" at bounding box center [231, 17] width 33 height 21
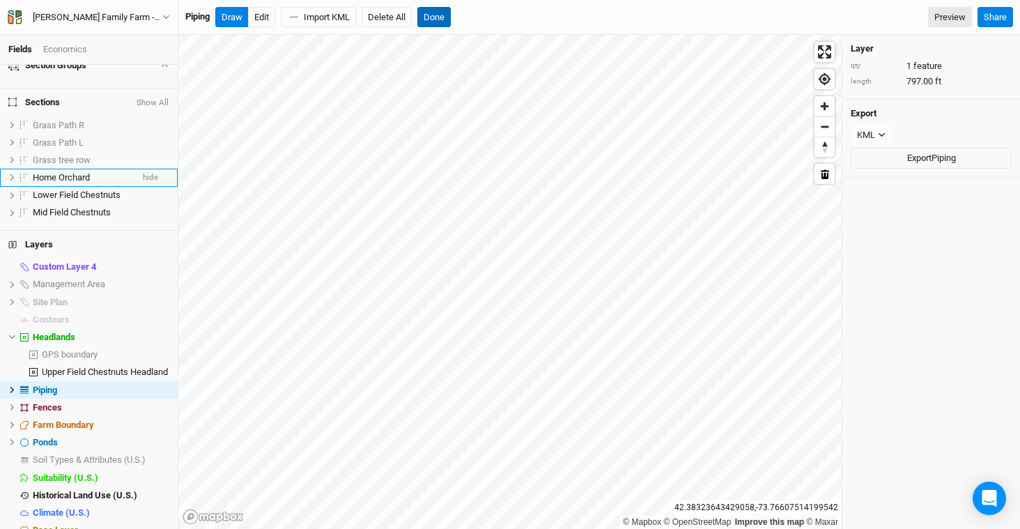
click at [443, 14] on button "Done" at bounding box center [433, 17] width 33 height 21
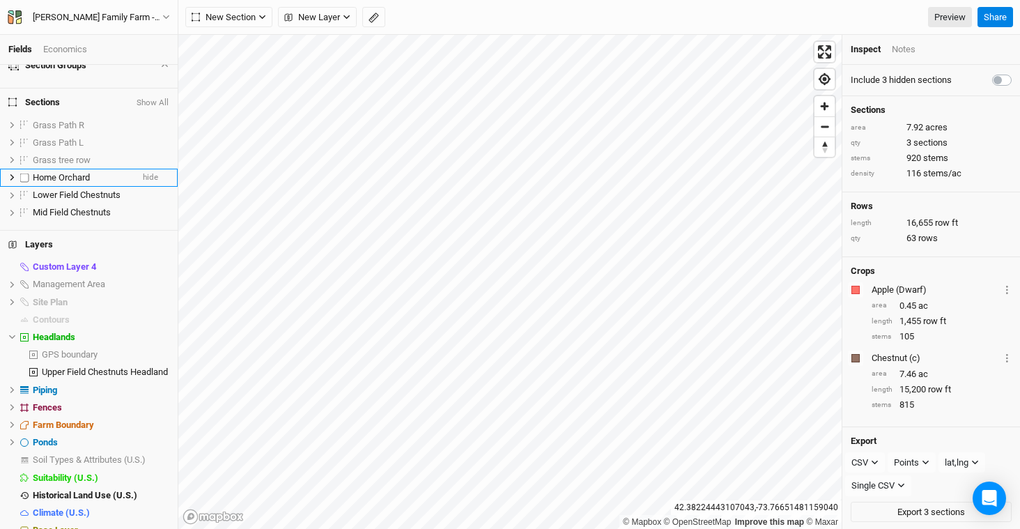
click at [24, 176] on label at bounding box center [24, 177] width 17 height 17
click at [24, 176] on input "checkbox" at bounding box center [24, 177] width 9 height 9
checkbox input "true"
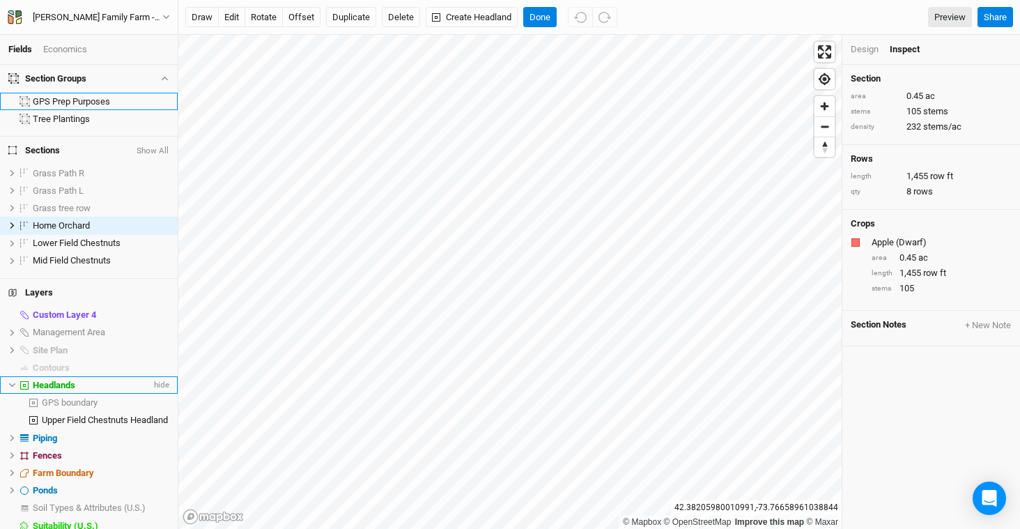
click at [79, 387] on div "Headlands" at bounding box center [92, 385] width 118 height 11
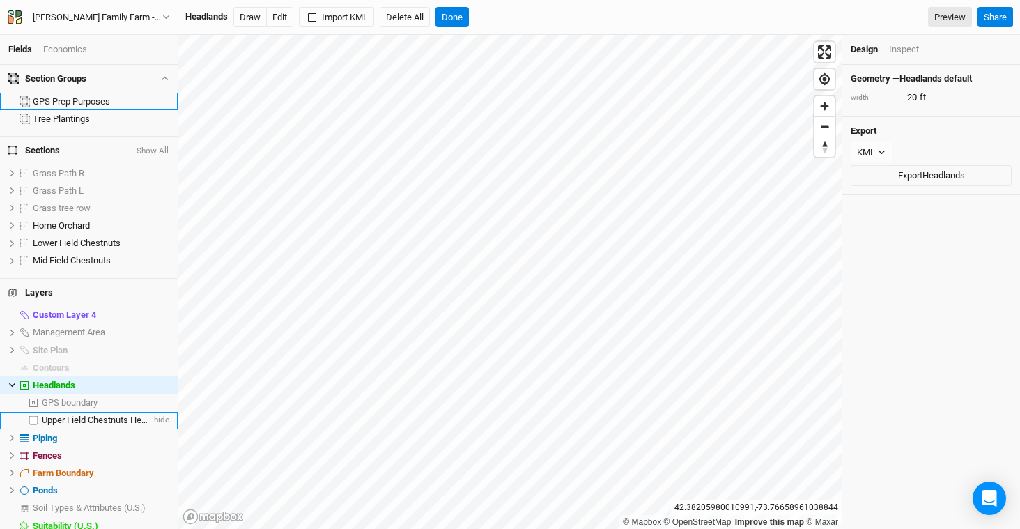
click at [93, 420] on span "Upper Field Chestnuts Headland" at bounding box center [105, 420] width 126 height 10
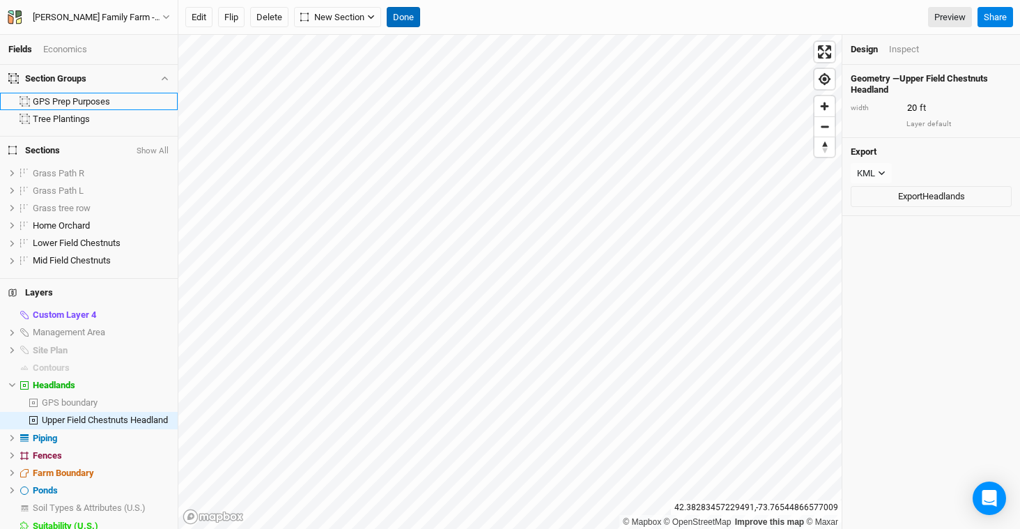
click at [413, 15] on button "Done" at bounding box center [403, 17] width 33 height 21
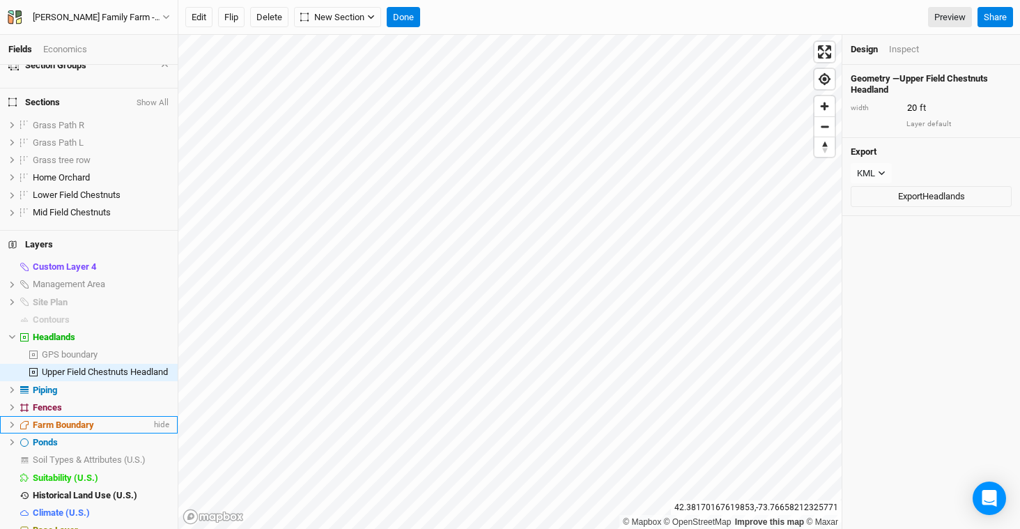
scroll to position [66, 0]
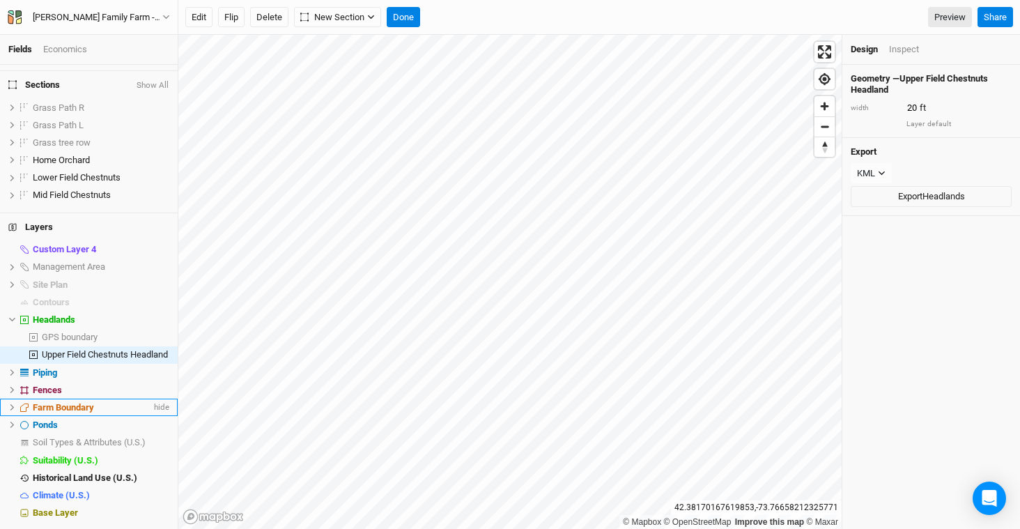
click at [10, 404] on icon at bounding box center [12, 407] width 8 height 8
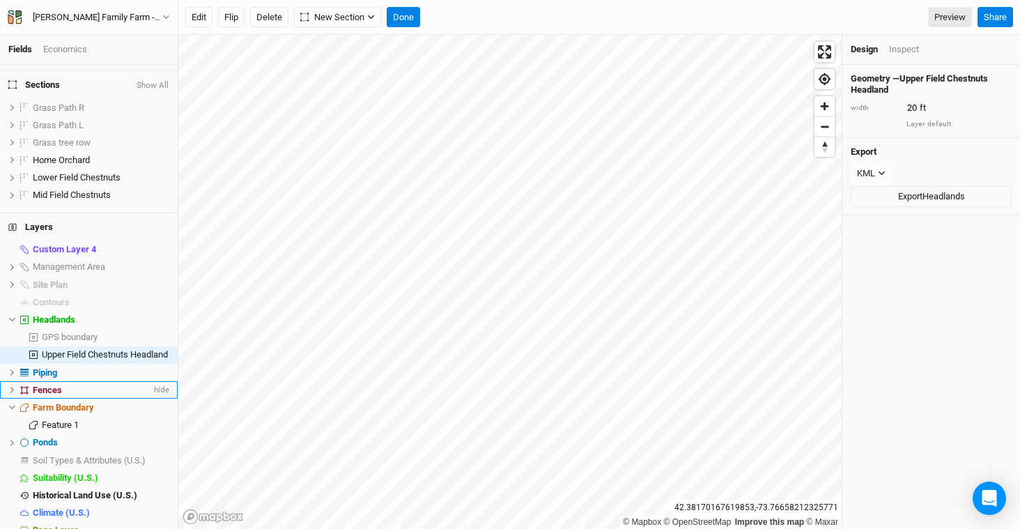
click at [81, 393] on div "Fences" at bounding box center [92, 390] width 118 height 11
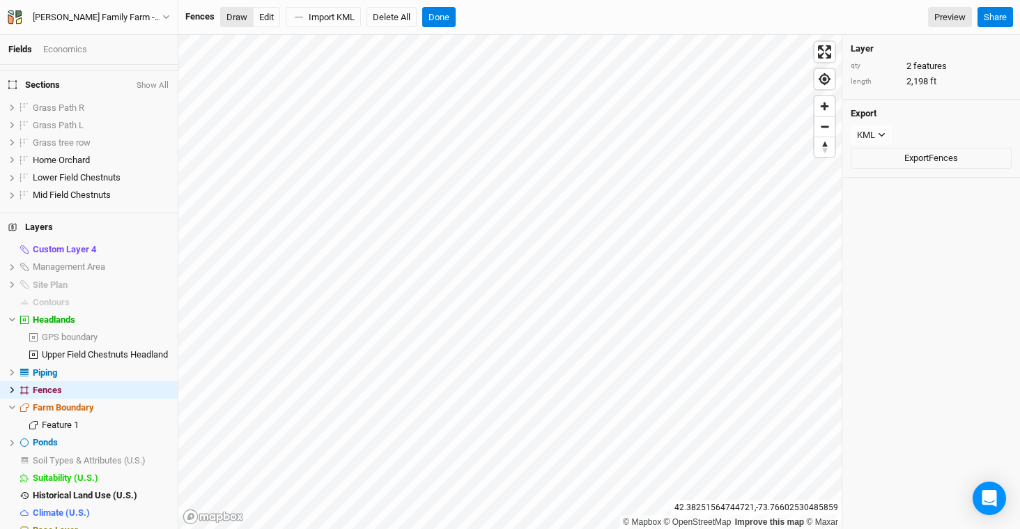
click at [240, 16] on button "Draw" at bounding box center [236, 17] width 33 height 21
click at [273, 18] on button "Edit" at bounding box center [266, 17] width 27 height 21
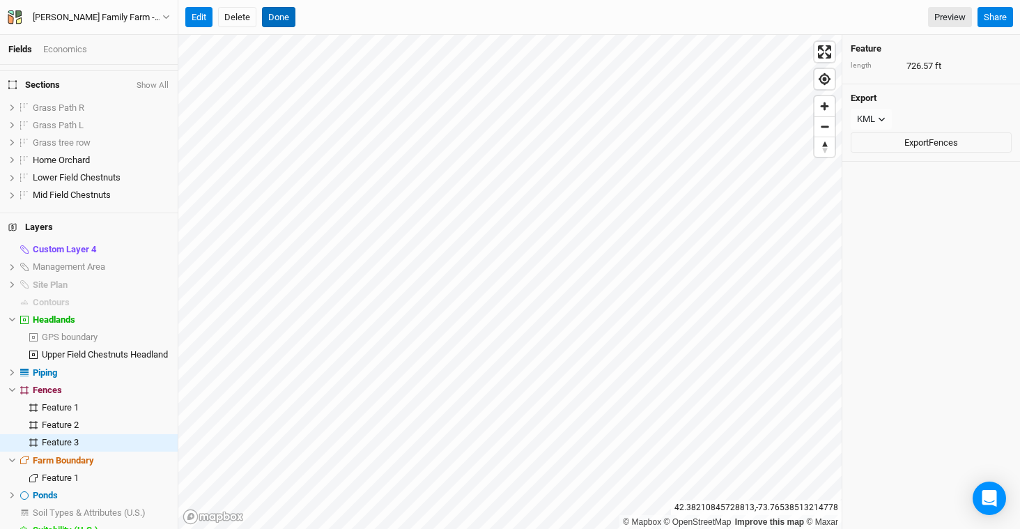
click at [275, 15] on button "Done" at bounding box center [278, 17] width 33 height 21
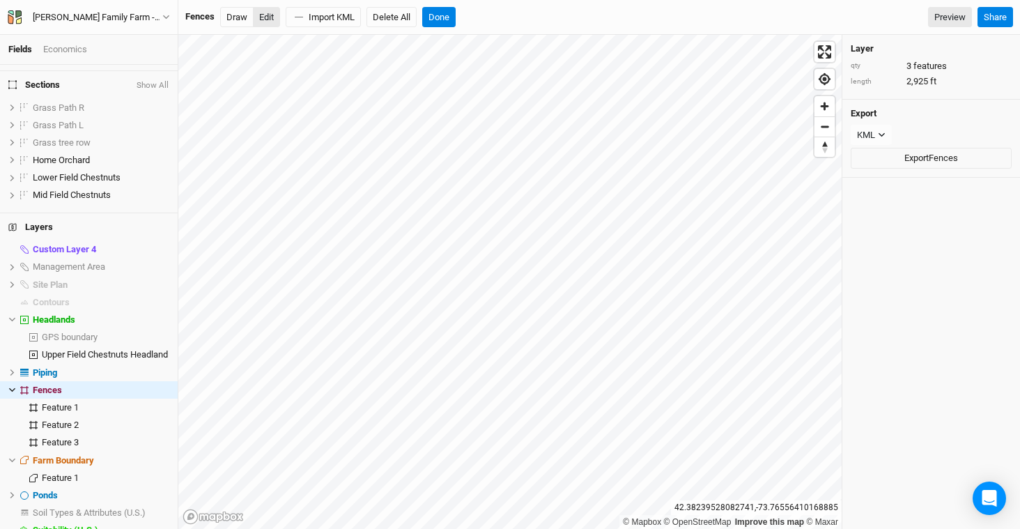
click at [266, 22] on button "Edit" at bounding box center [266, 17] width 27 height 21
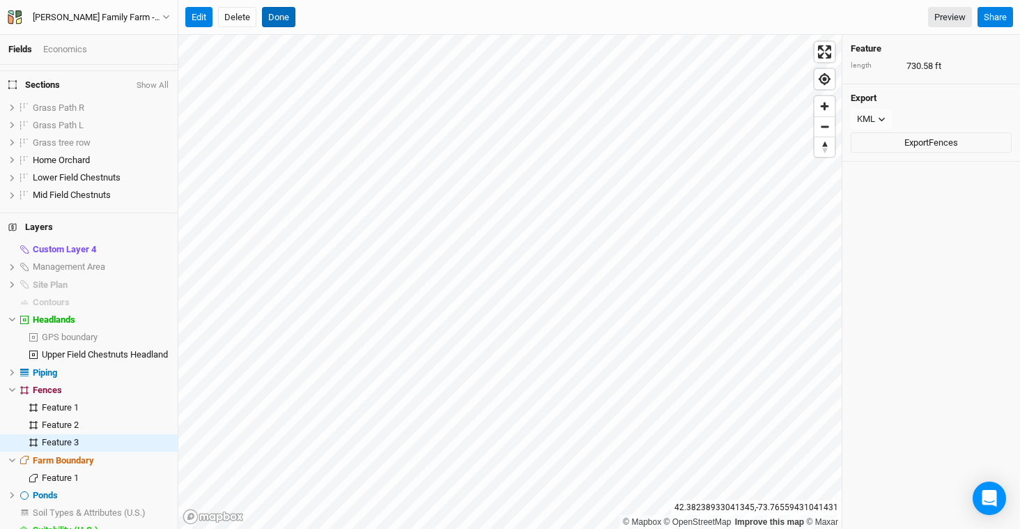
click at [286, 15] on button "Done" at bounding box center [278, 17] width 33 height 21
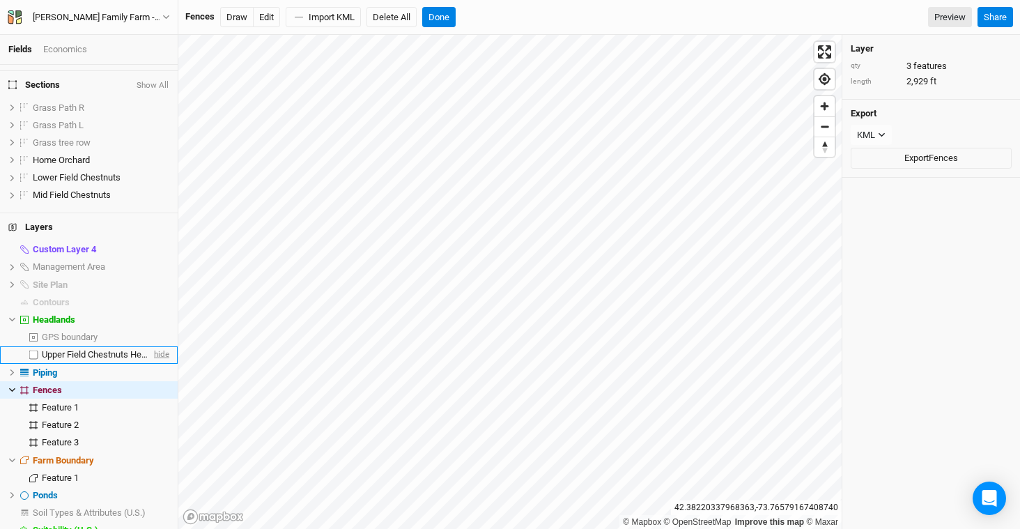
click at [155, 353] on span "hide" at bounding box center [160, 354] width 18 height 17
click at [445, 13] on button "Done" at bounding box center [438, 17] width 33 height 21
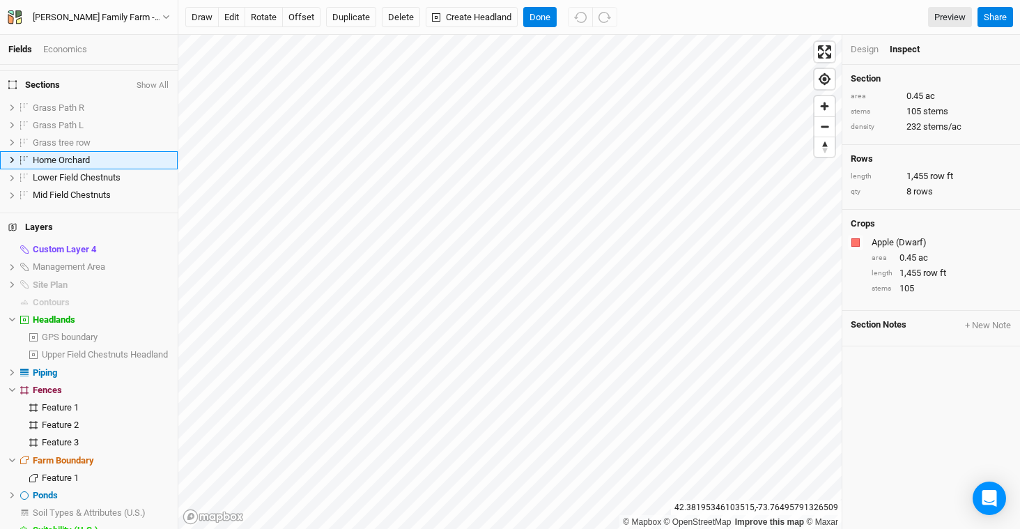
scroll to position [0, 0]
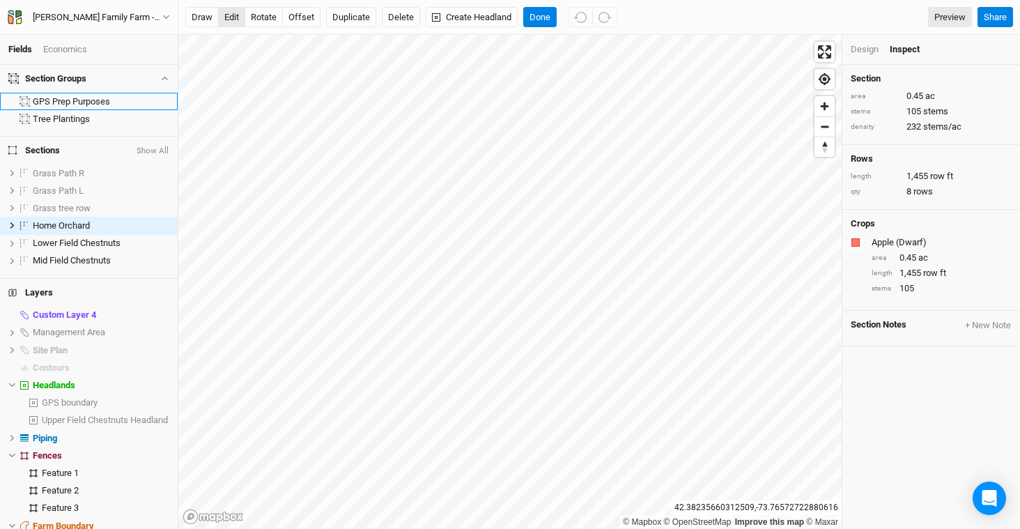
click at [233, 16] on button "edit" at bounding box center [231, 17] width 27 height 21
click at [537, 23] on button "Done" at bounding box center [539, 17] width 33 height 21
click at [229, 17] on button "edit" at bounding box center [231, 17] width 27 height 21
click at [302, 16] on button "offset" at bounding box center [301, 17] width 38 height 21
click at [533, 10] on button "Done" at bounding box center [539, 17] width 33 height 21
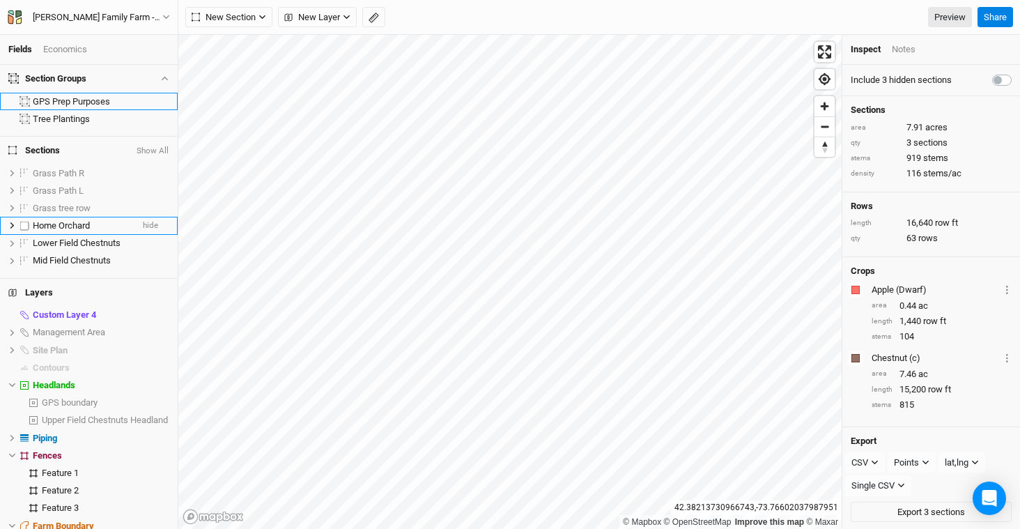
click at [23, 223] on label at bounding box center [24, 225] width 17 height 17
click at [23, 223] on input "checkbox" at bounding box center [24, 225] width 9 height 9
checkbox input "true"
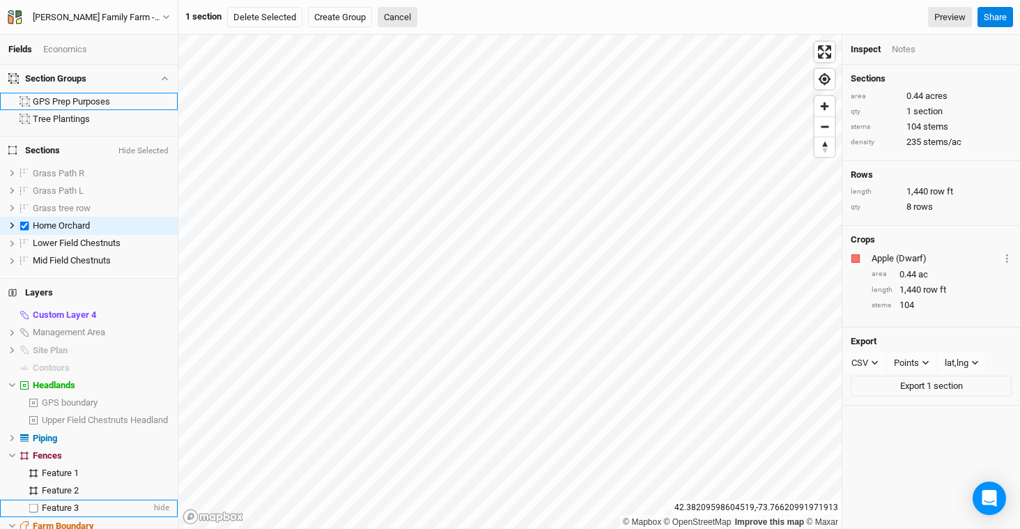
click at [31, 505] on label at bounding box center [33, 508] width 17 height 17
click at [31, 505] on input "checkbox" at bounding box center [33, 508] width 9 height 9
checkbox input "true"
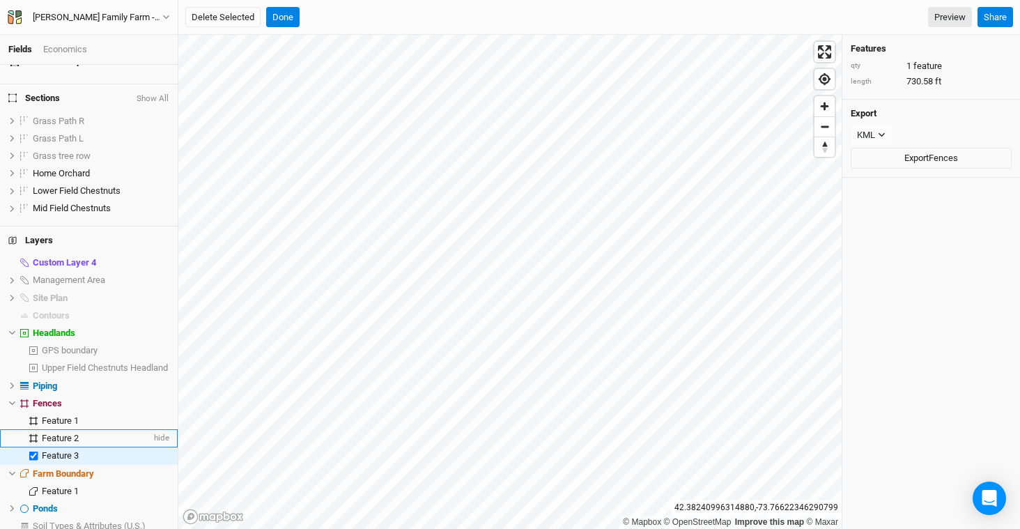
scroll to position [53, 0]
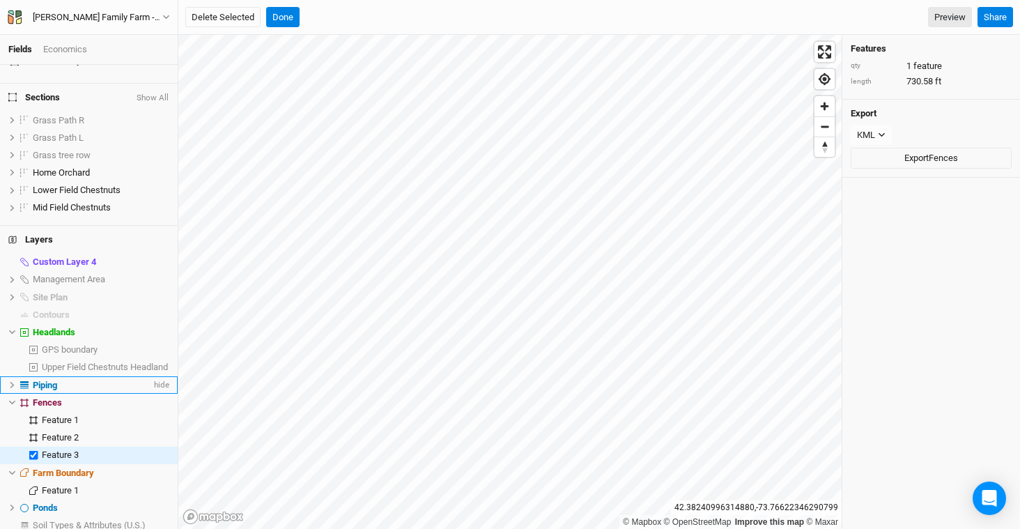
click at [14, 382] on icon at bounding box center [12, 385] width 8 height 8
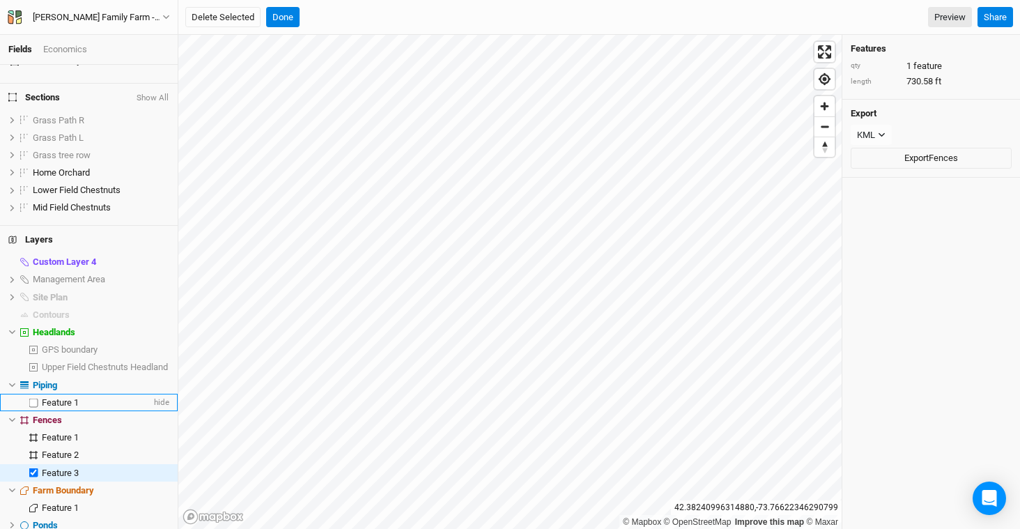
click at [35, 400] on label at bounding box center [33, 402] width 17 height 17
click at [35, 400] on input "checkbox" at bounding box center [33, 402] width 9 height 9
checkbox input "true"
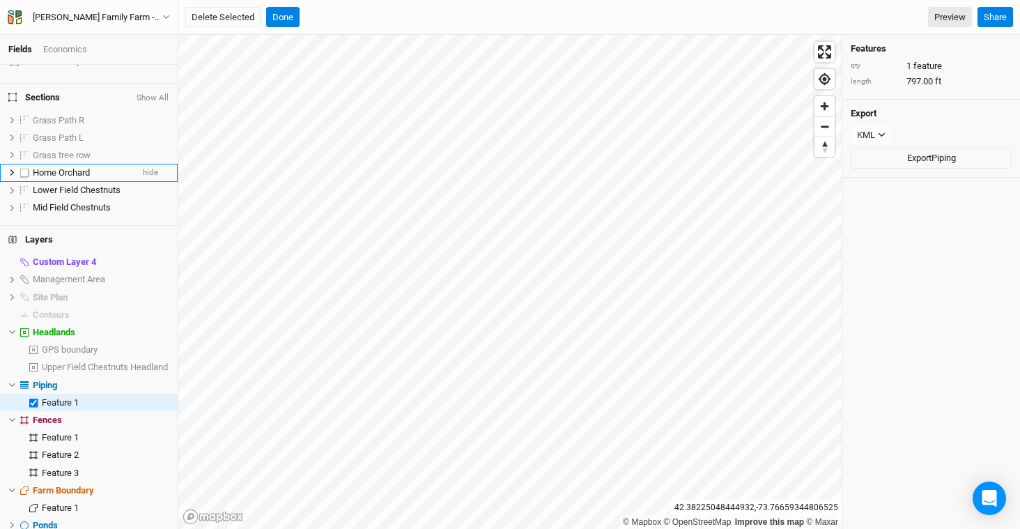
click at [24, 170] on label at bounding box center [24, 172] width 17 height 17
click at [24, 170] on input "checkbox" at bounding box center [24, 172] width 9 height 9
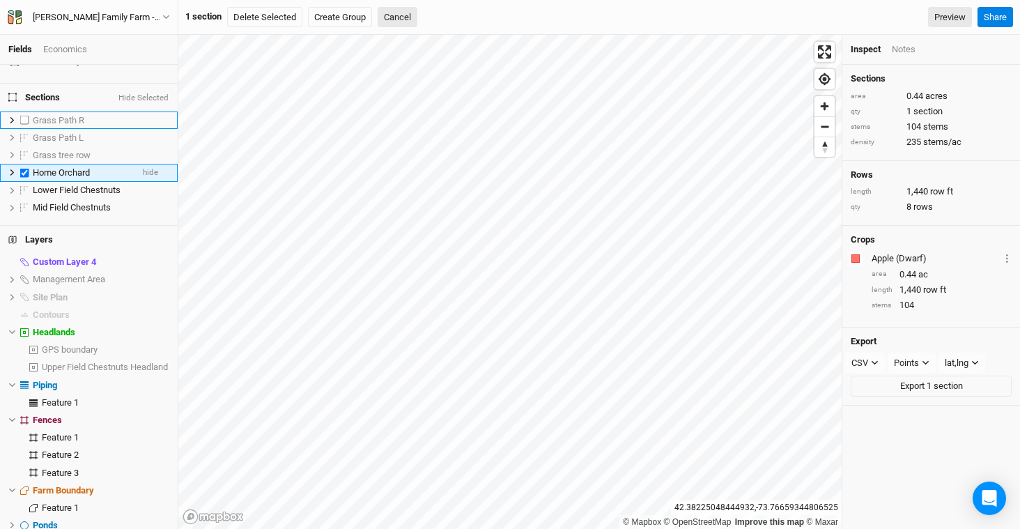
scroll to position [0, 0]
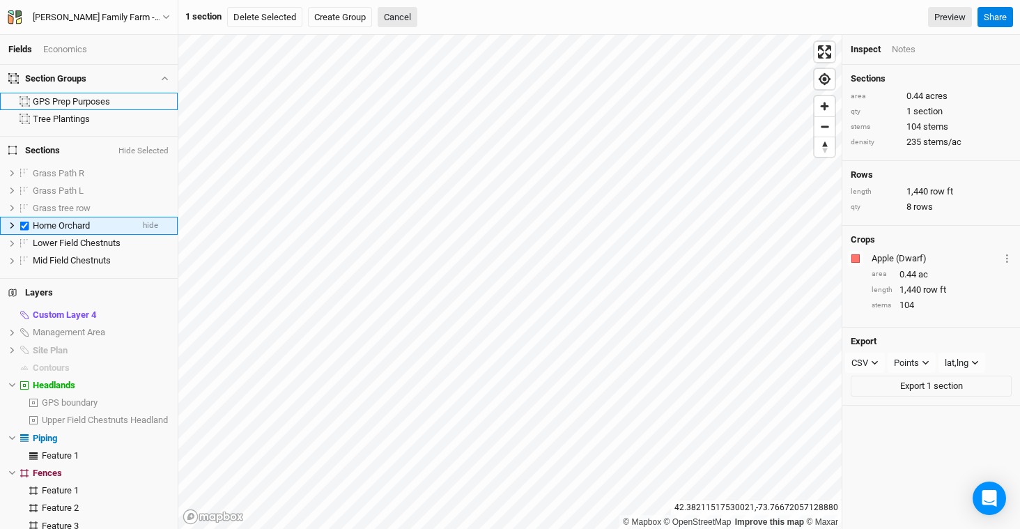
click at [25, 225] on label at bounding box center [24, 225] width 17 height 17
click at [25, 225] on input "checkbox" at bounding box center [24, 225] width 9 height 9
checkbox input "false"
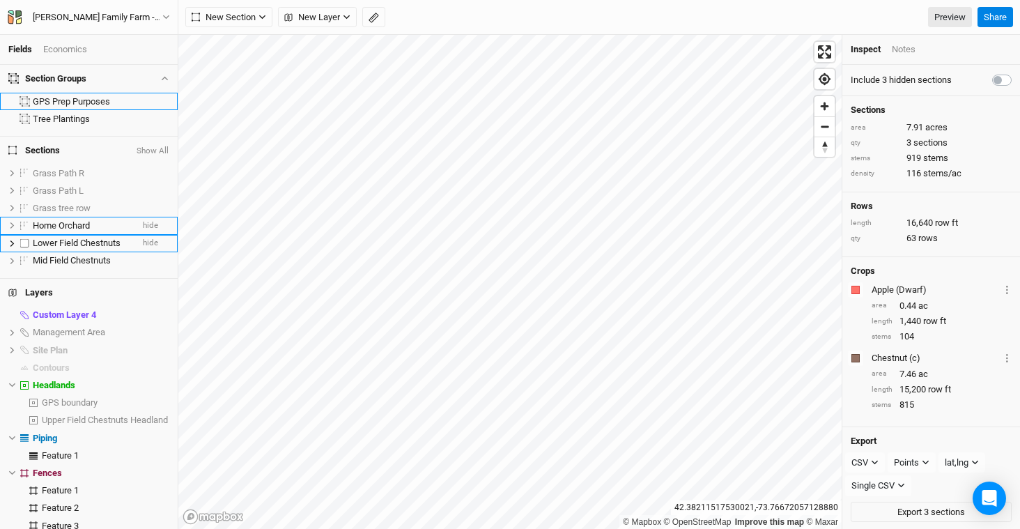
click at [26, 245] on label at bounding box center [24, 243] width 17 height 17
click at [26, 245] on input "checkbox" at bounding box center [24, 243] width 9 height 9
checkbox input "true"
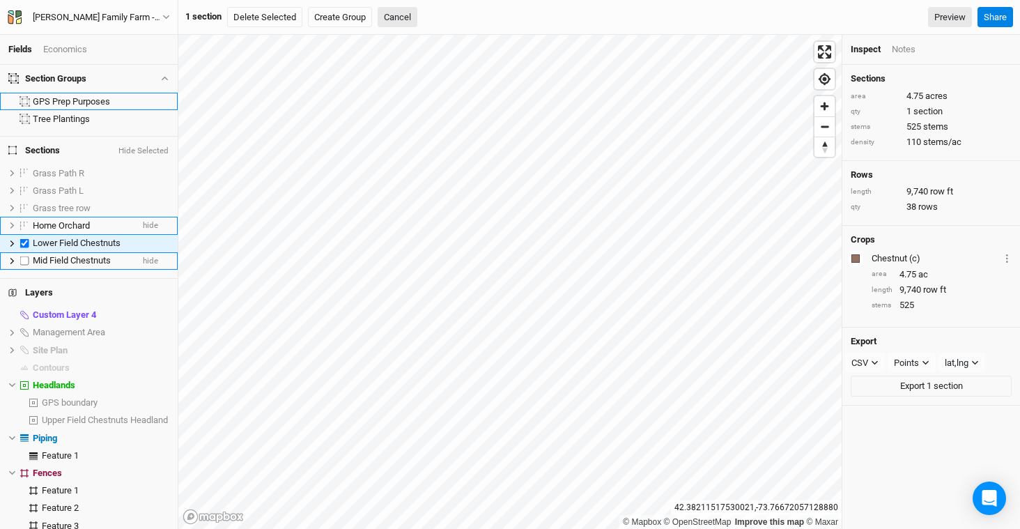
click at [26, 253] on label at bounding box center [24, 260] width 17 height 17
click at [26, 256] on input "checkbox" at bounding box center [24, 260] width 9 height 9
checkbox input "true"
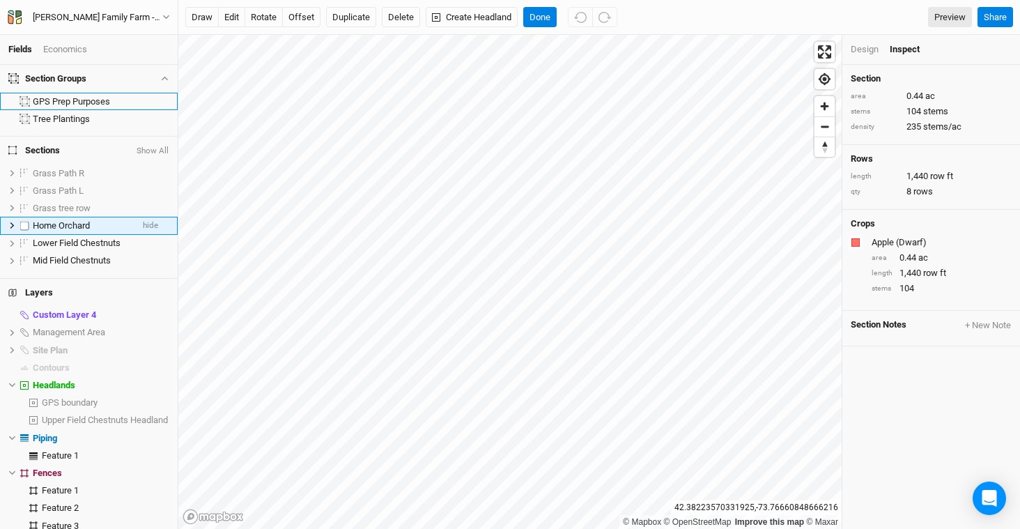
click at [13, 224] on icon at bounding box center [12, 225] width 4 height 6
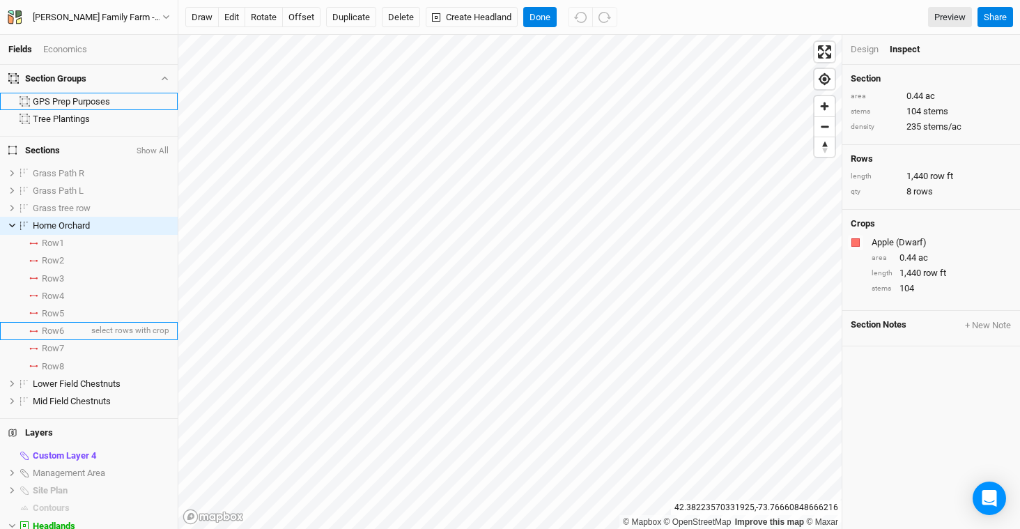
click at [64, 329] on span "Row 6" at bounding box center [53, 330] width 22 height 11
click at [237, 22] on button "edit" at bounding box center [231, 17] width 27 height 21
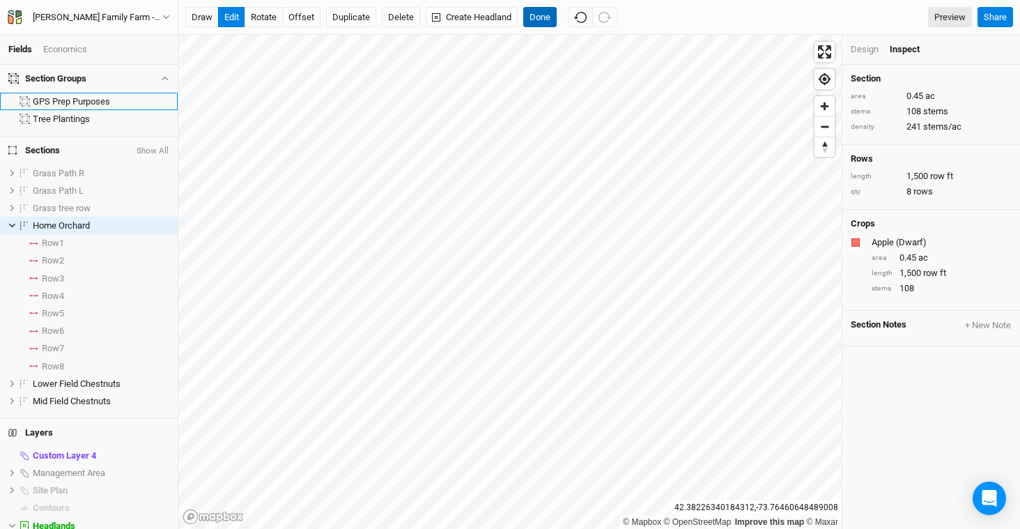
click at [551, 13] on button "Done" at bounding box center [539, 17] width 33 height 21
click at [45, 241] on span "Row 1" at bounding box center [53, 243] width 22 height 11
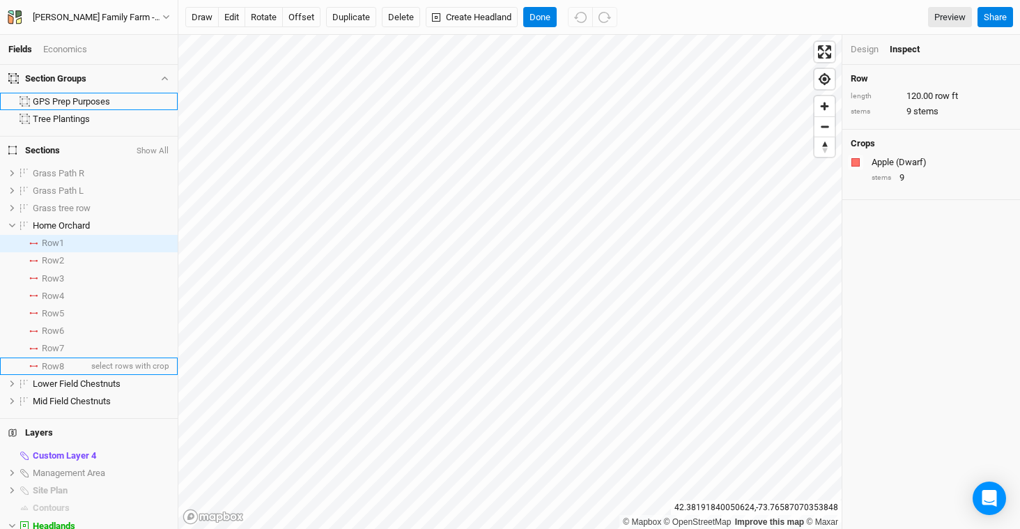
click at [56, 361] on span "Row 8" at bounding box center [53, 366] width 22 height 11
click at [871, 54] on div "Design" at bounding box center [865, 49] width 28 height 13
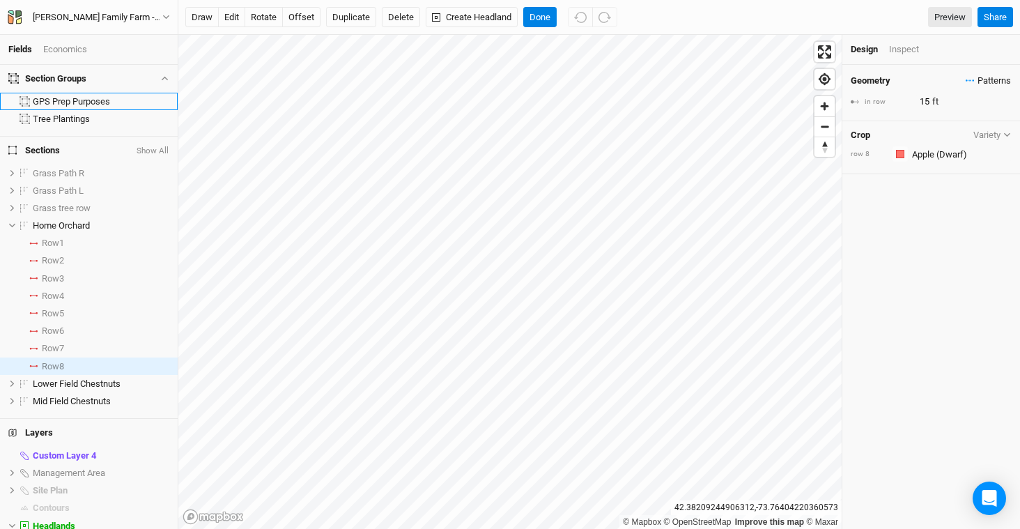
click at [985, 79] on span "Patterns" at bounding box center [988, 81] width 45 height 14
click at [981, 107] on div "＋ New in-row pattern" at bounding box center [961, 106] width 88 height 13
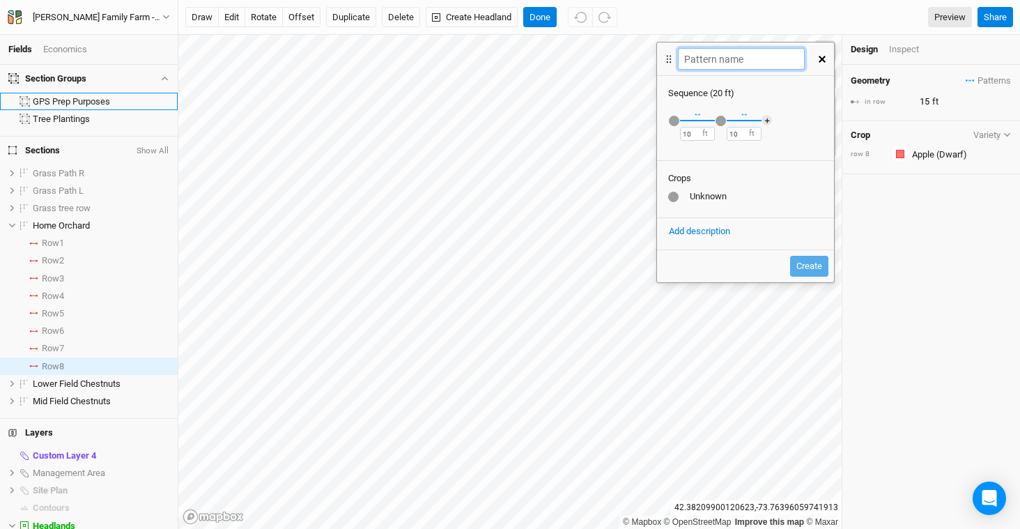
click at [755, 59] on input "text" at bounding box center [741, 59] width 126 height 22
type input "long rows"
click at [677, 119] on div "button" at bounding box center [674, 121] width 10 height 10
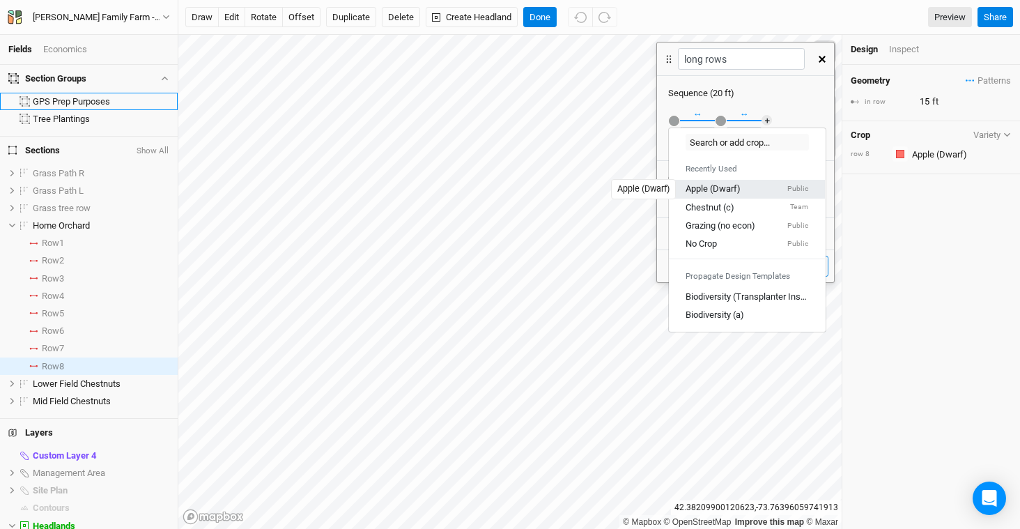
click at [706, 185] on div "Apple (Dwarf)" at bounding box center [713, 189] width 55 height 13
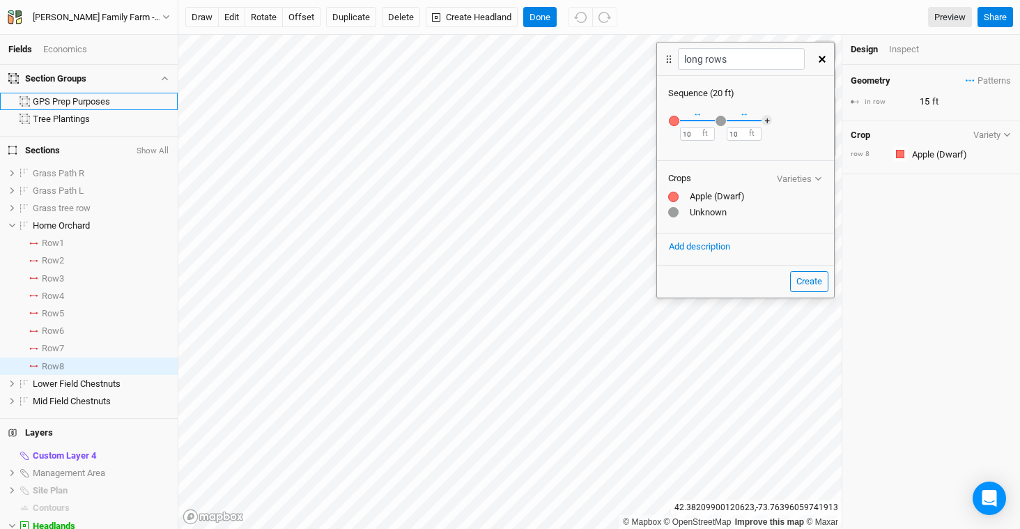
click at [719, 121] on div "button" at bounding box center [721, 121] width 10 height 10
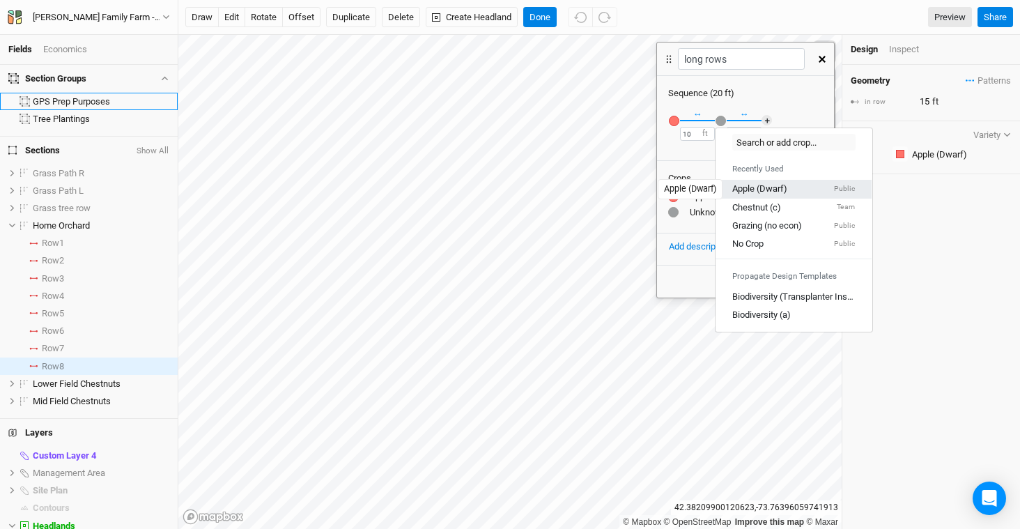
click at [746, 184] on div "Apple (Dwarf)" at bounding box center [759, 189] width 55 height 13
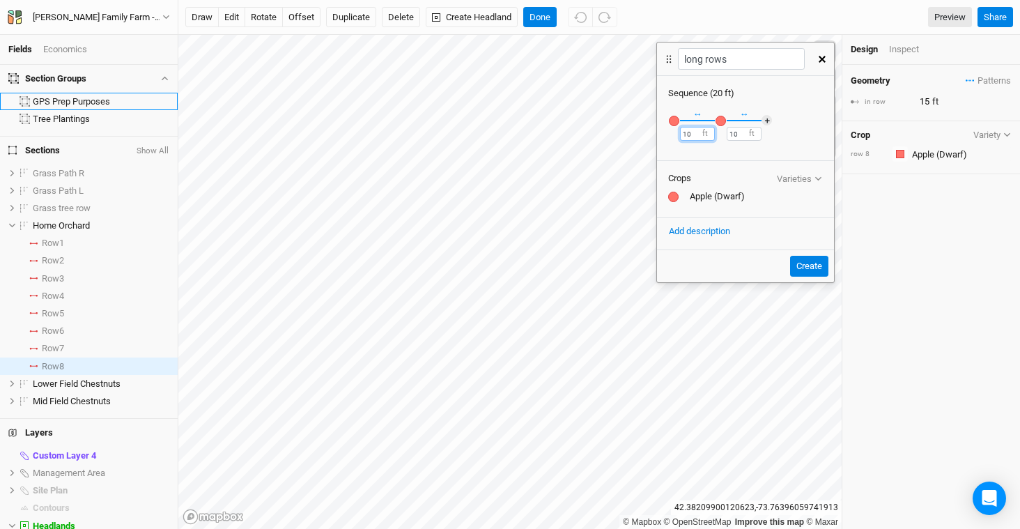
click at [701, 137] on input "10" at bounding box center [697, 134] width 35 height 14
type input "12"
click at [735, 130] on input "10" at bounding box center [744, 134] width 35 height 14
type input "12"
click at [769, 116] on button "＋" at bounding box center [767, 120] width 10 height 10
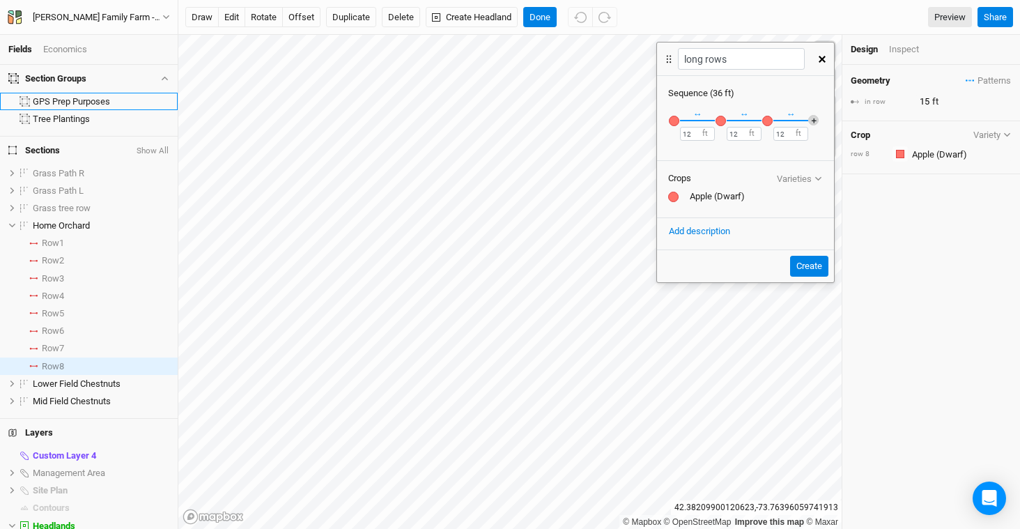
click at [813, 121] on button "＋" at bounding box center [813, 120] width 10 height 10
click at [815, 124] on button "＋" at bounding box center [818, 120] width 10 height 10
click at [817, 121] on button "＋" at bounding box center [818, 120] width 10 height 10
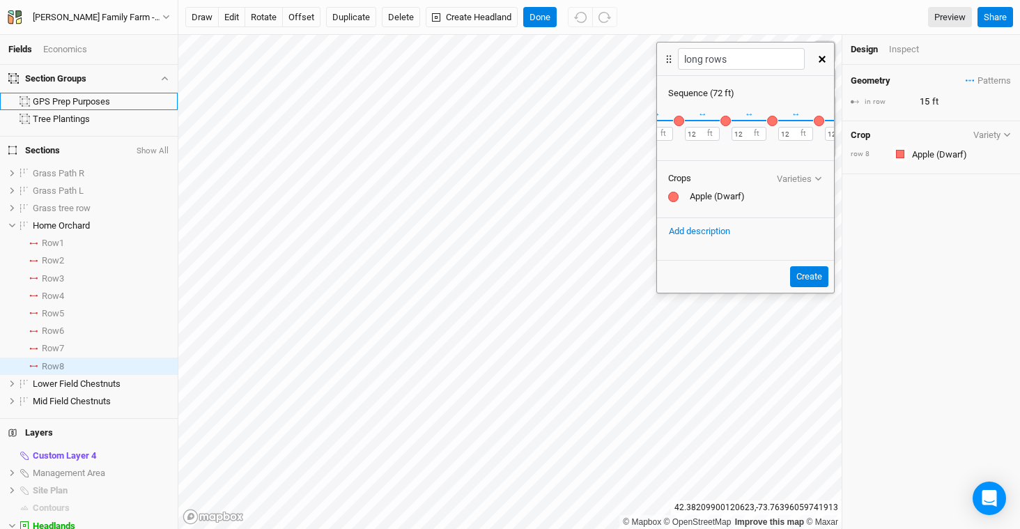
scroll to position [0, 135]
click at [821, 123] on button "＋" at bounding box center [818, 120] width 10 height 10
click at [818, 122] on button "＋" at bounding box center [818, 120] width 10 height 10
click at [817, 123] on div "button" at bounding box center [819, 121] width 10 height 10
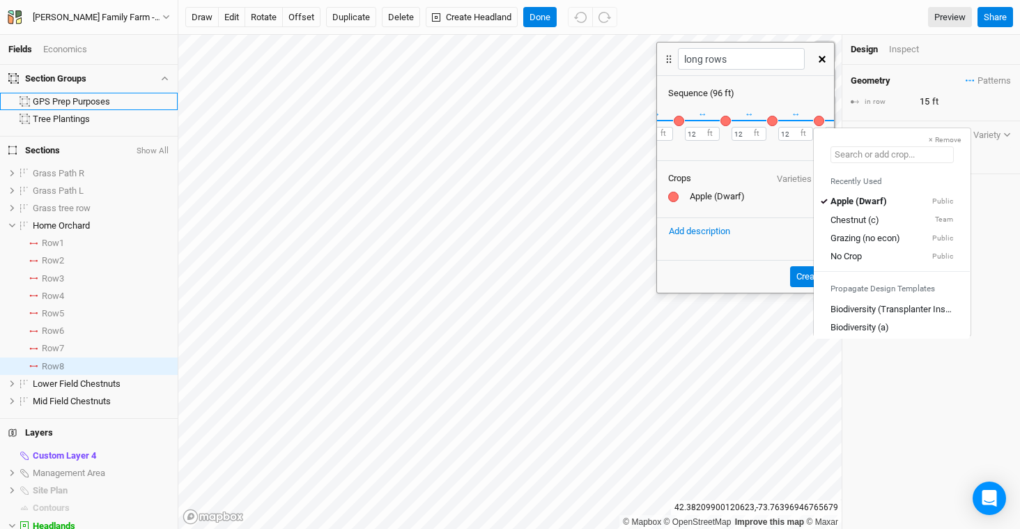
click at [882, 160] on input "text" at bounding box center [892, 154] width 123 height 17
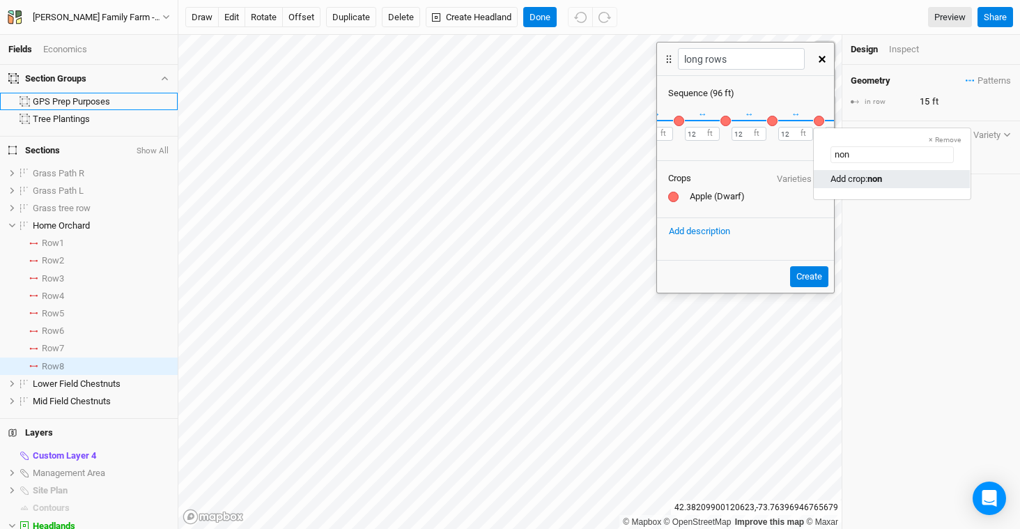
type input "no"
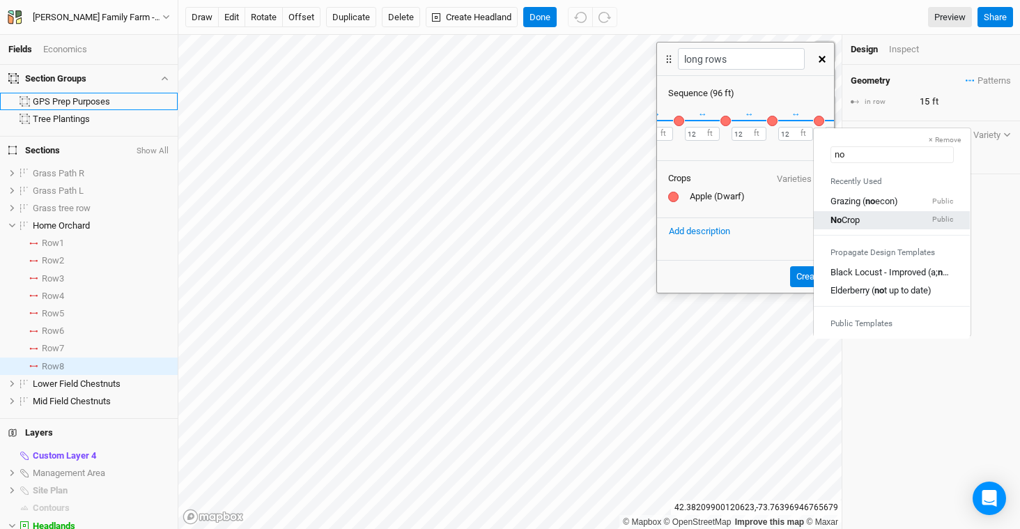
click at [870, 220] on div "No Crop Public" at bounding box center [892, 219] width 123 height 13
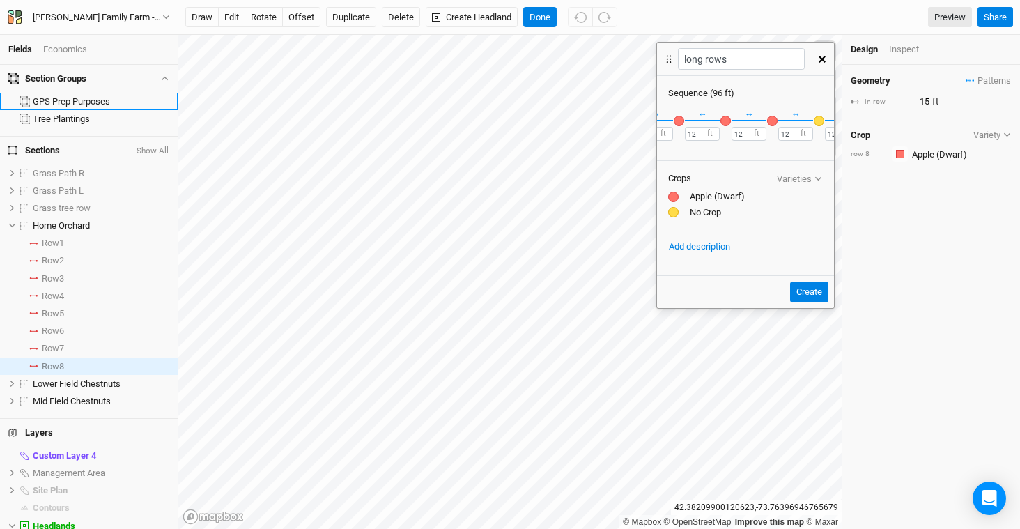
click at [822, 57] on icon "button" at bounding box center [822, 59] width 7 height 7
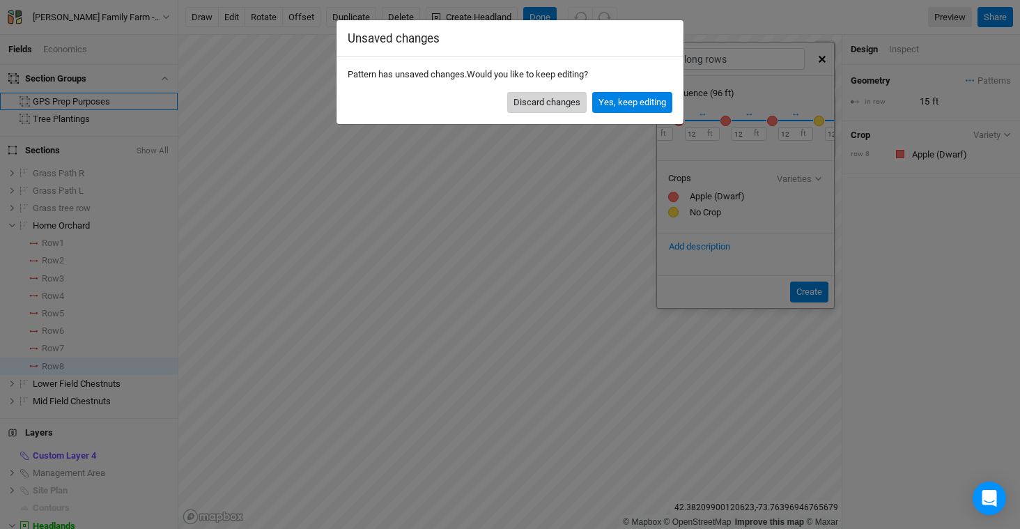
click at [560, 101] on button "Discard changes" at bounding box center [546, 102] width 79 height 21
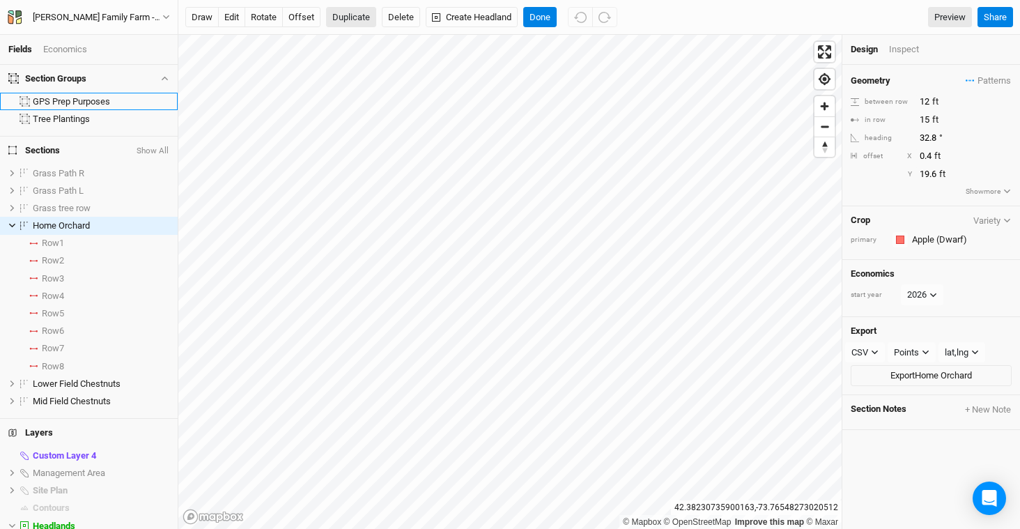
click at [348, 17] on button "Duplicate" at bounding box center [351, 17] width 50 height 21
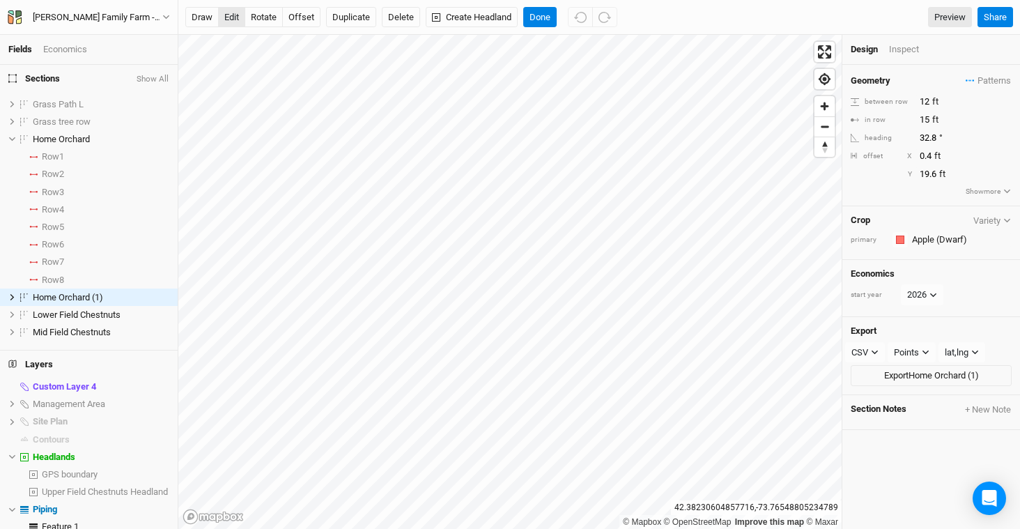
click at [231, 16] on button "edit" at bounding box center [231, 17] width 27 height 21
click at [306, 22] on button "offset" at bounding box center [301, 17] width 38 height 21
type input "-1.6"
type input "18.6"
type input "0.4"
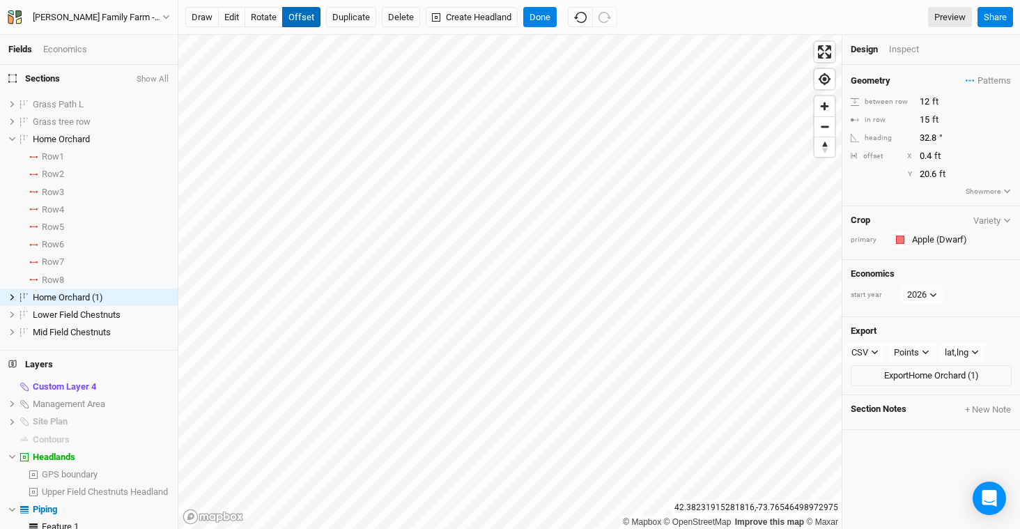
type input "21.6"
type input "3.4"
type input "22.6"
type input "5.4"
type input "23.6"
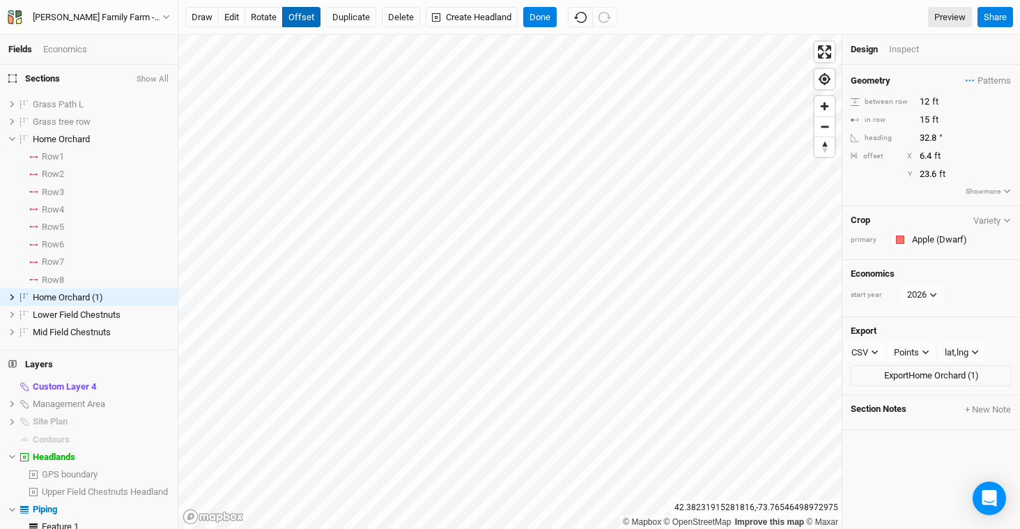
type input "5.4"
click at [541, 19] on button "Done" at bounding box center [539, 17] width 33 height 21
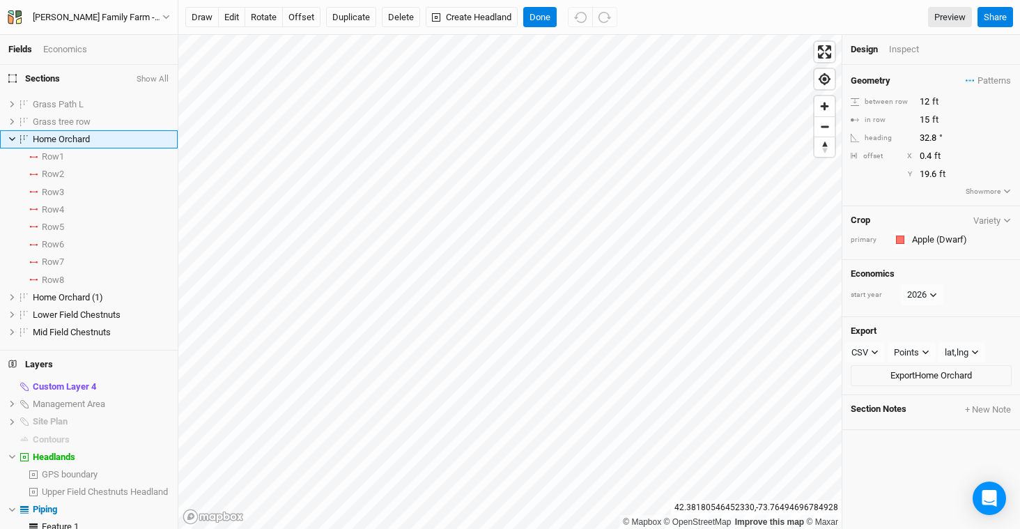
scroll to position [0, 0]
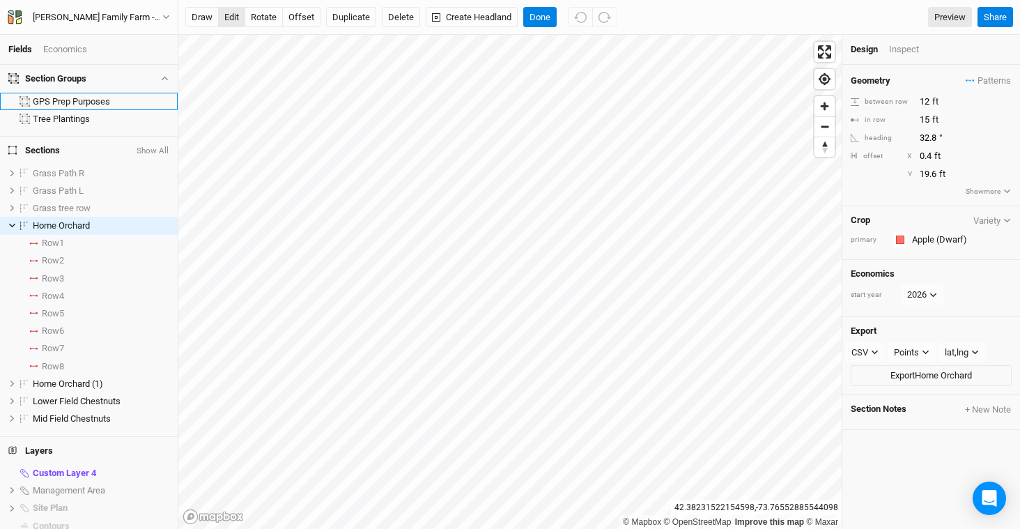
click at [231, 20] on button "edit" at bounding box center [231, 17] width 27 height 21
click at [297, 17] on button "offset" at bounding box center [301, 17] width 38 height 21
type input "22.6"
type input "-3.6"
type input "22.6"
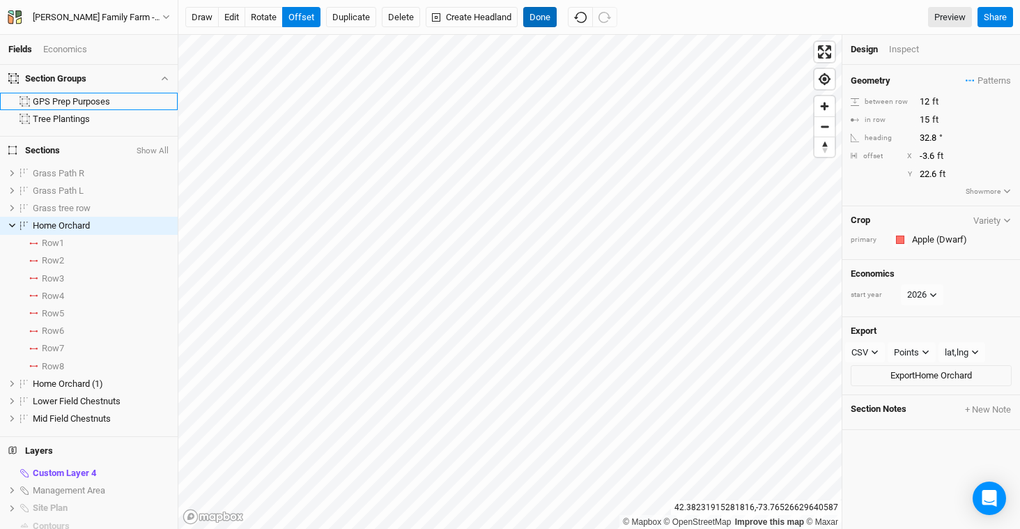
click at [542, 15] on button "Done" at bounding box center [539, 17] width 33 height 21
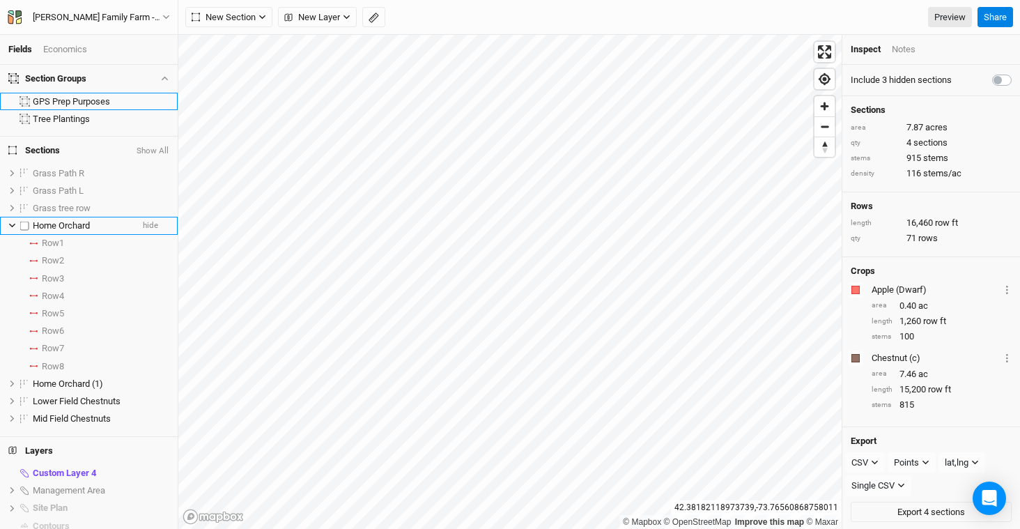
click at [13, 223] on icon at bounding box center [12, 226] width 8 height 8
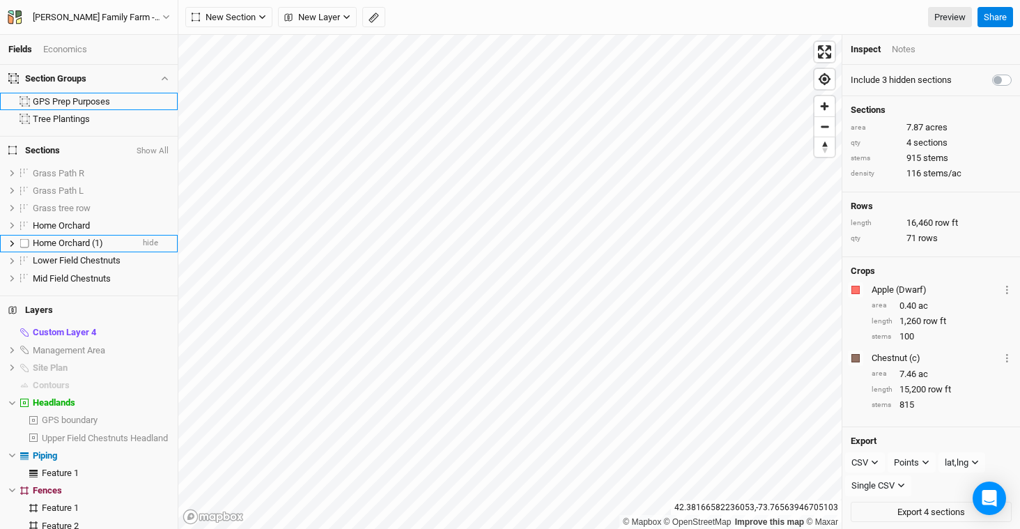
click at [23, 240] on label at bounding box center [24, 243] width 17 height 17
click at [23, 240] on input "checkbox" at bounding box center [24, 243] width 9 height 9
checkbox input "true"
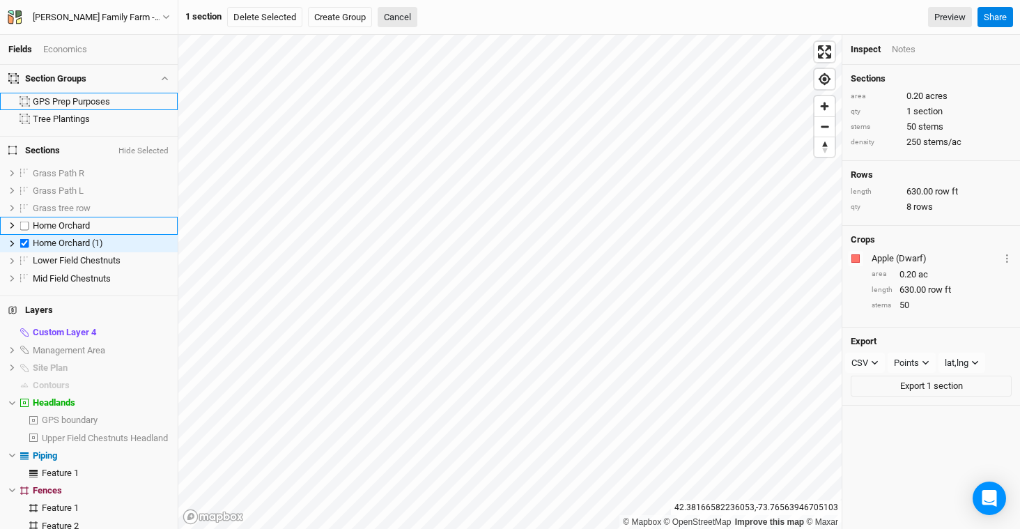
click at [26, 224] on label at bounding box center [24, 225] width 17 height 17
click at [26, 224] on input "checkbox" at bounding box center [24, 225] width 9 height 9
checkbox input "true"
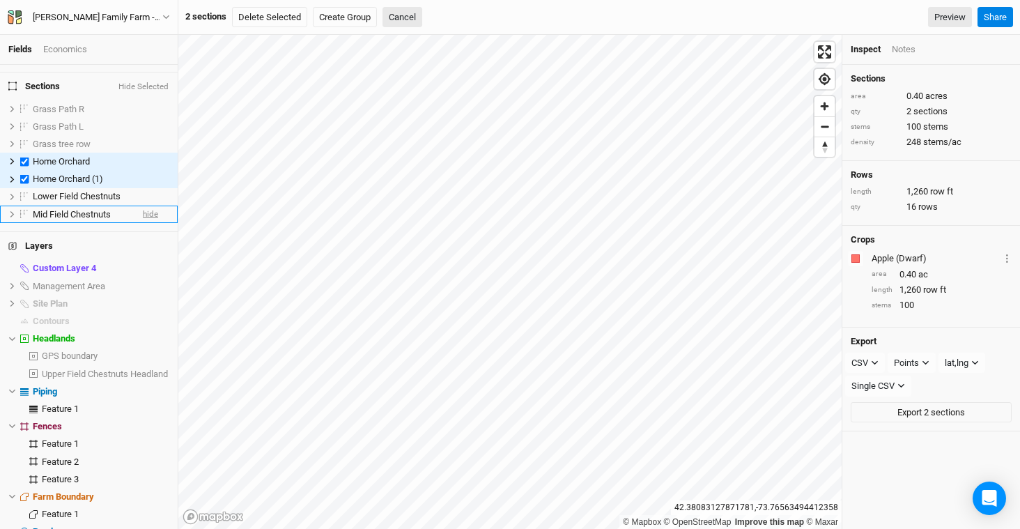
scroll to position [63, 0]
